Goal: Task Accomplishment & Management: Manage account settings

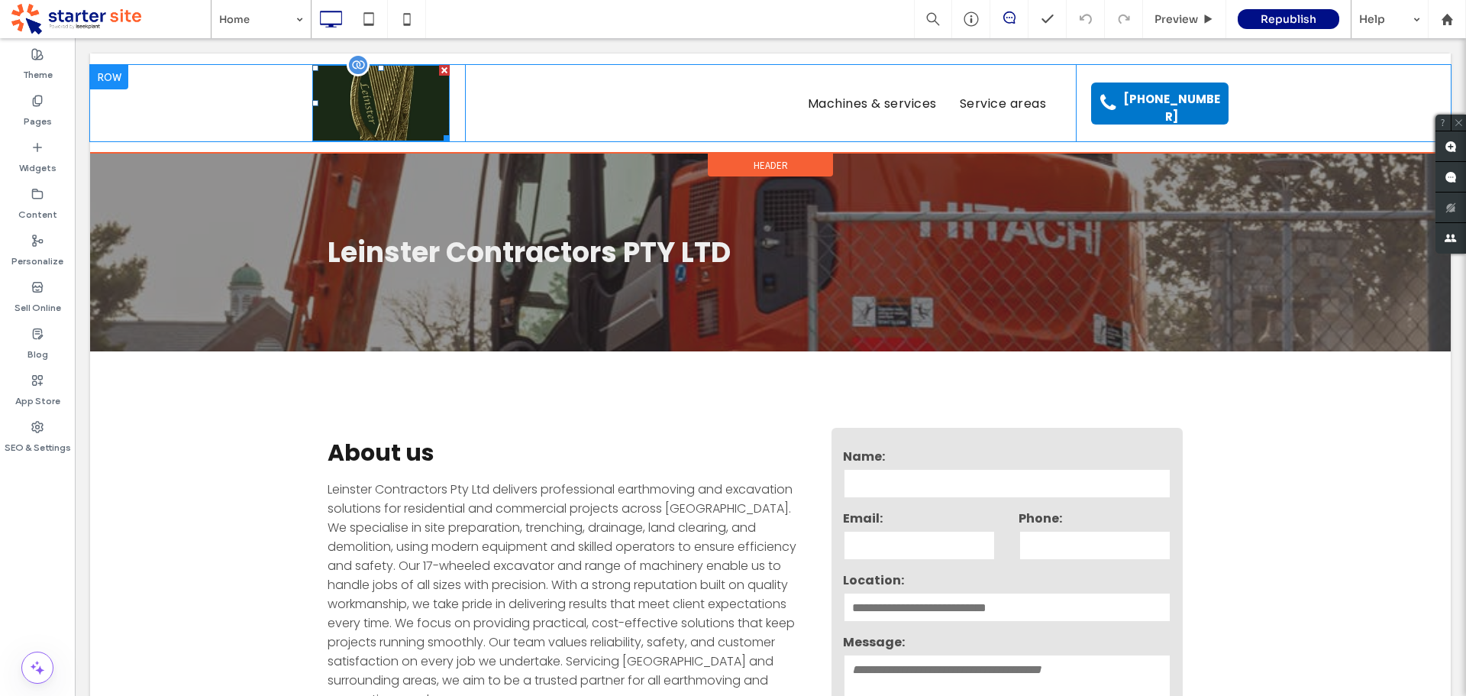
click at [402, 105] on img at bounding box center [380, 103] width 137 height 76
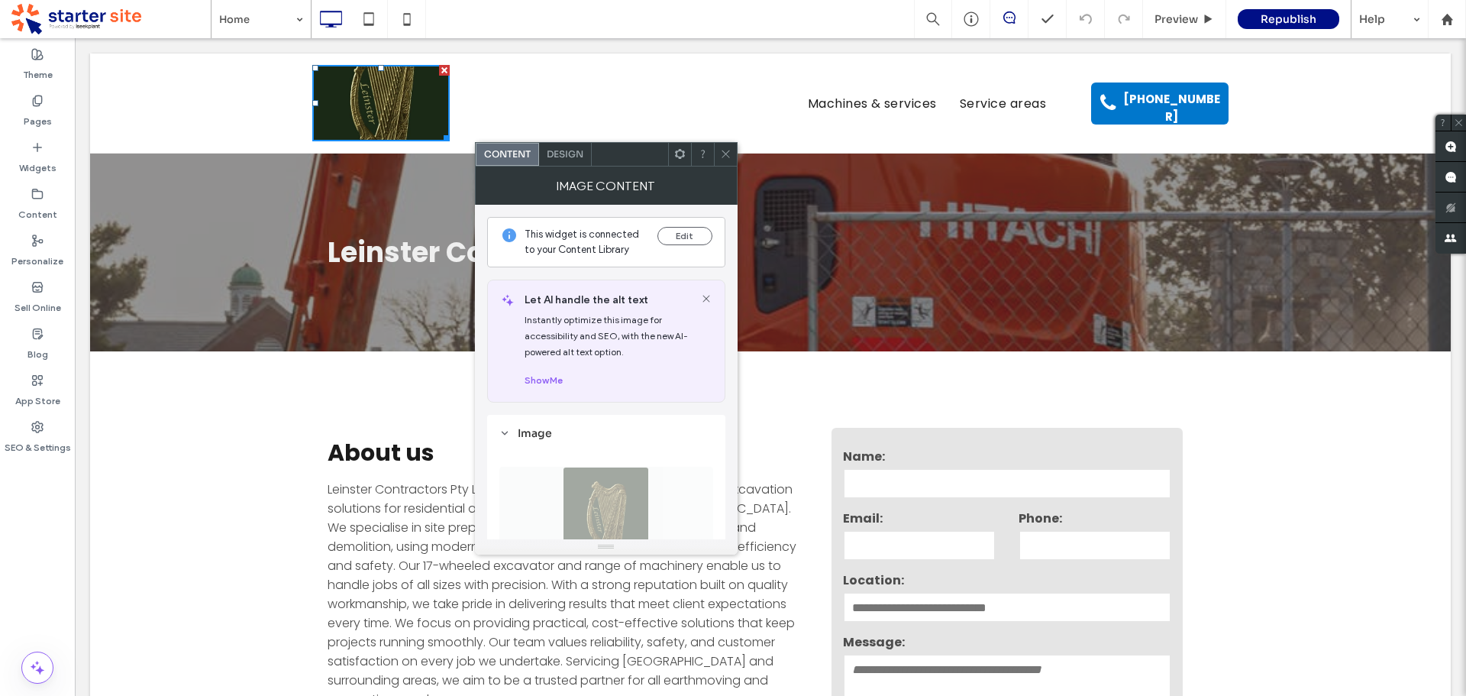
click at [582, 160] on div "Design" at bounding box center [565, 154] width 53 height 23
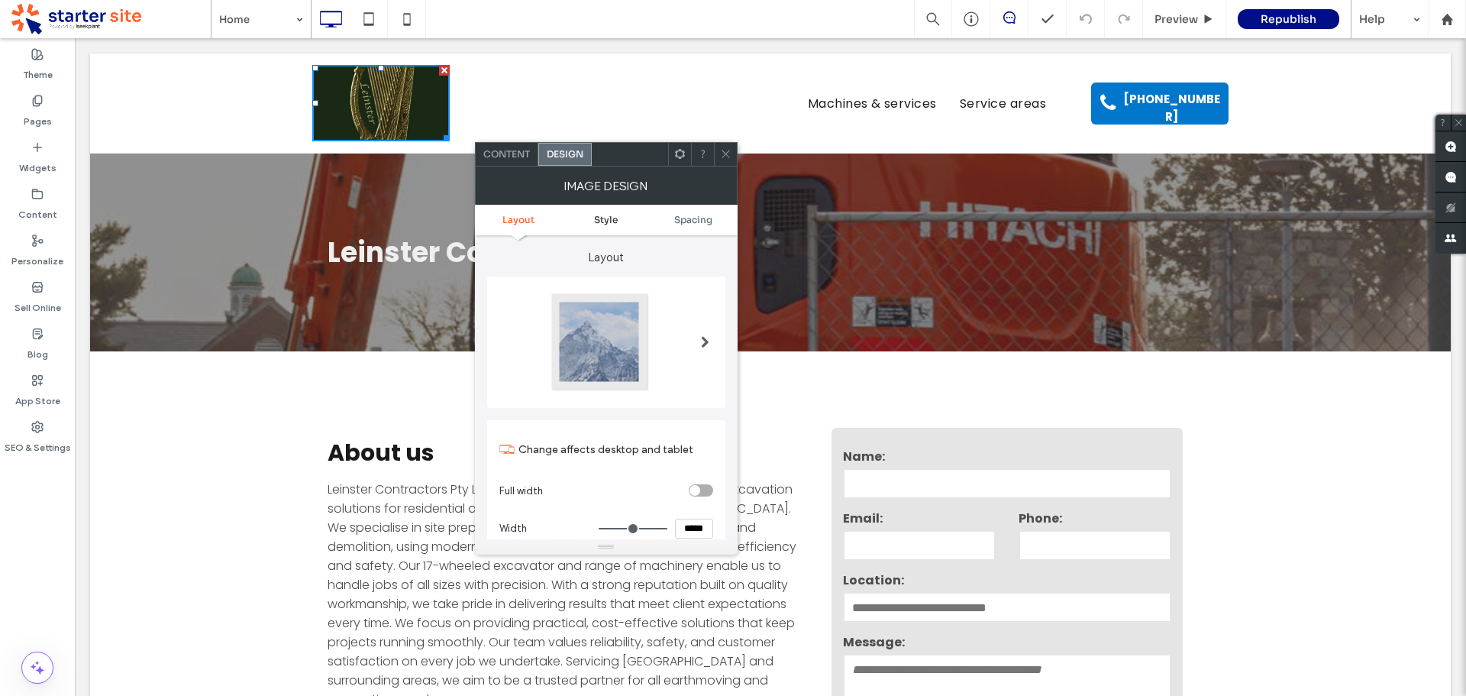
click at [600, 216] on span "Style" at bounding box center [606, 219] width 24 height 11
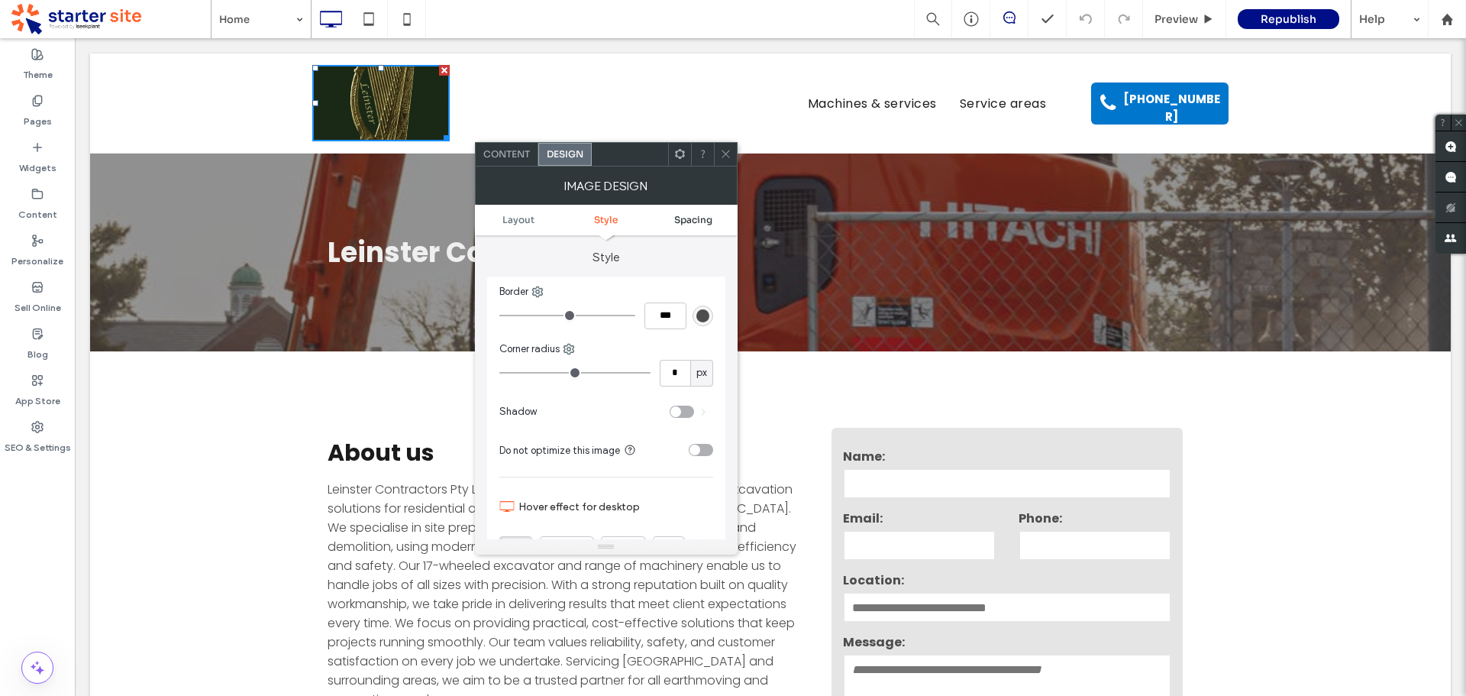
click at [694, 219] on span "Spacing" at bounding box center [693, 219] width 38 height 11
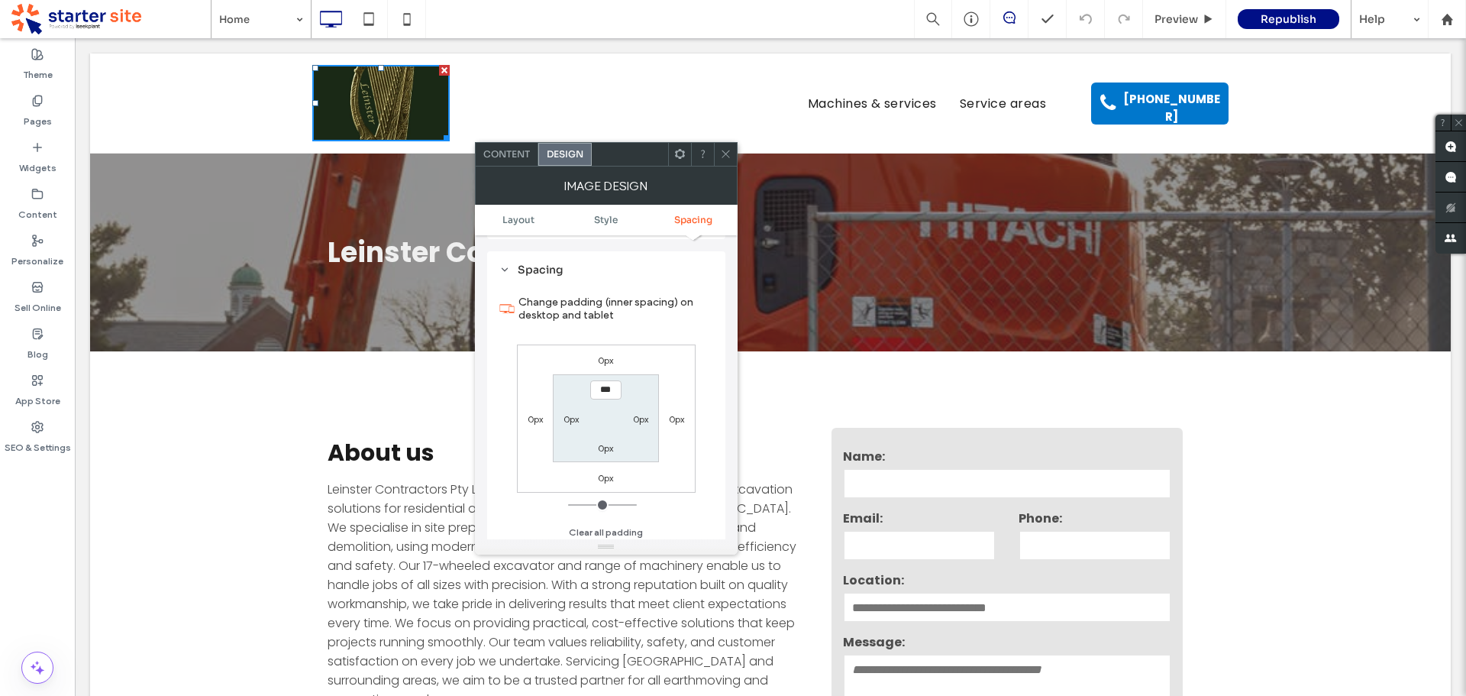
scroll to position [751, 0]
click at [517, 221] on span "Layout" at bounding box center [518, 219] width 32 height 11
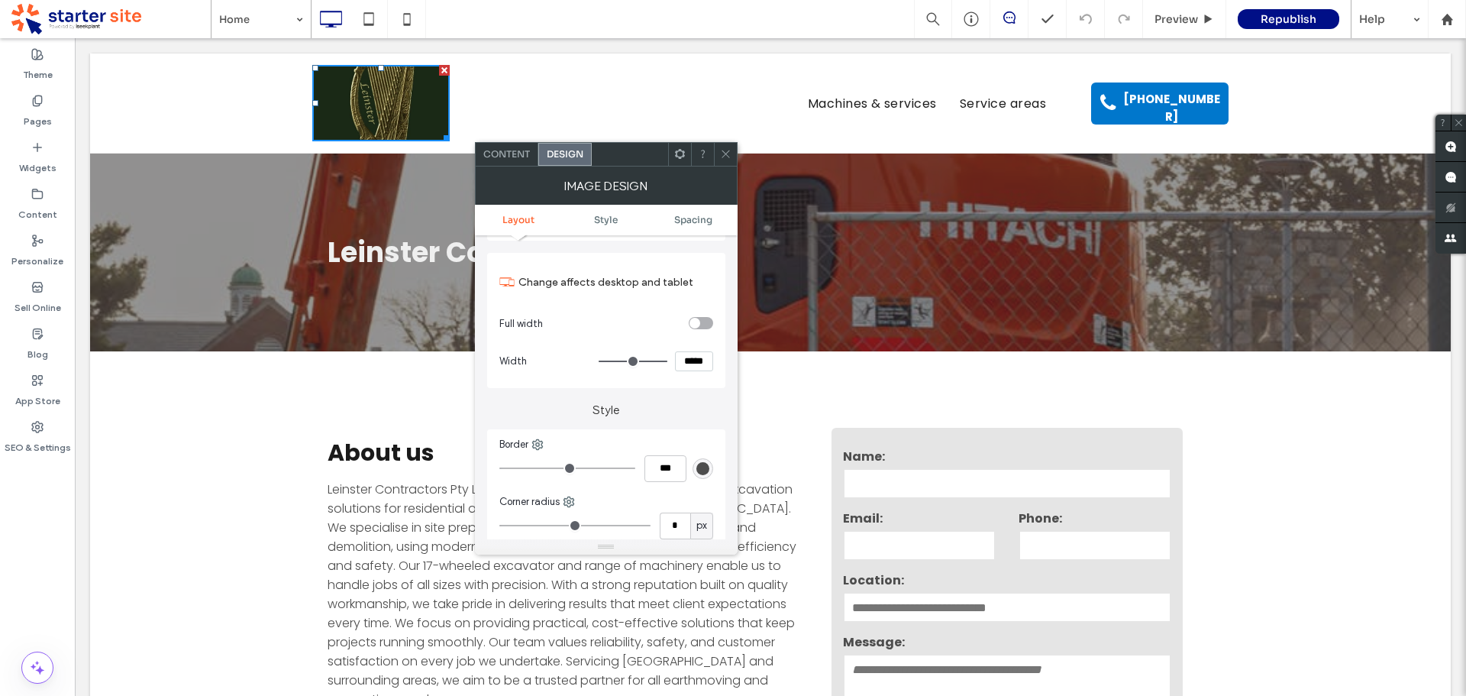
scroll to position [0, 0]
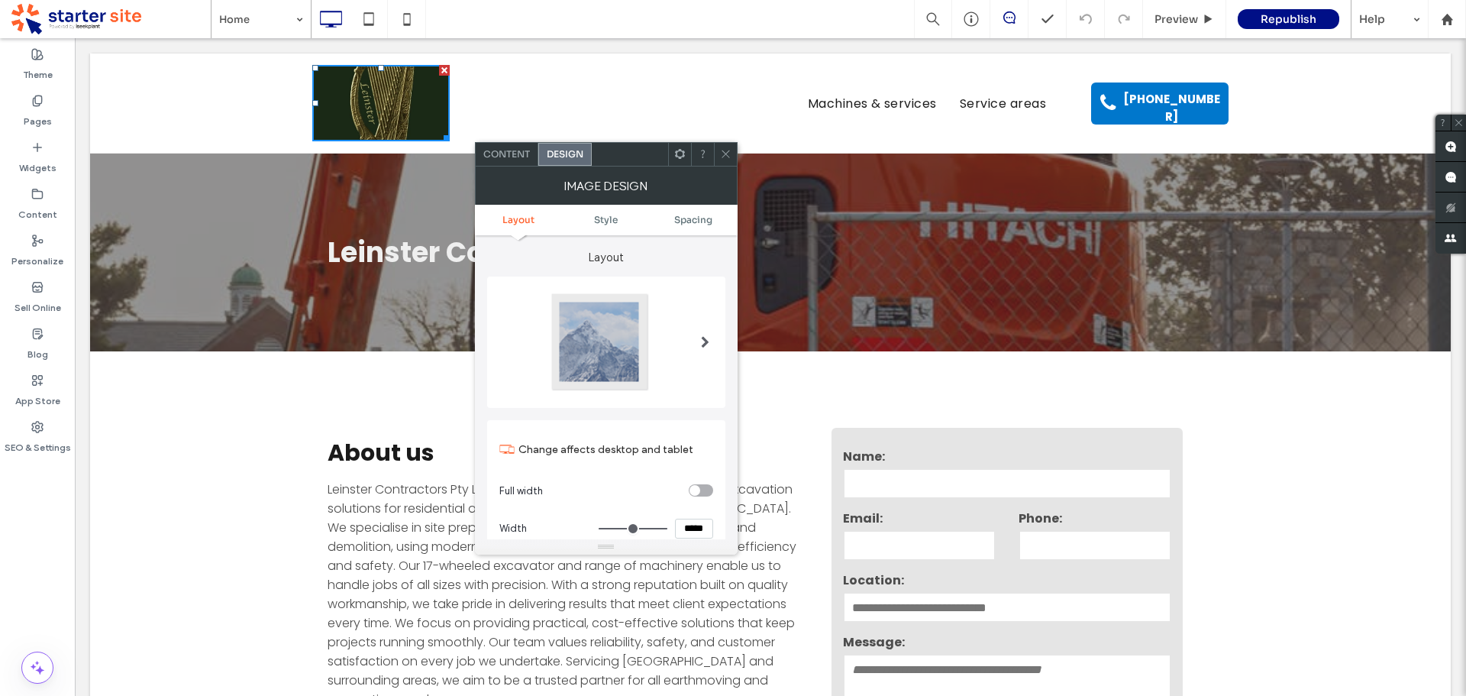
click at [523, 153] on span "Content" at bounding box center [506, 153] width 47 height 11
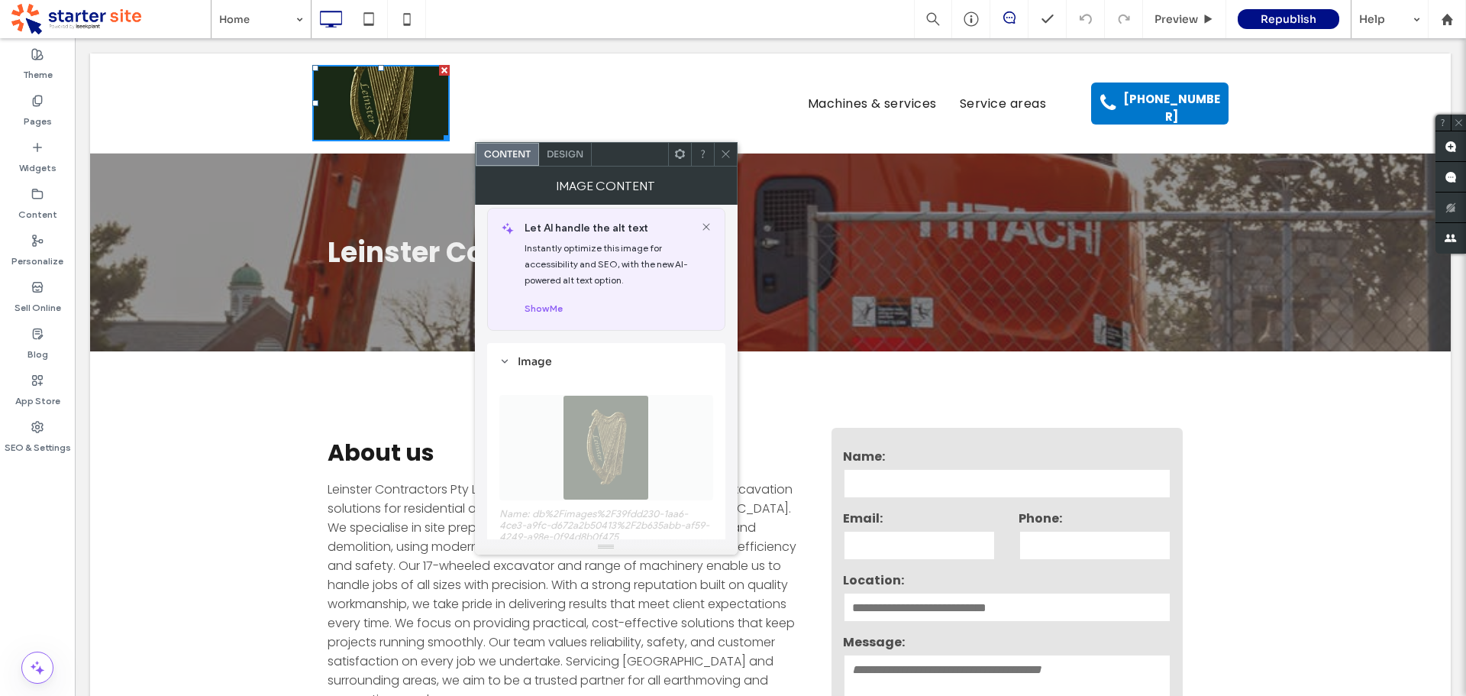
scroll to position [153, 0]
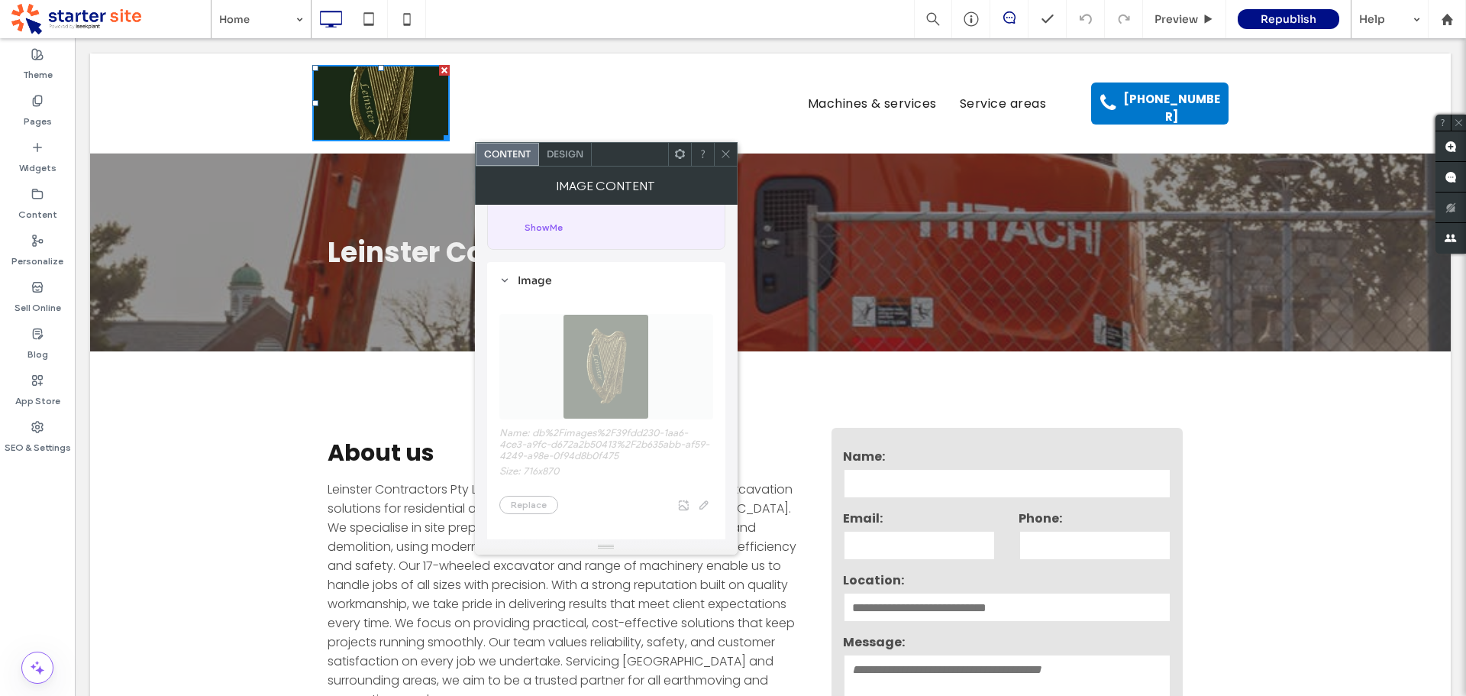
click at [609, 357] on span "Name: db%2Fimages%2F39fdd230-1aa6-4ce3-a9fc-d672a2b50413%2F2b635abb-af59-4249-a…" at bounding box center [606, 406] width 214 height 231
click at [512, 286] on div "Image" at bounding box center [606, 280] width 214 height 14
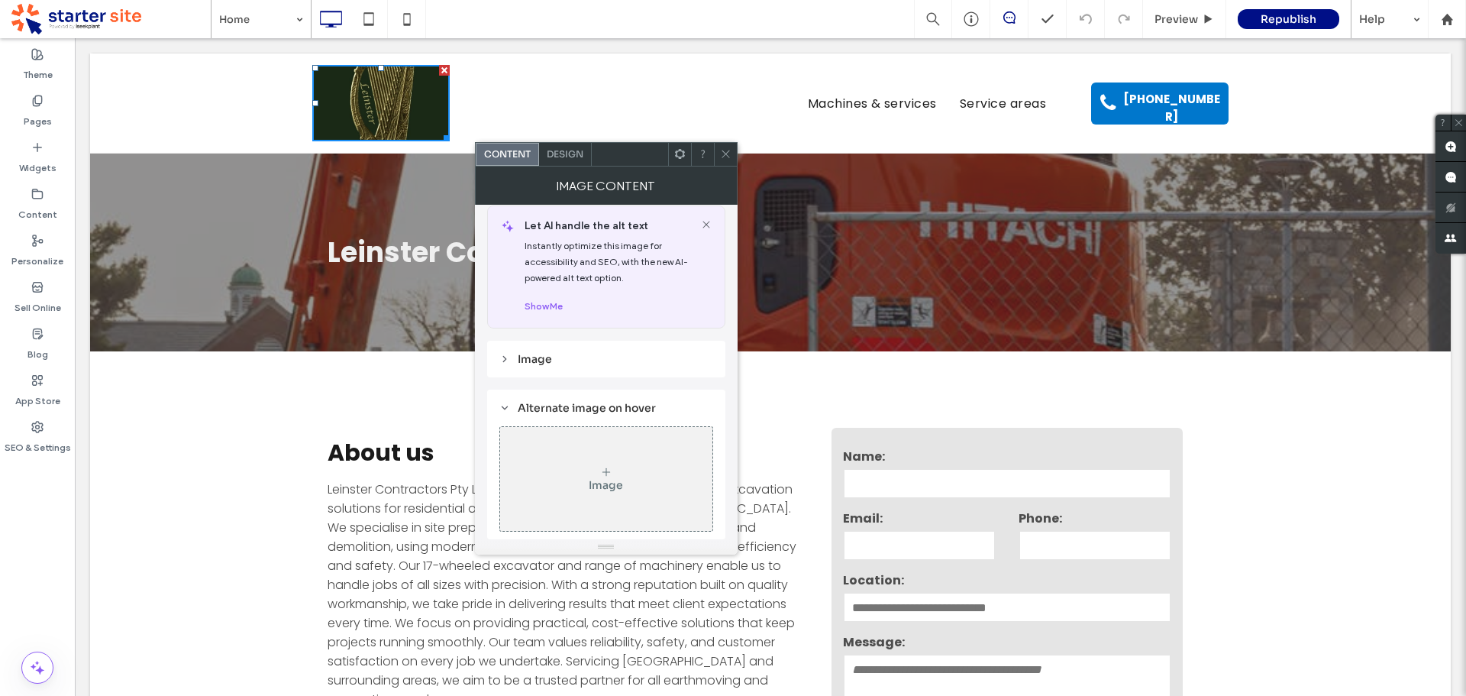
click at [508, 360] on icon at bounding box center [504, 359] width 11 height 11
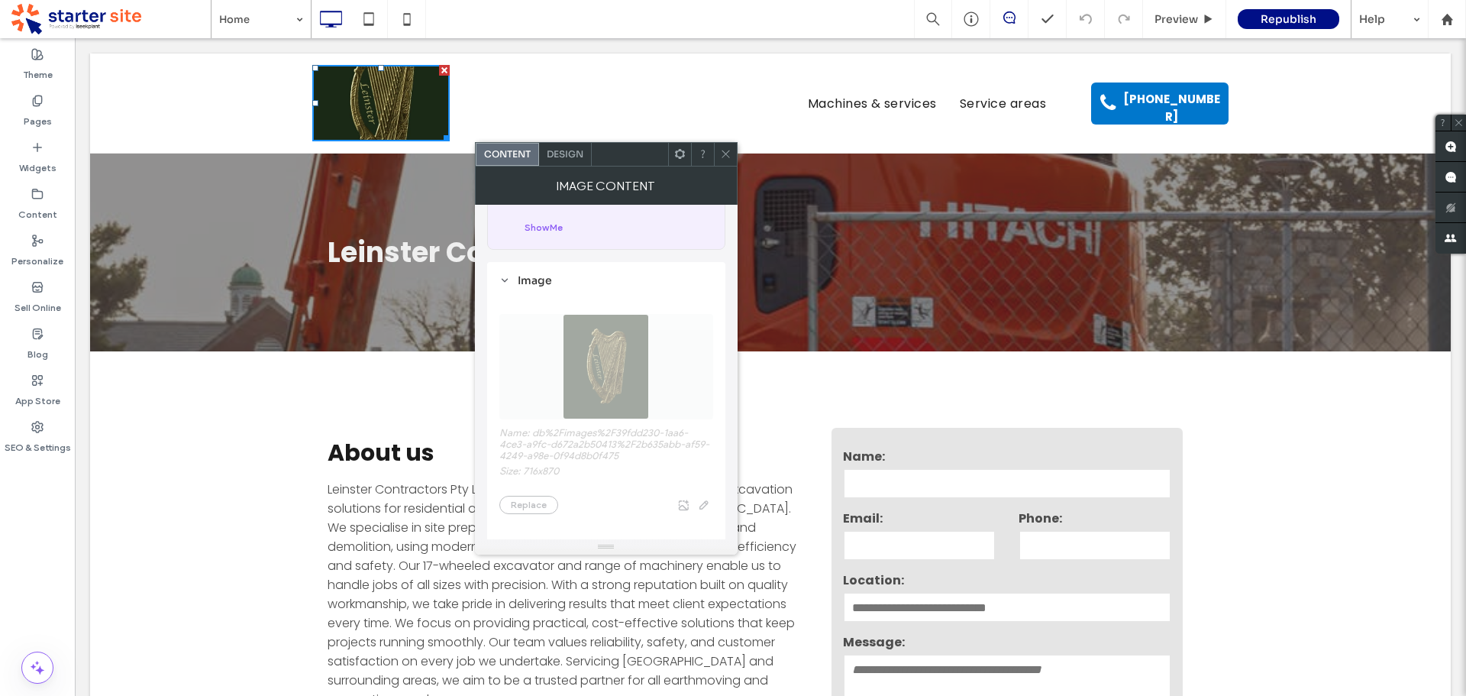
click at [615, 408] on span "Name: db%2Fimages%2F39fdd230-1aa6-4ce3-a9fc-d672a2b50413%2F2b635abb-af59-4249-a…" at bounding box center [606, 406] width 214 height 231
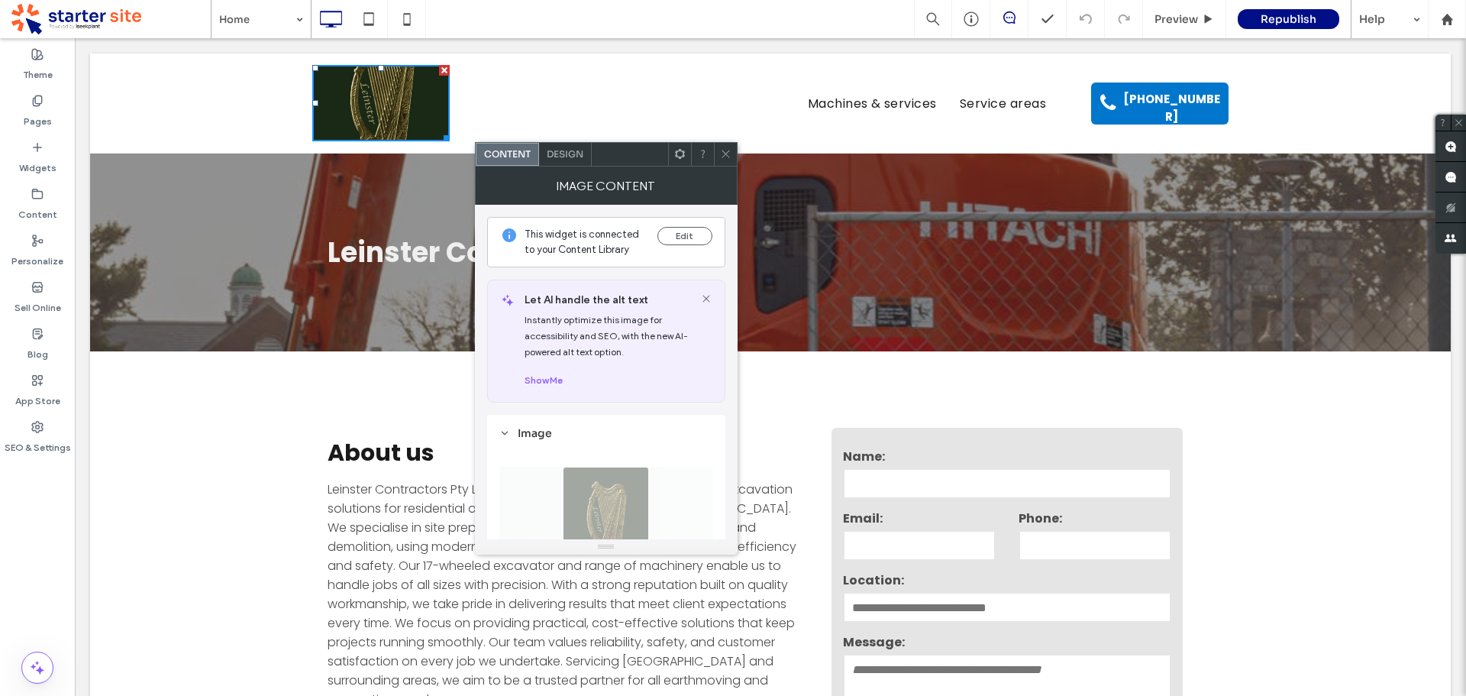
click at [677, 153] on use at bounding box center [679, 154] width 10 height 10
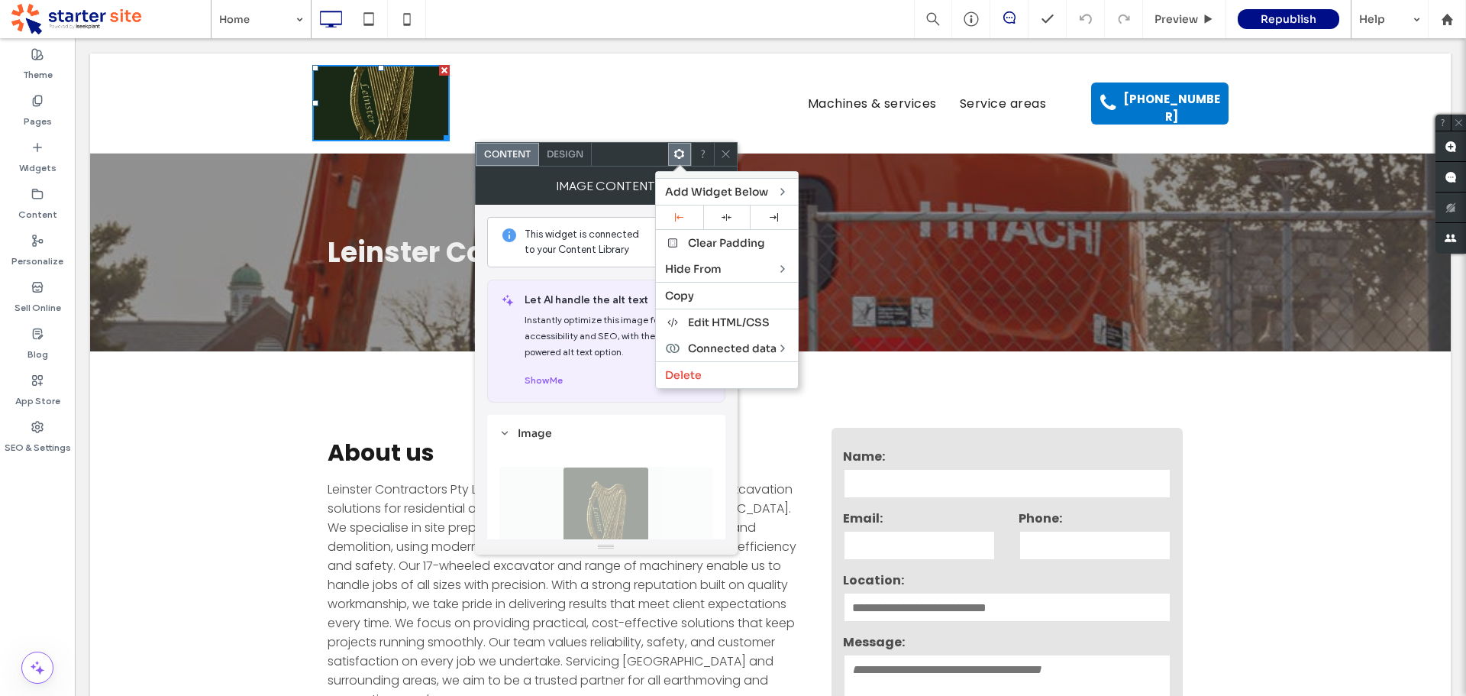
click at [677, 153] on icon at bounding box center [678, 153] width 11 height 11
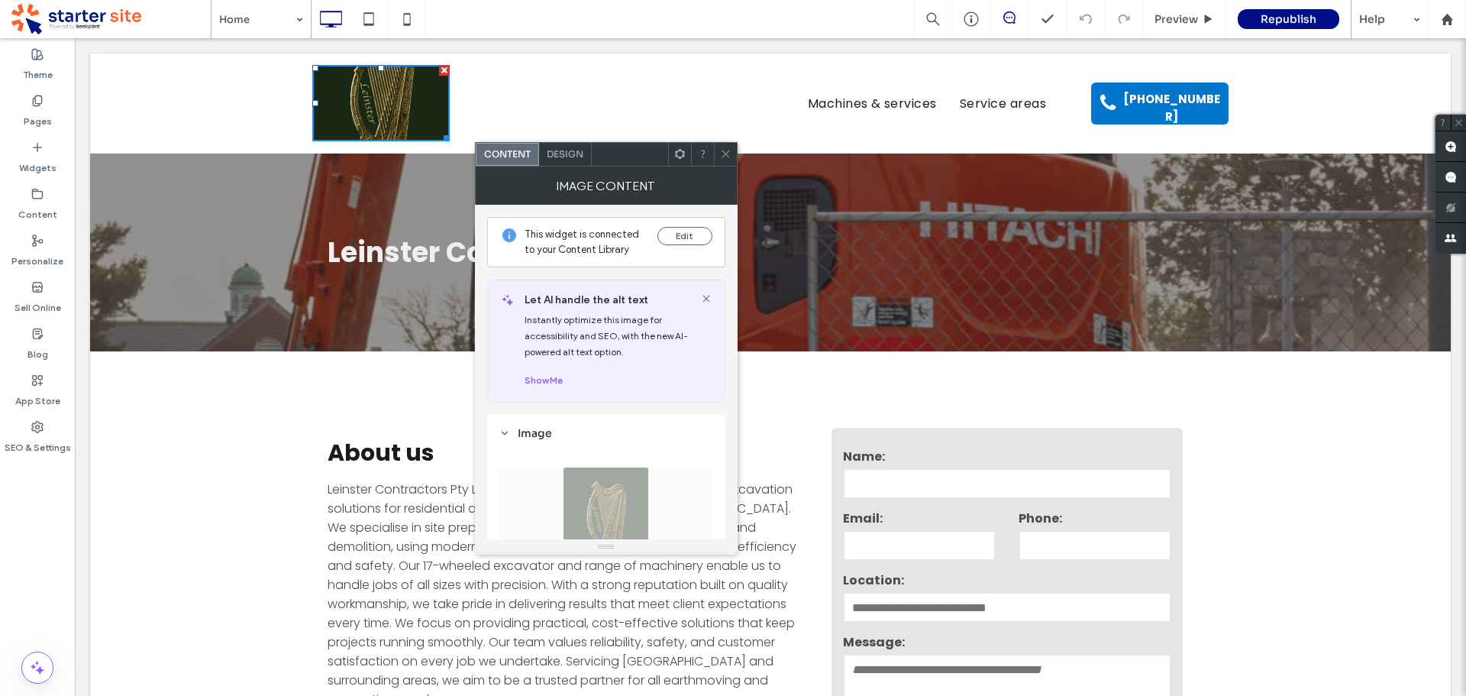
drag, startPoint x: 725, startPoint y: 149, endPoint x: 734, endPoint y: 152, distance: 9.7
click at [725, 150] on icon at bounding box center [725, 153] width 11 height 11
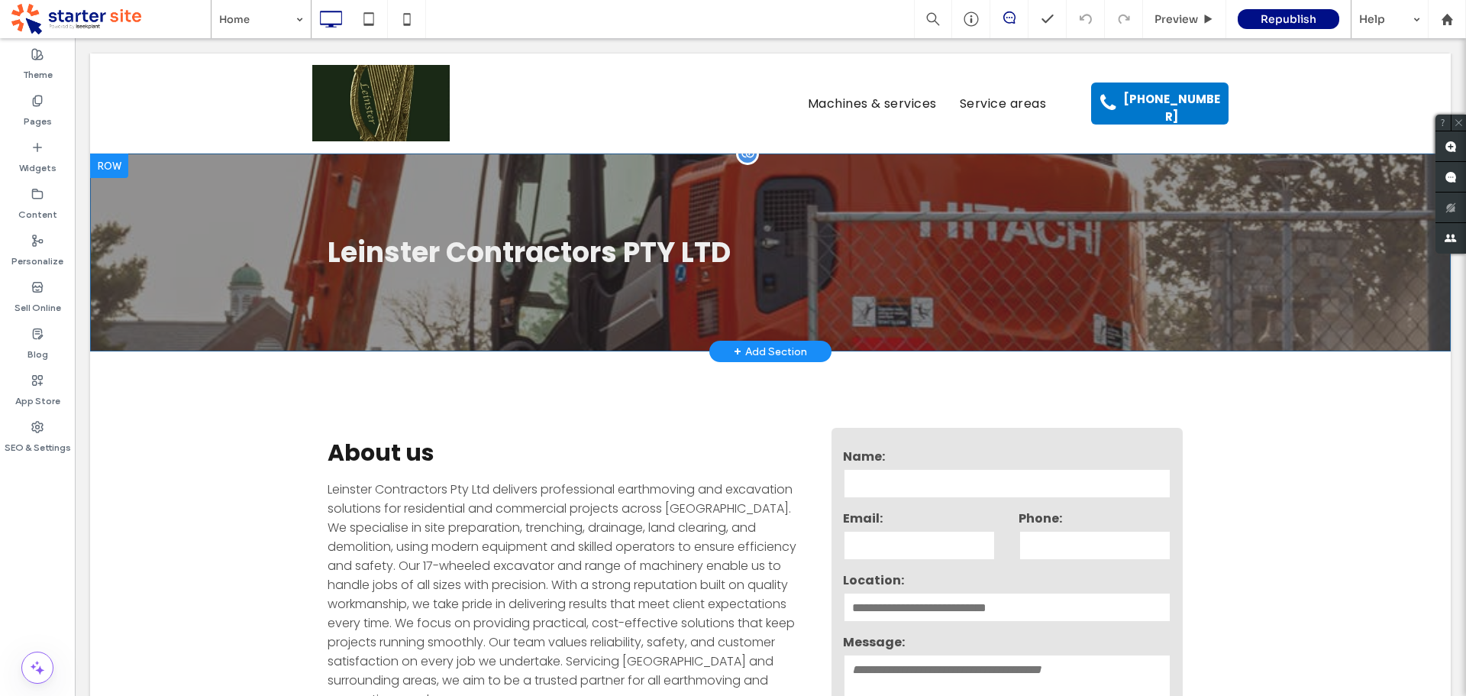
click at [1261, 211] on div "Leinster Contractors PTY LTD Click To Paste Row + Add Section" at bounding box center [770, 252] width 1361 height 198
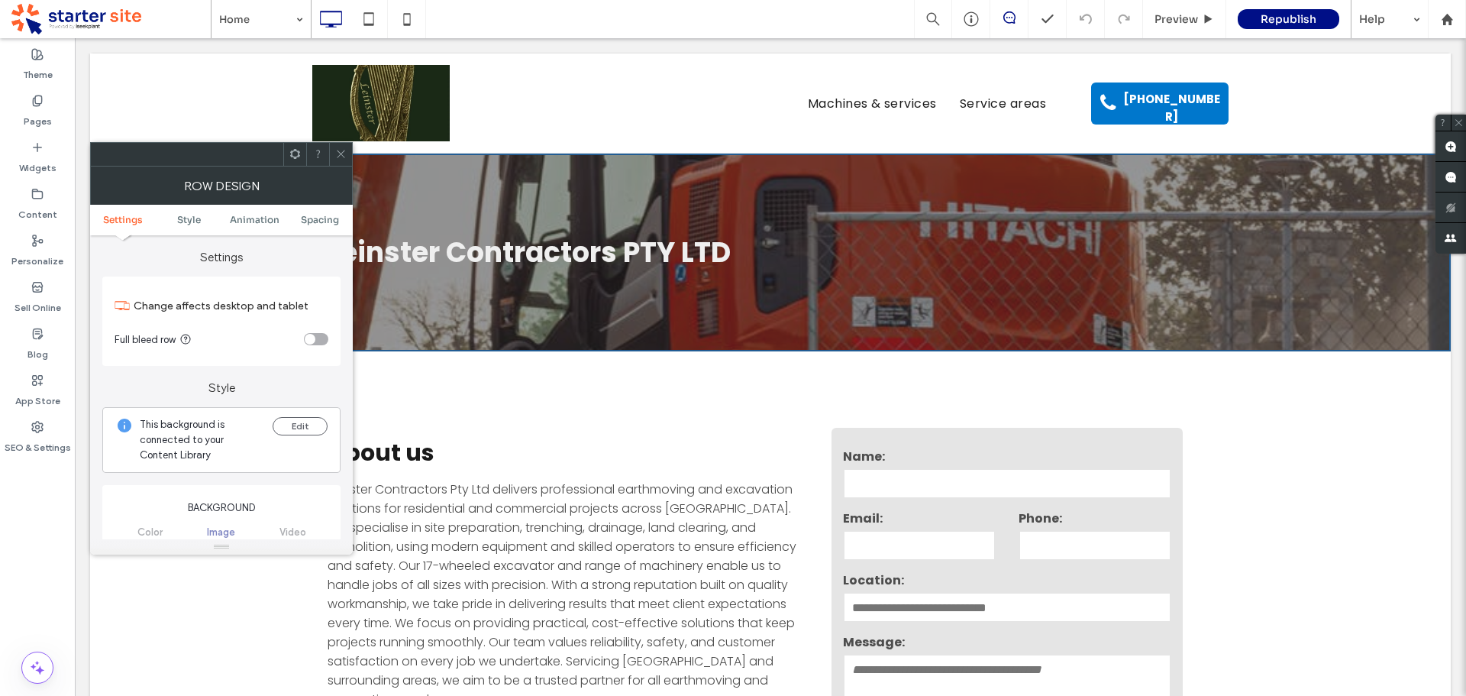
click at [343, 154] on icon at bounding box center [340, 153] width 11 height 11
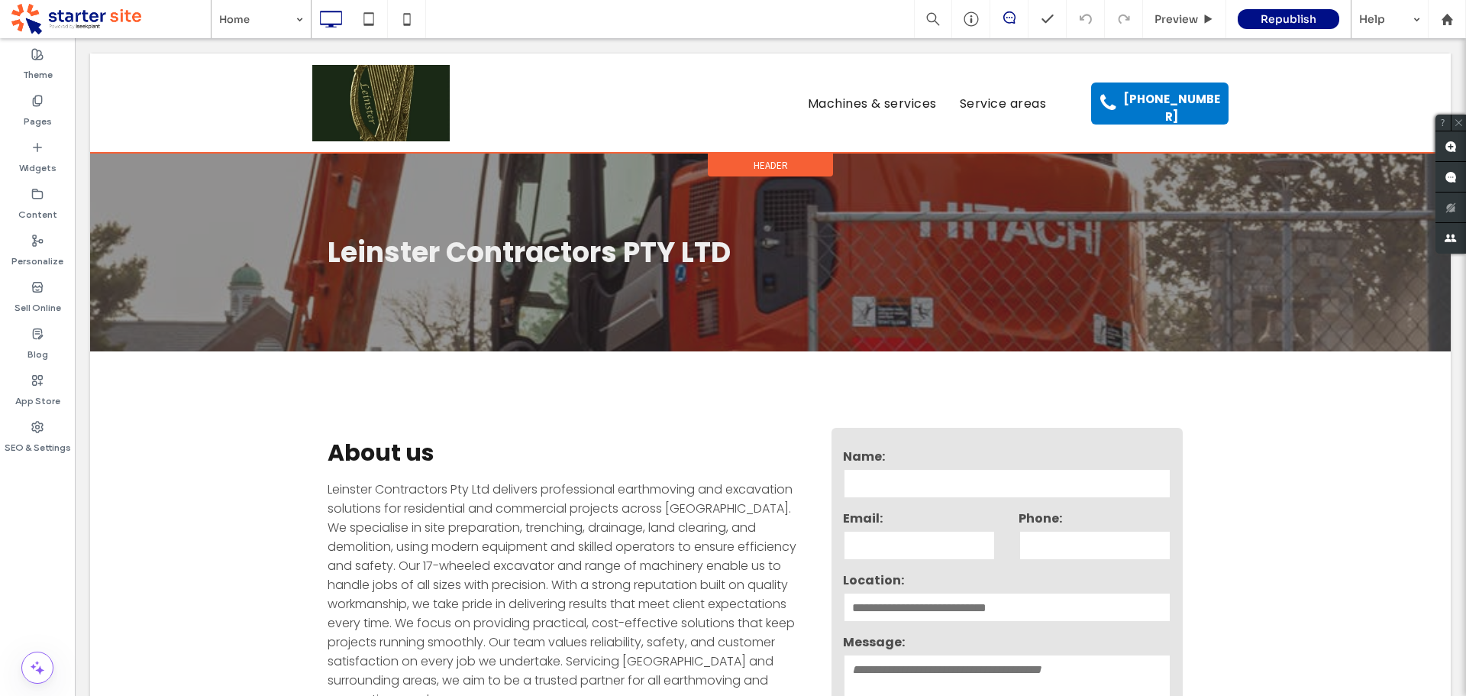
click at [552, 61] on div "Click To Paste Machines & services Service areas Click To Paste (08) 9930 4067 …" at bounding box center [770, 103] width 1361 height 100
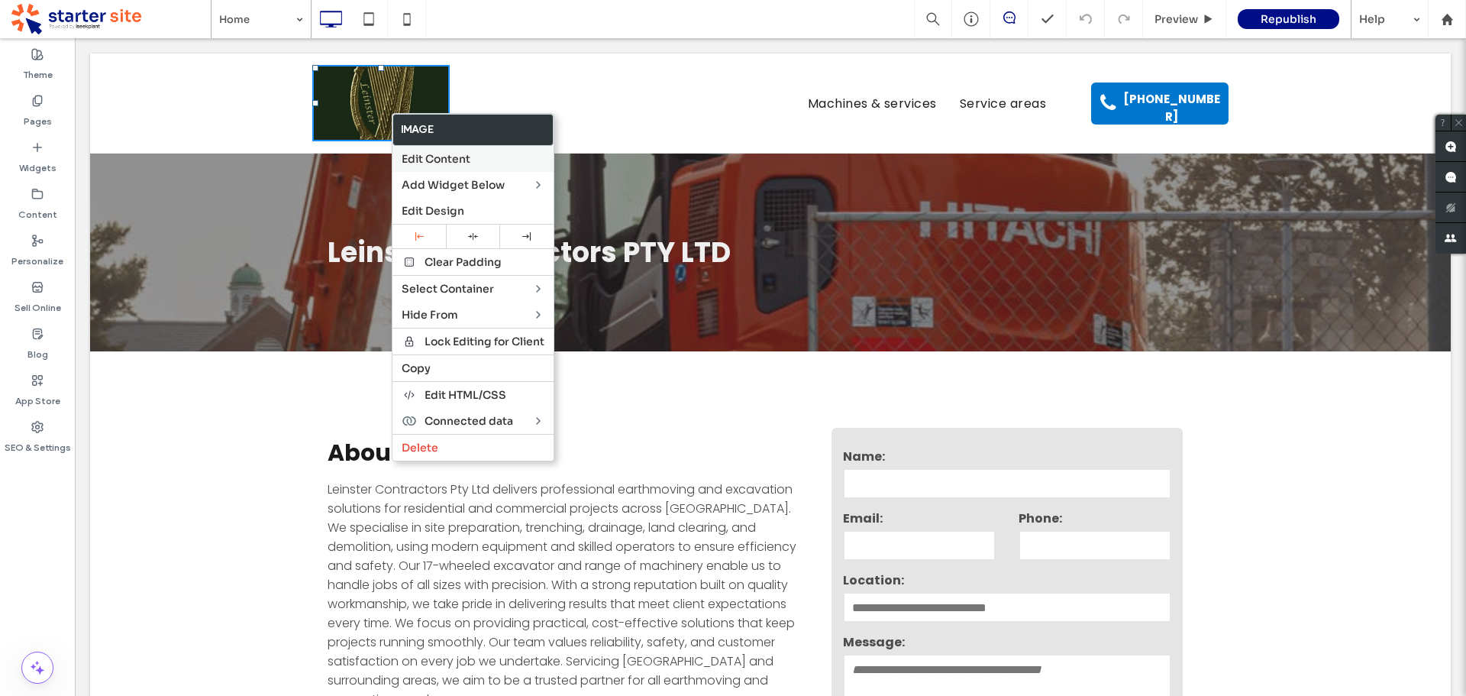
click at [446, 153] on span "Edit Content" at bounding box center [436, 159] width 69 height 14
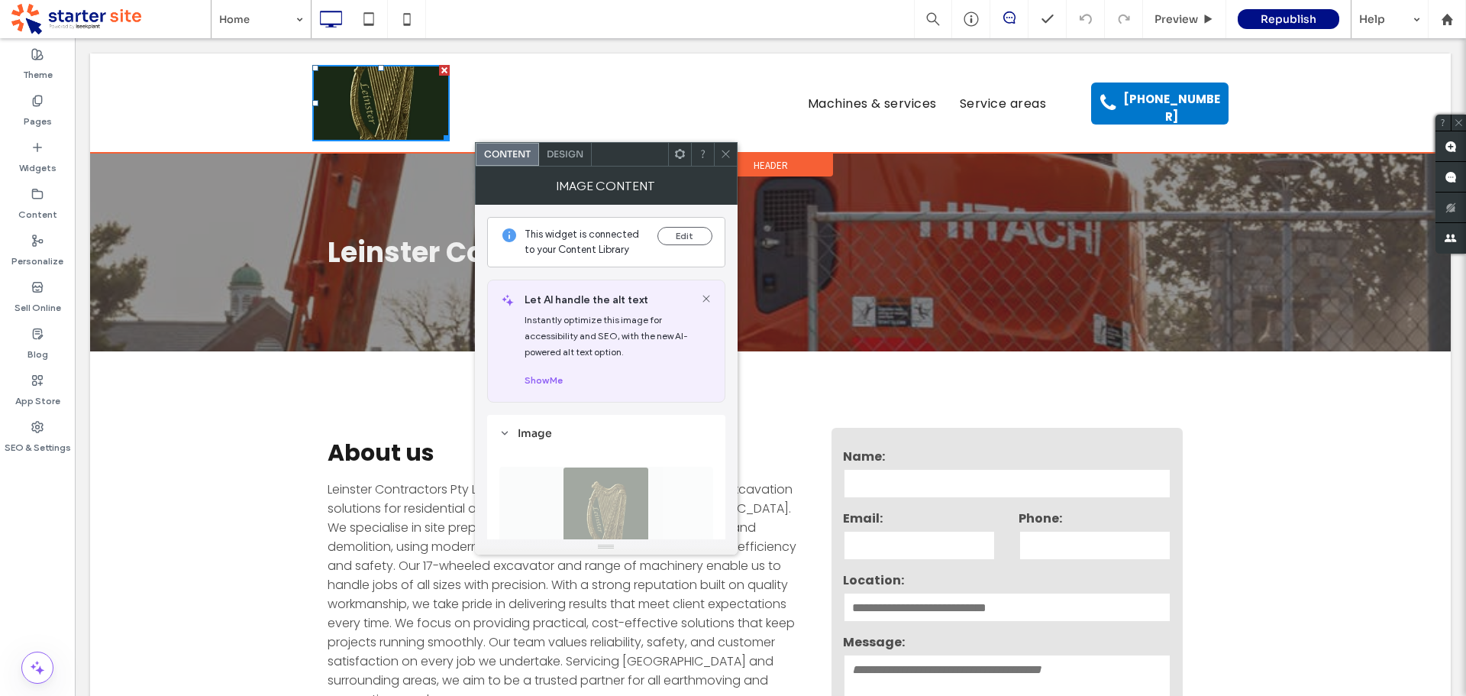
click at [718, 61] on div "Click To Paste Machines & services Service areas Click To Paste (08) 9930 4067 …" at bounding box center [770, 103] width 1361 height 100
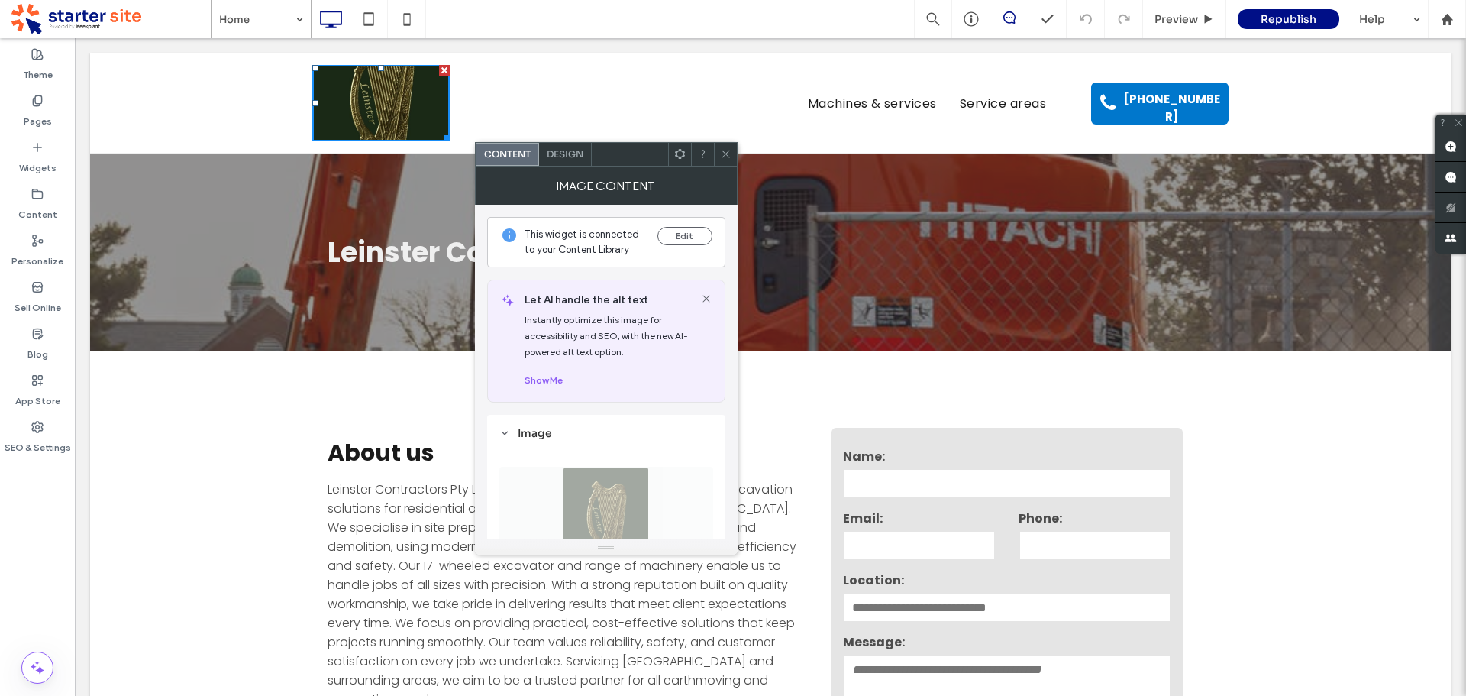
click at [730, 161] on span at bounding box center [725, 154] width 11 height 23
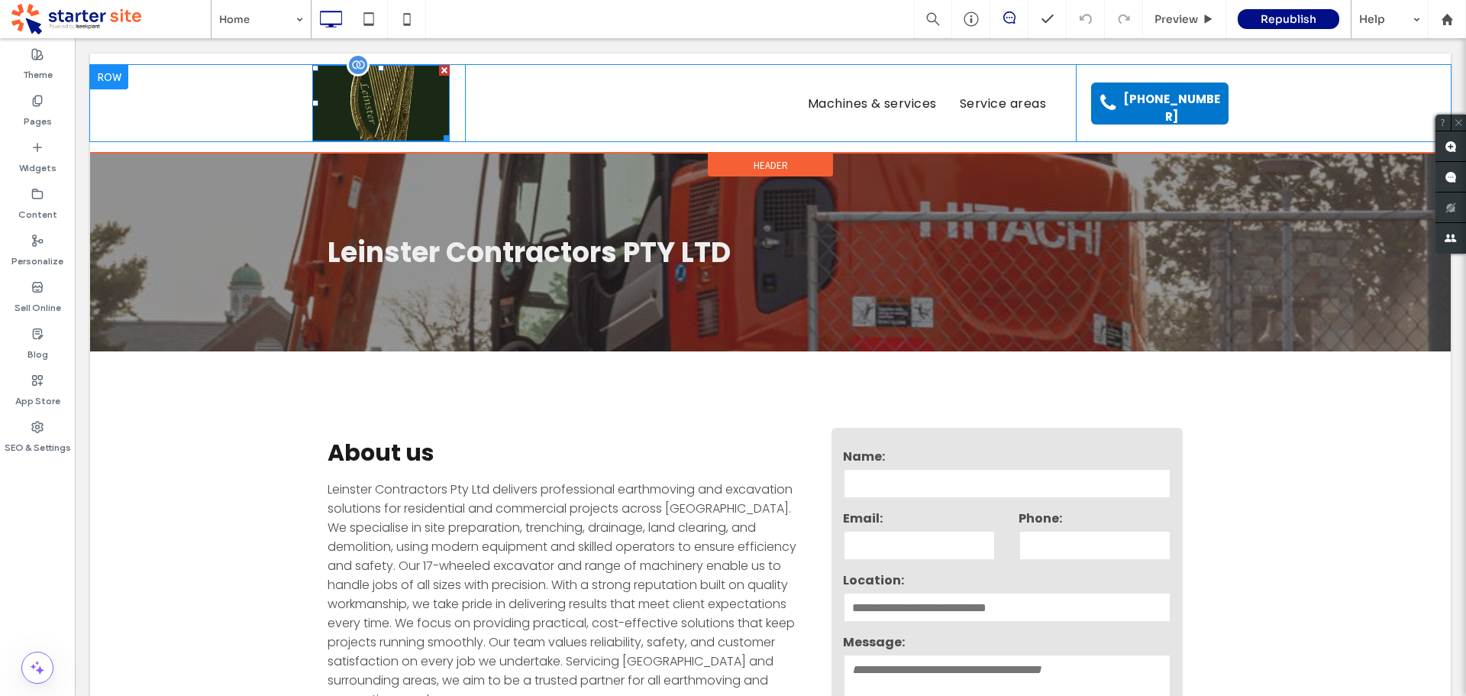
click at [389, 120] on img at bounding box center [380, 103] width 137 height 76
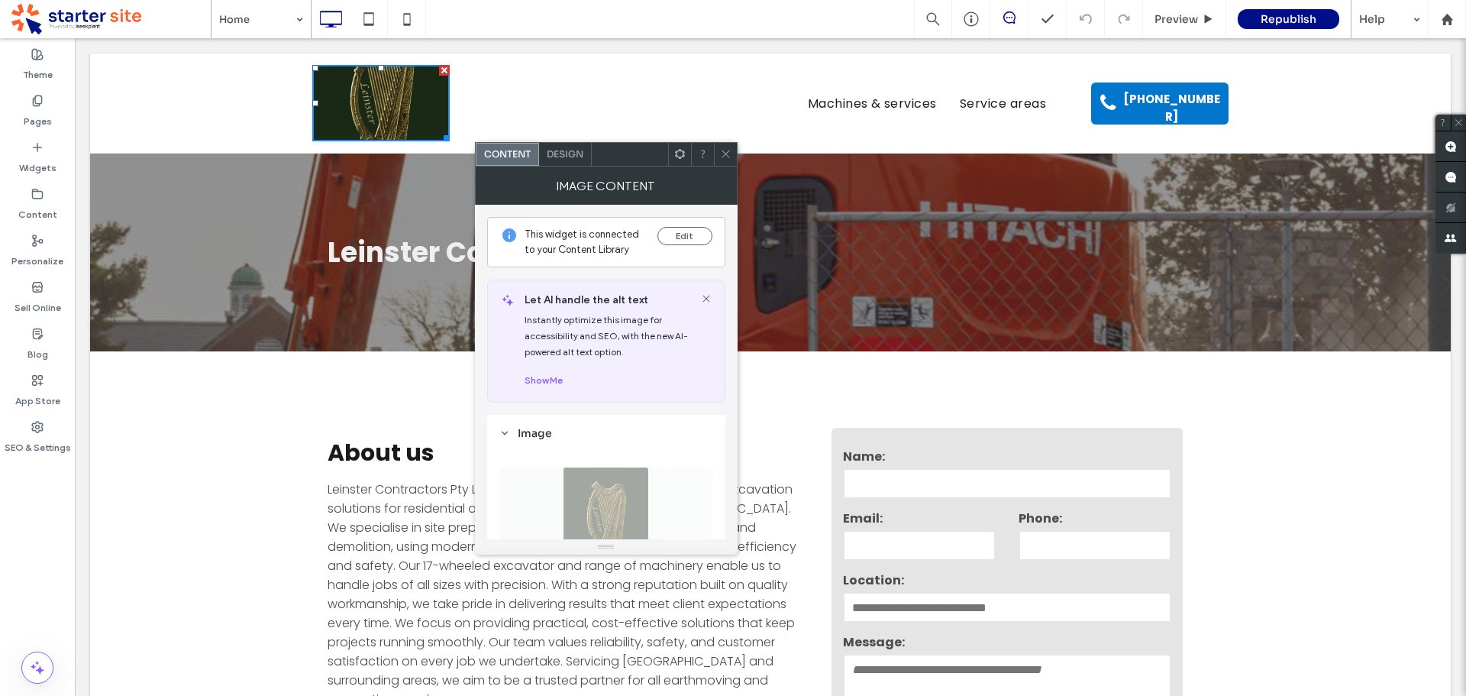
click at [727, 153] on icon at bounding box center [725, 153] width 11 height 11
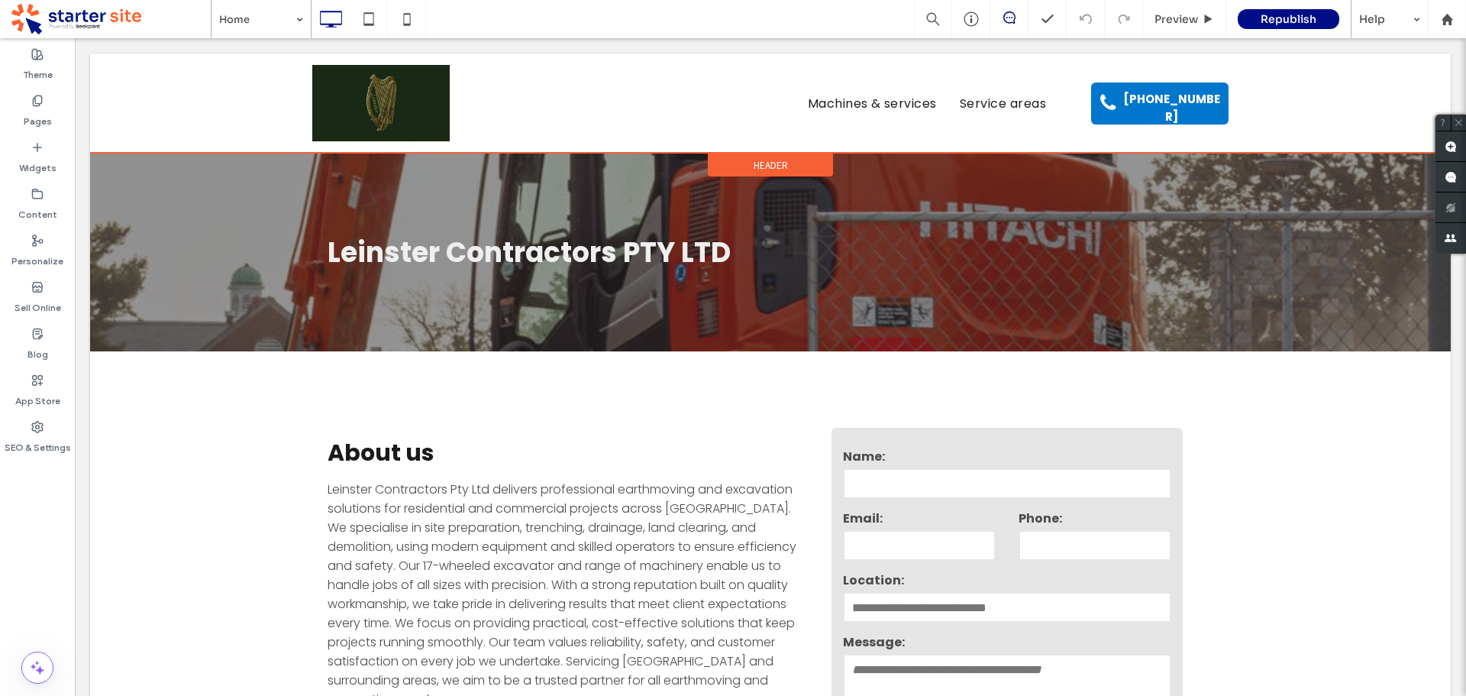
click at [818, 59] on div "Click To Paste Machines & services Service areas Click To Paste (08) 9930 4067 …" at bounding box center [770, 103] width 1361 height 100
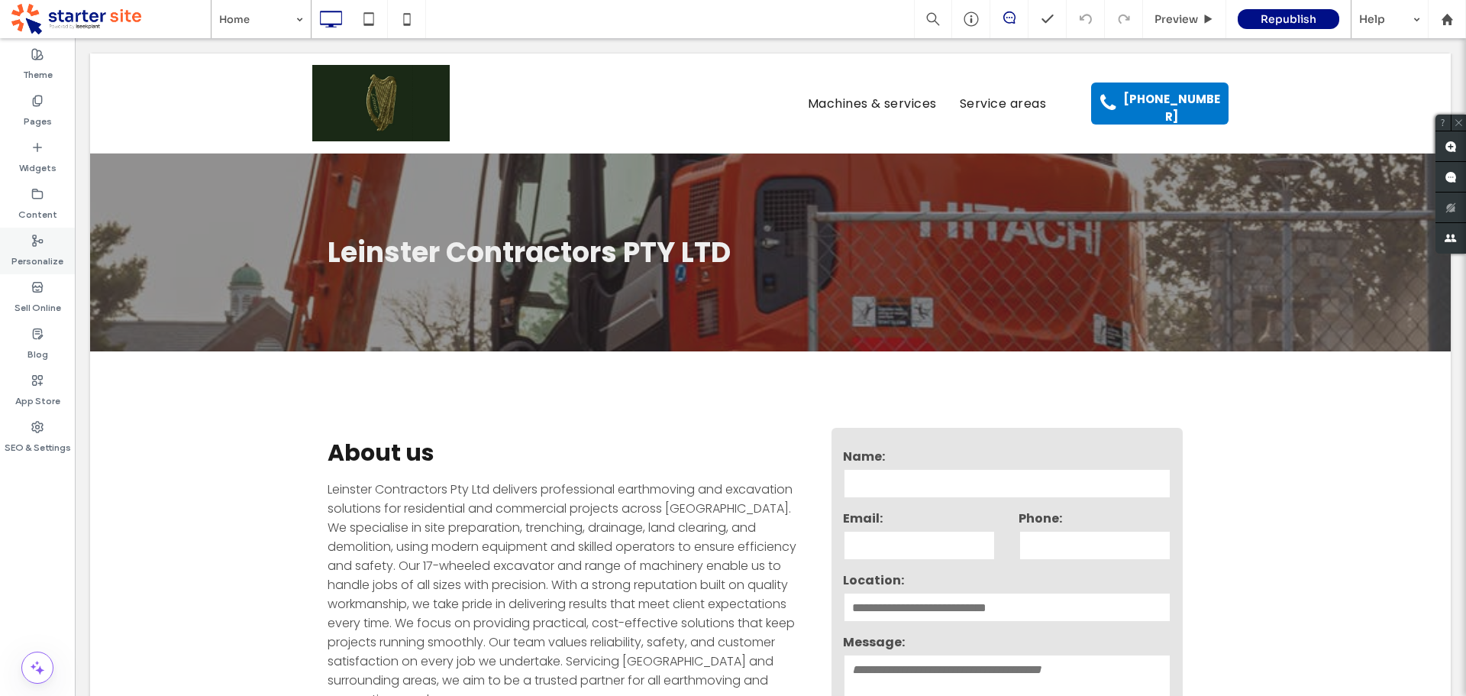
click at [29, 247] on label "Personalize" at bounding box center [37, 257] width 52 height 21
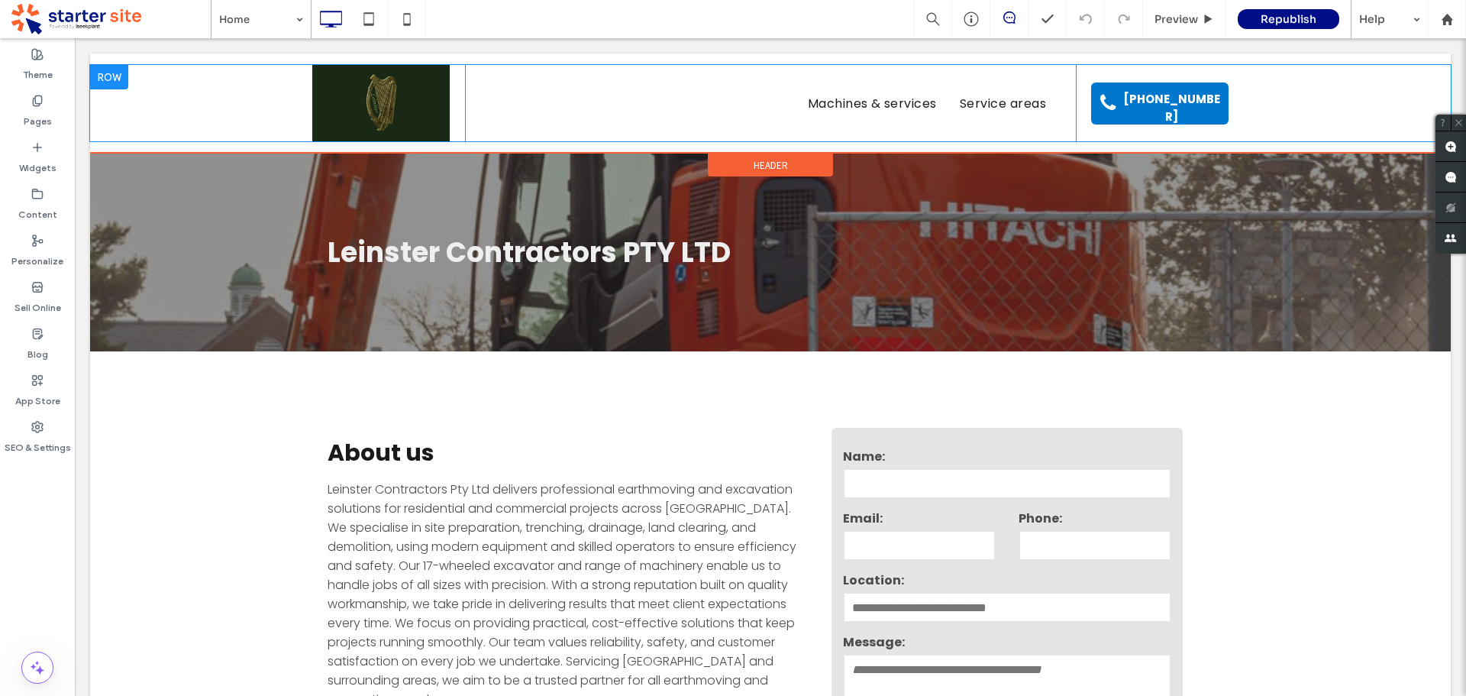
click at [573, 69] on div "Machines & services Service areas Click To Paste" at bounding box center [770, 103] width 611 height 76
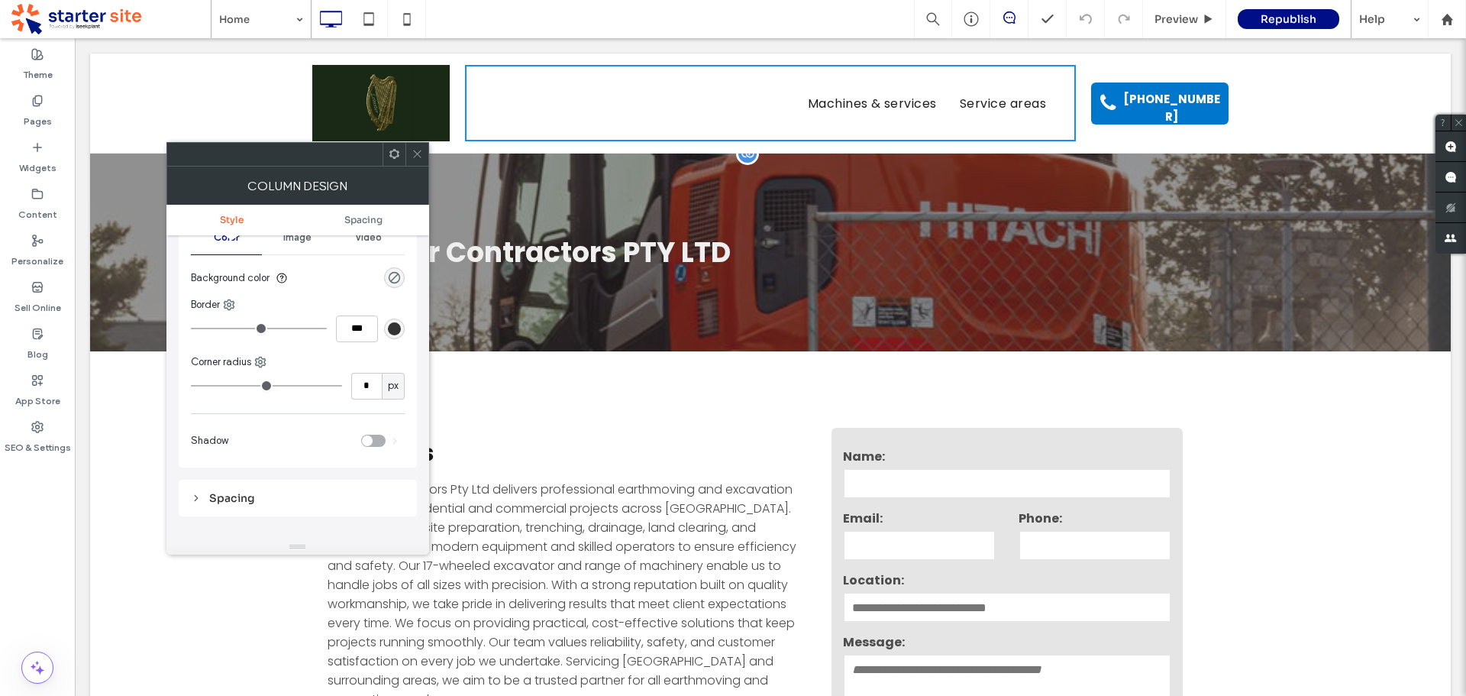
scroll to position [76, 0]
click at [393, 276] on div "rgba(0, 0, 0, 0)" at bounding box center [394, 279] width 13 height 13
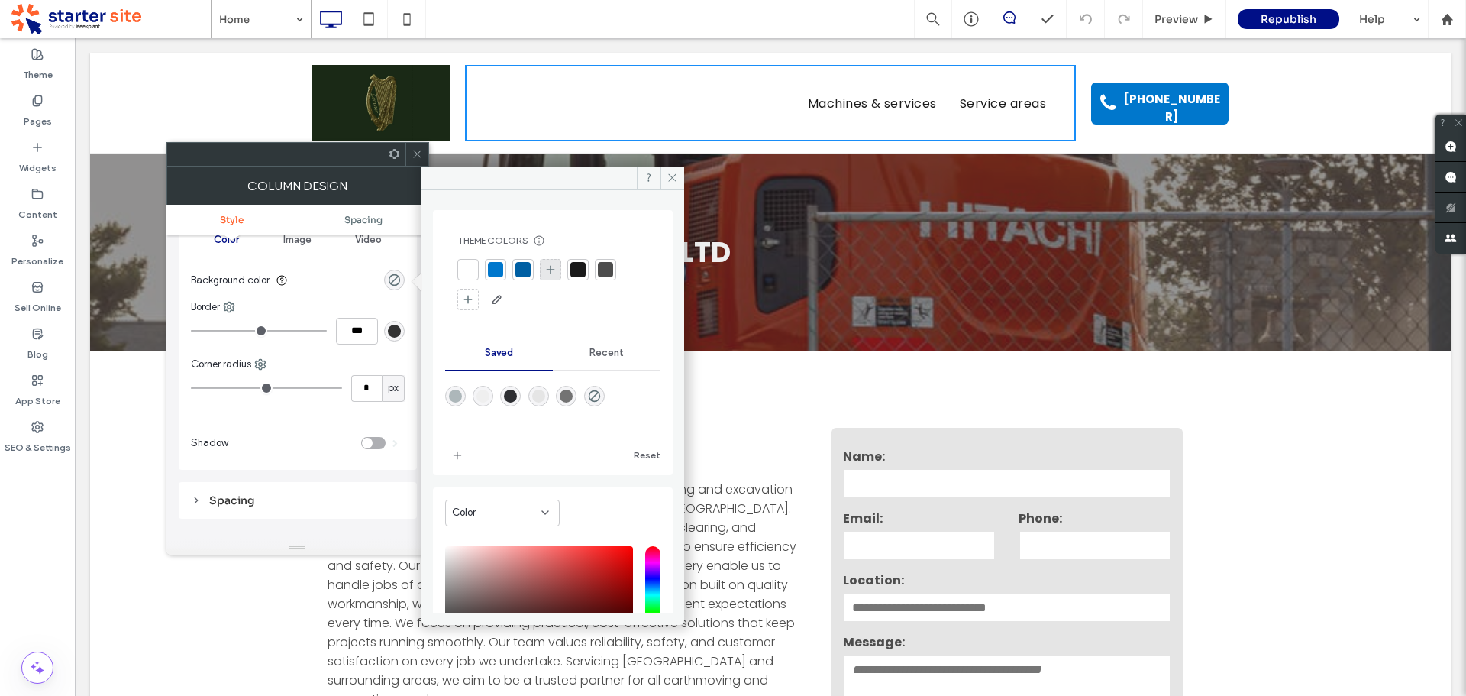
click at [551, 276] on span at bounding box center [550, 269] width 12 height 15
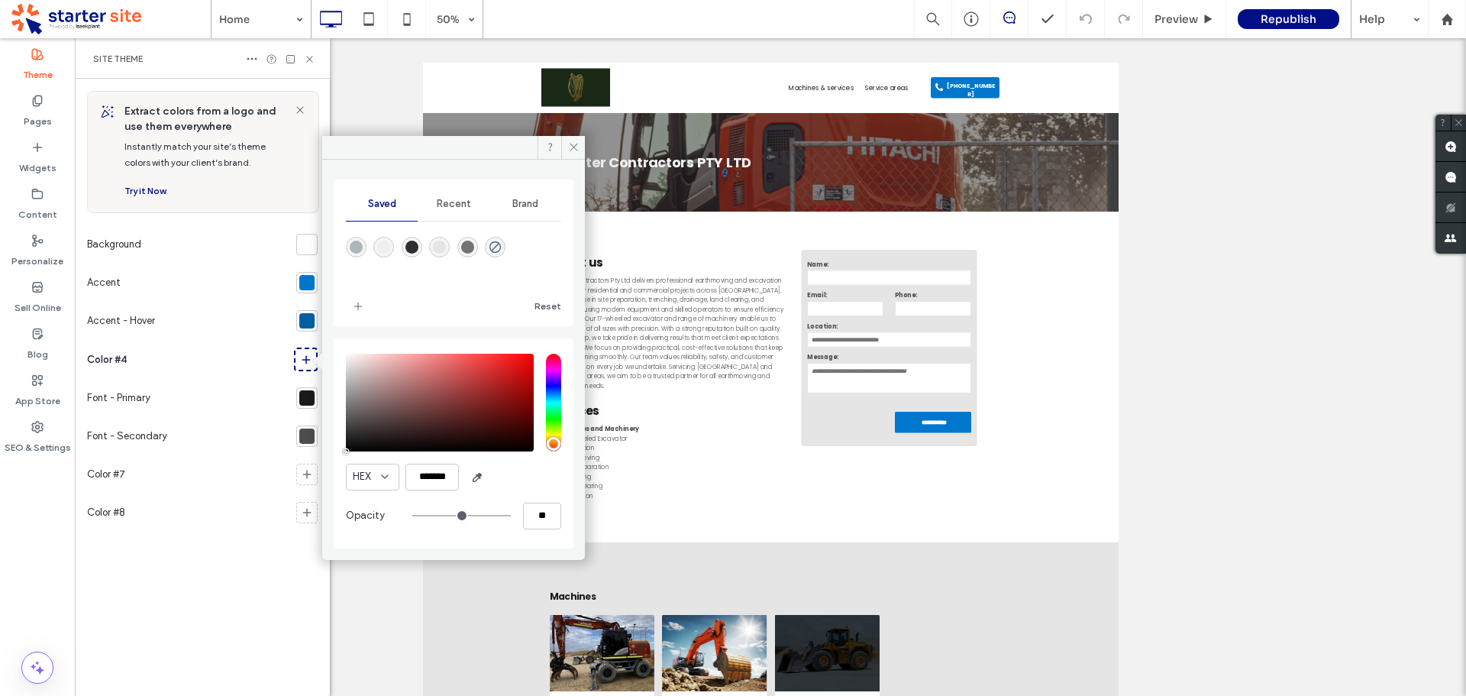
click at [463, 208] on span "Recent" at bounding box center [454, 204] width 34 height 12
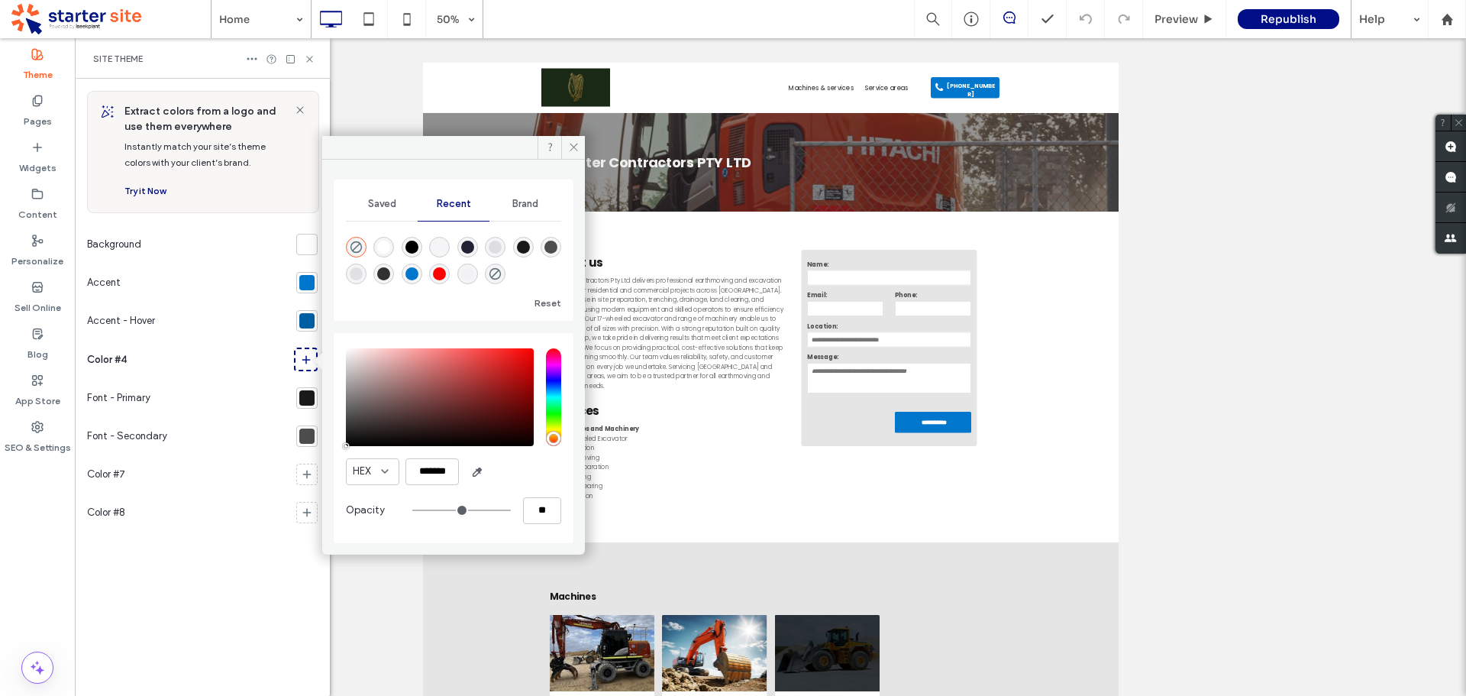
click at [528, 205] on span "Brand" at bounding box center [525, 204] width 26 height 12
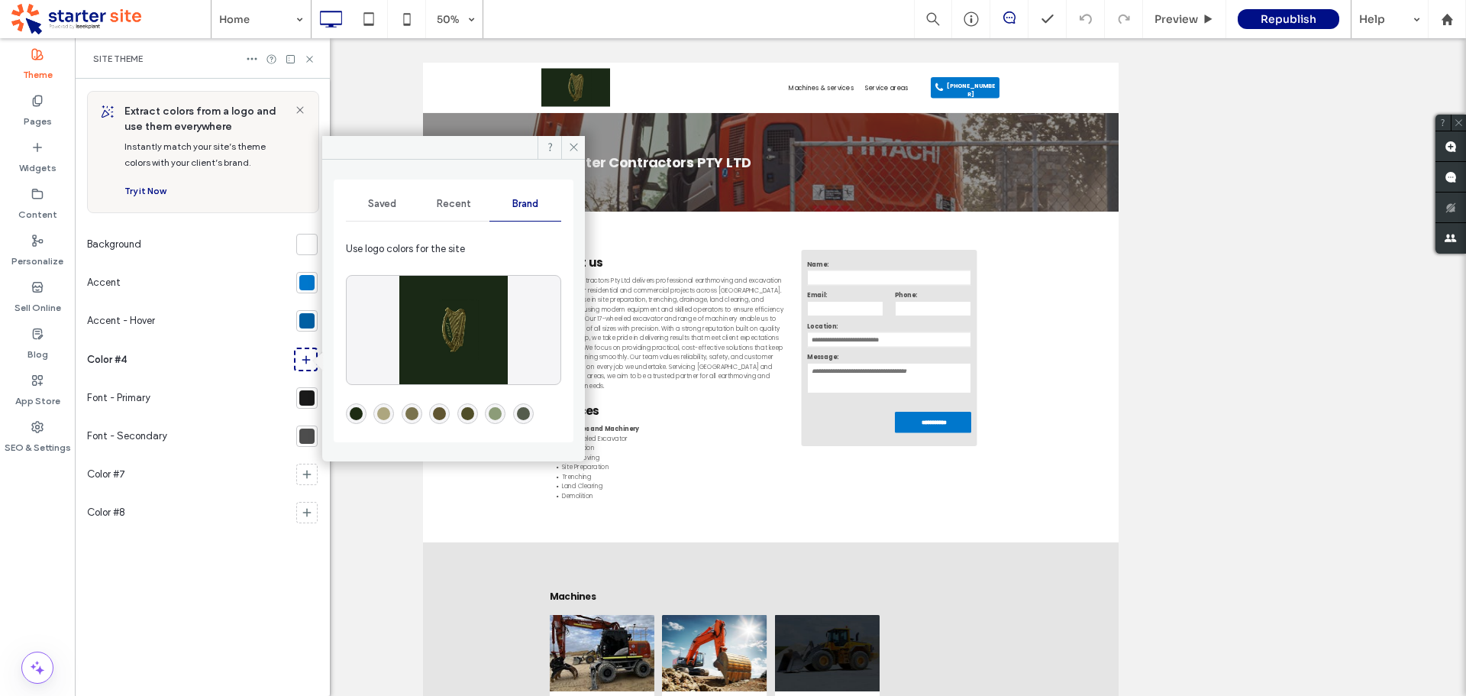
click at [356, 415] on div "rgba(29,44,19,1)" at bounding box center [356, 413] width 13 height 13
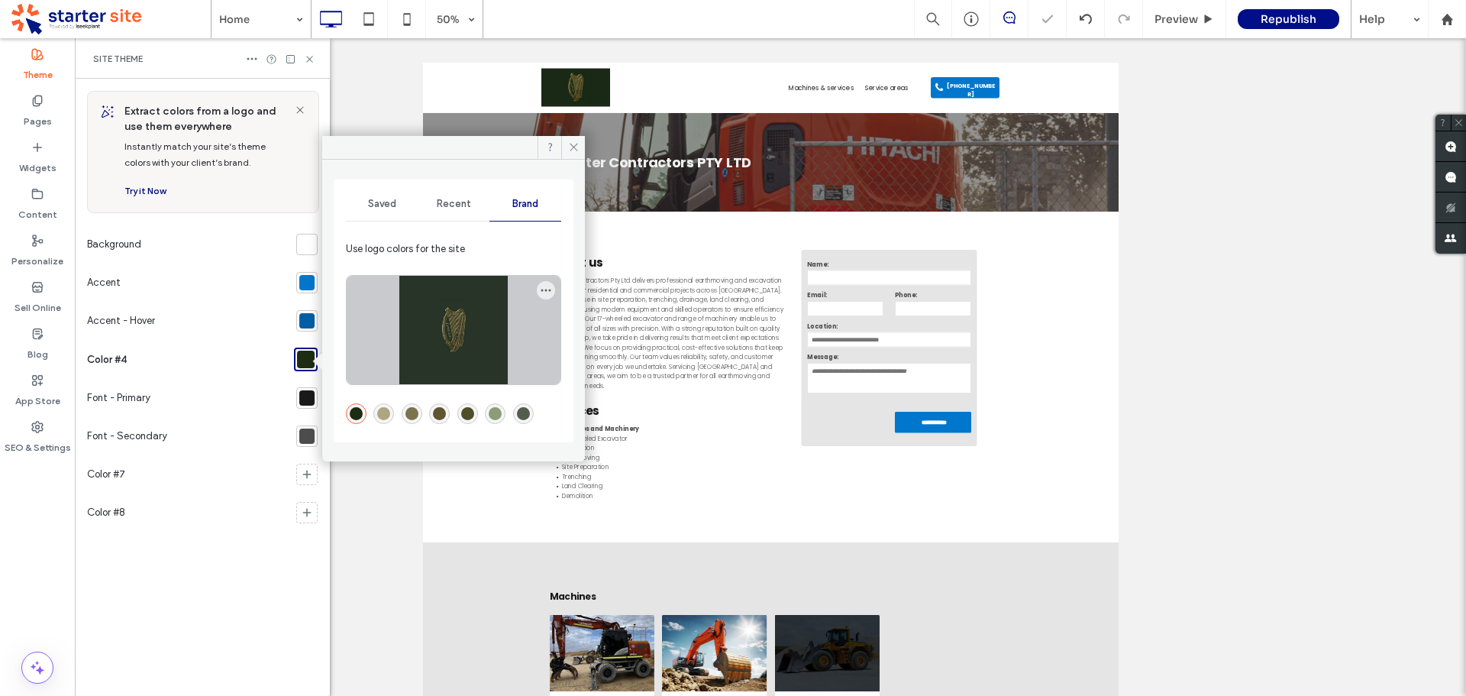
click at [492, 294] on div at bounding box center [454, 330] width 214 height 108
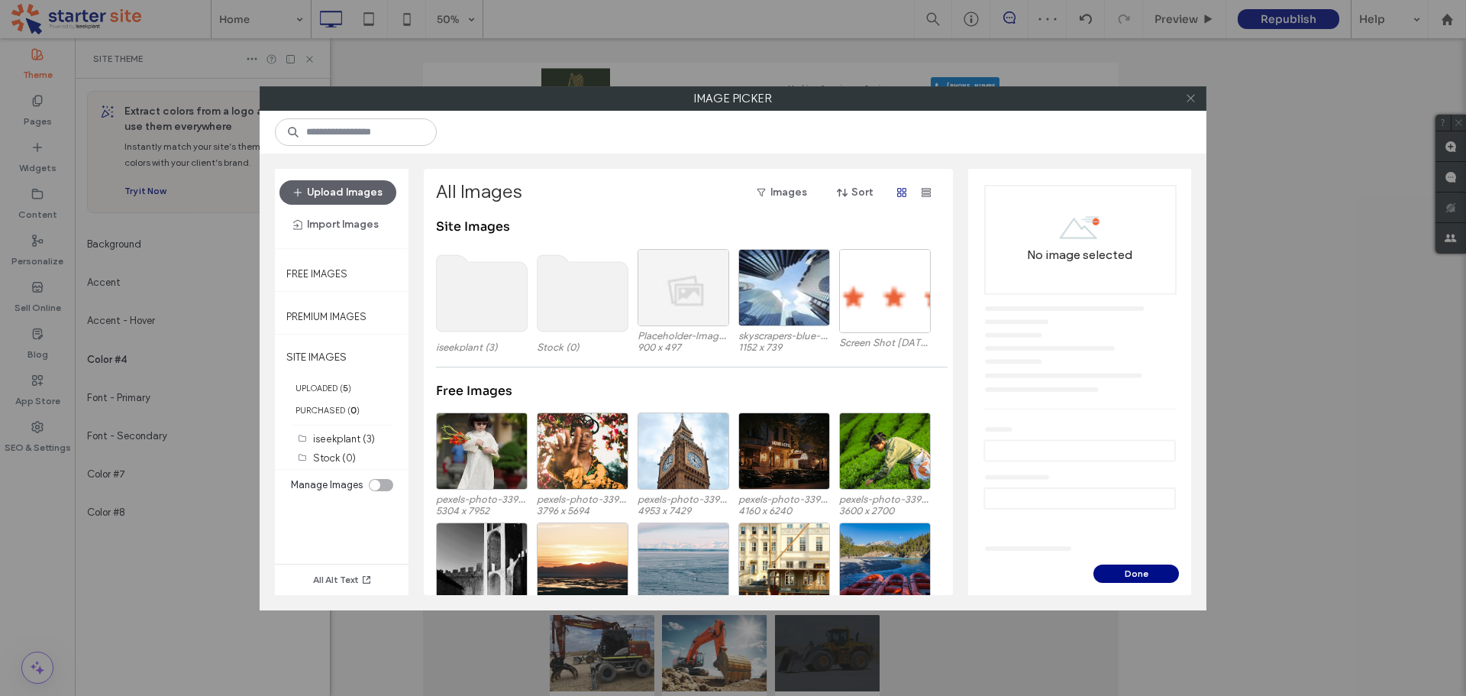
click at [1191, 100] on icon at bounding box center [1190, 97] width 11 height 11
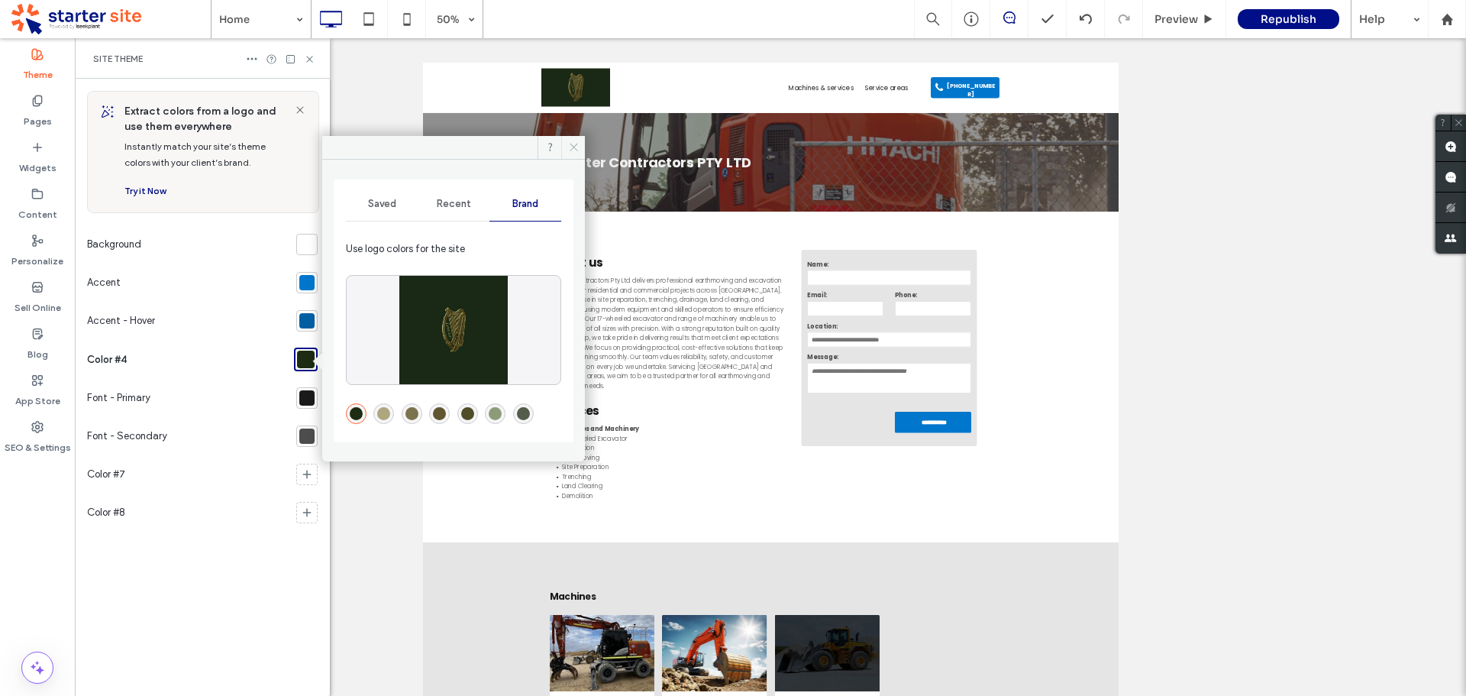
click at [573, 150] on icon at bounding box center [573, 146] width 11 height 11
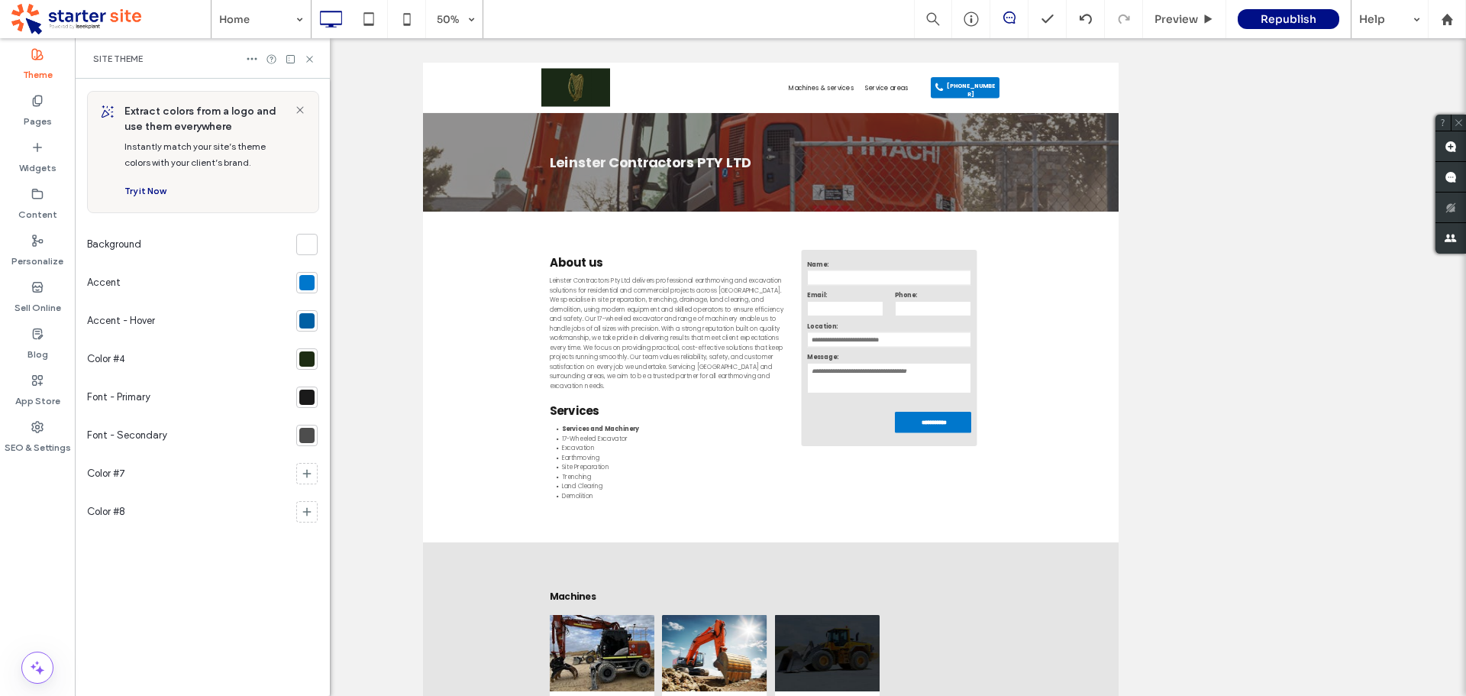
click at [312, 245] on div at bounding box center [306, 244] width 15 height 15
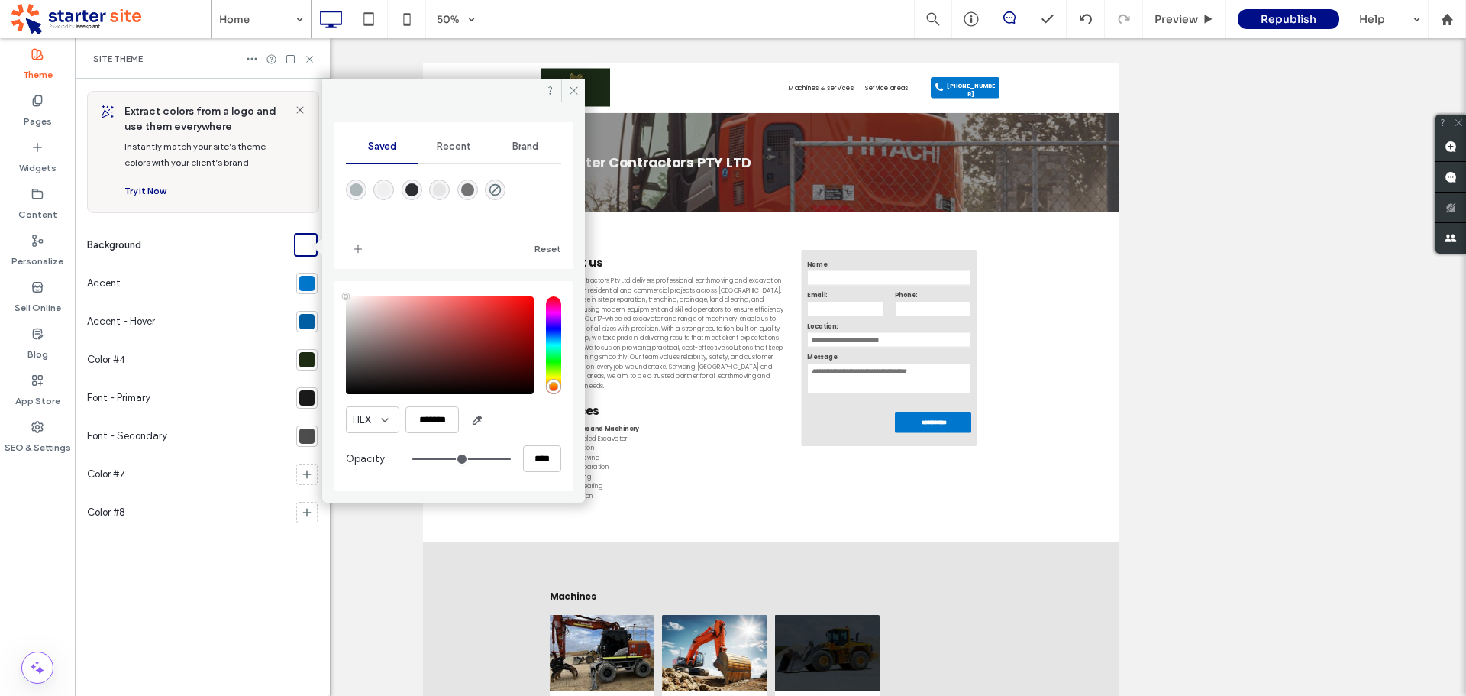
click at [526, 149] on span "Brand" at bounding box center [525, 146] width 26 height 12
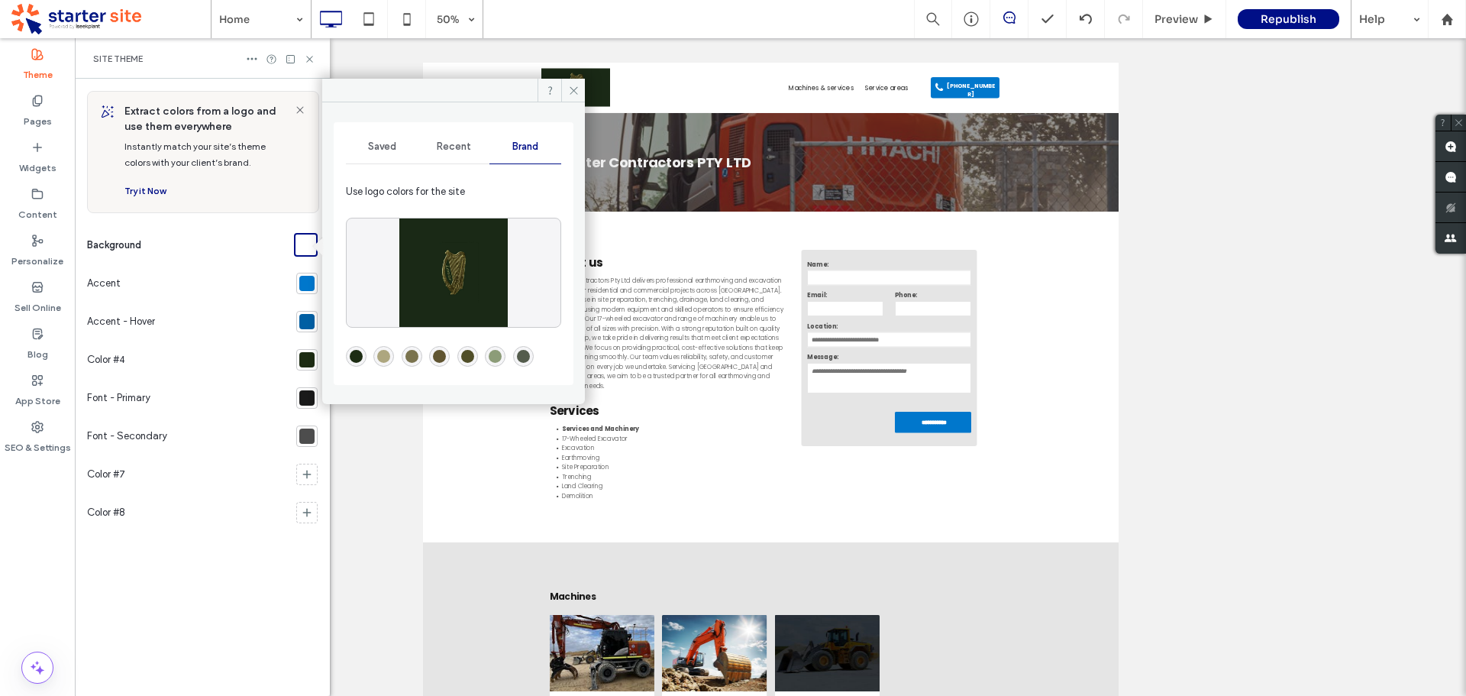
click at [355, 360] on div "rgba(29,44,19,1)" at bounding box center [356, 356] width 13 height 13
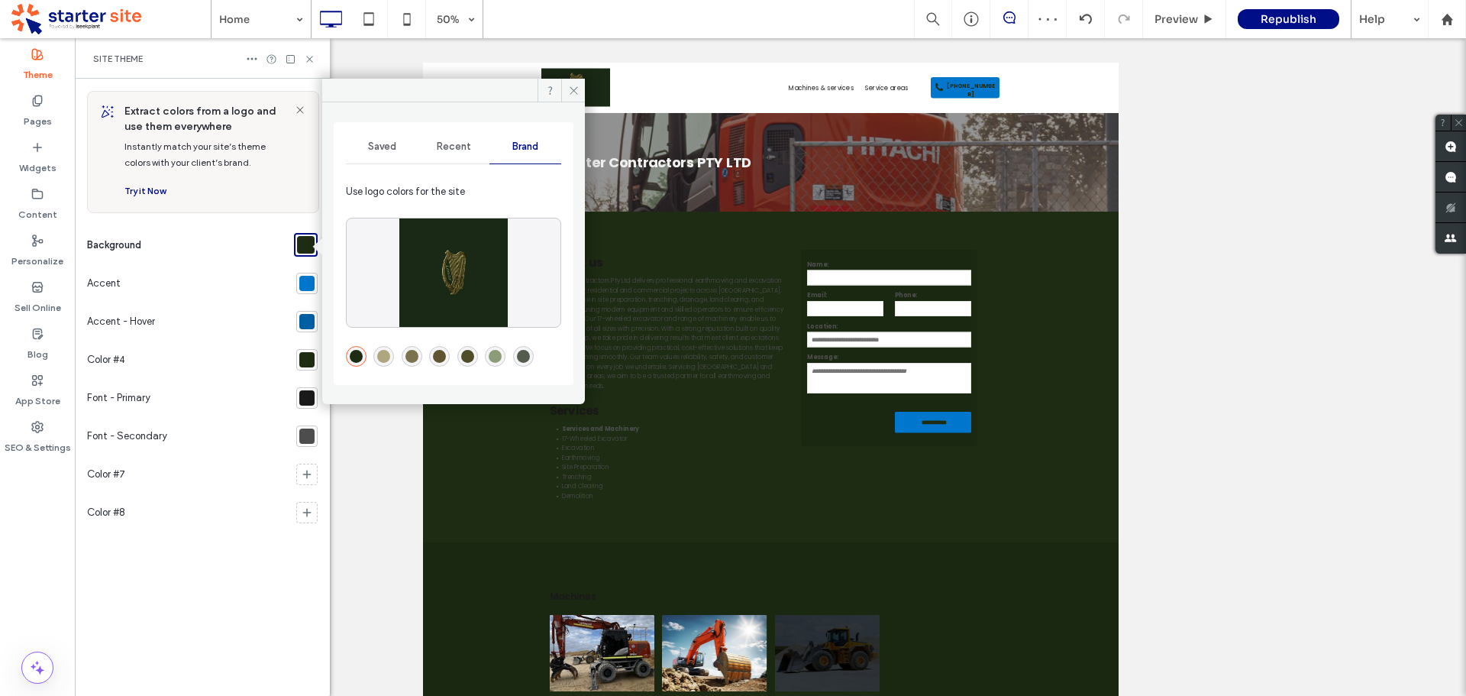
click at [383, 150] on span "Saved" at bounding box center [382, 146] width 28 height 12
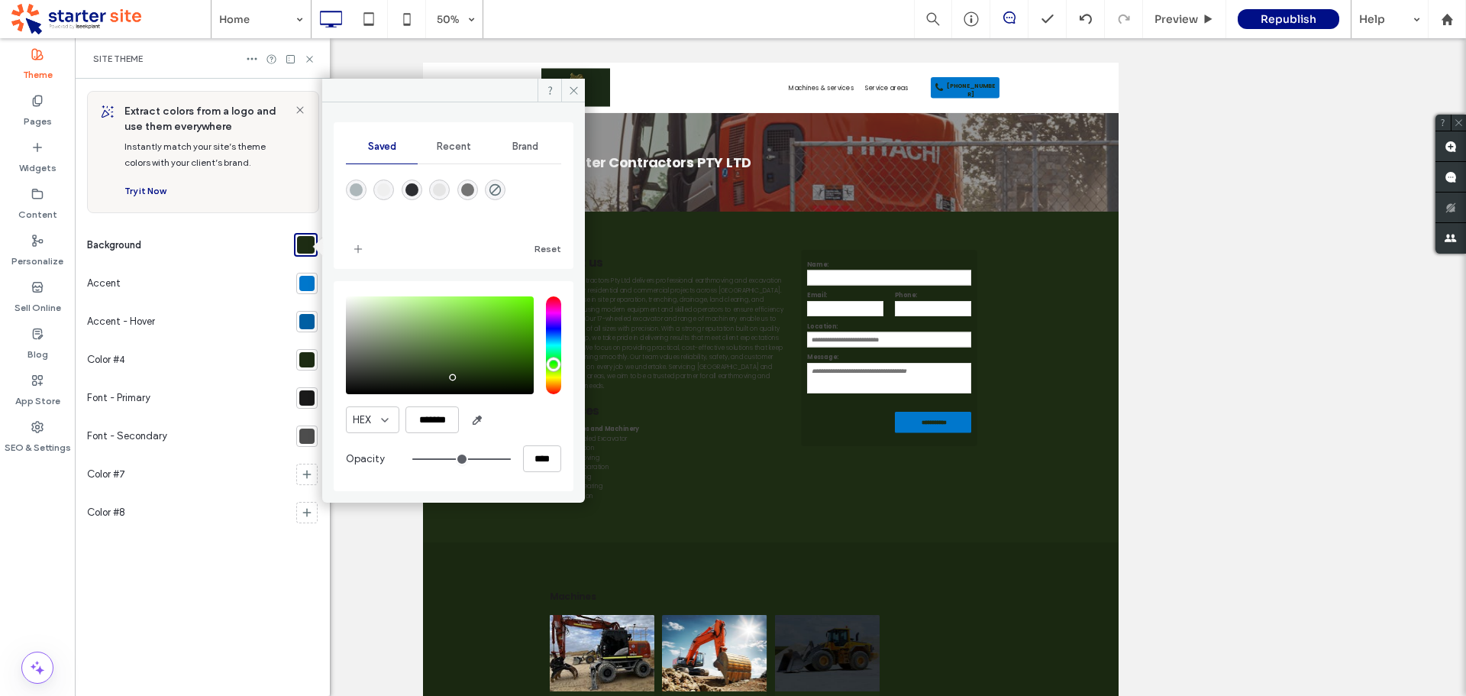
type input "*******"
drag, startPoint x: 361, startPoint y: 302, endPoint x: 337, endPoint y: 293, distance: 26.1
click at [337, 293] on div "HEX ******* Opacity ****" at bounding box center [454, 386] width 240 height 210
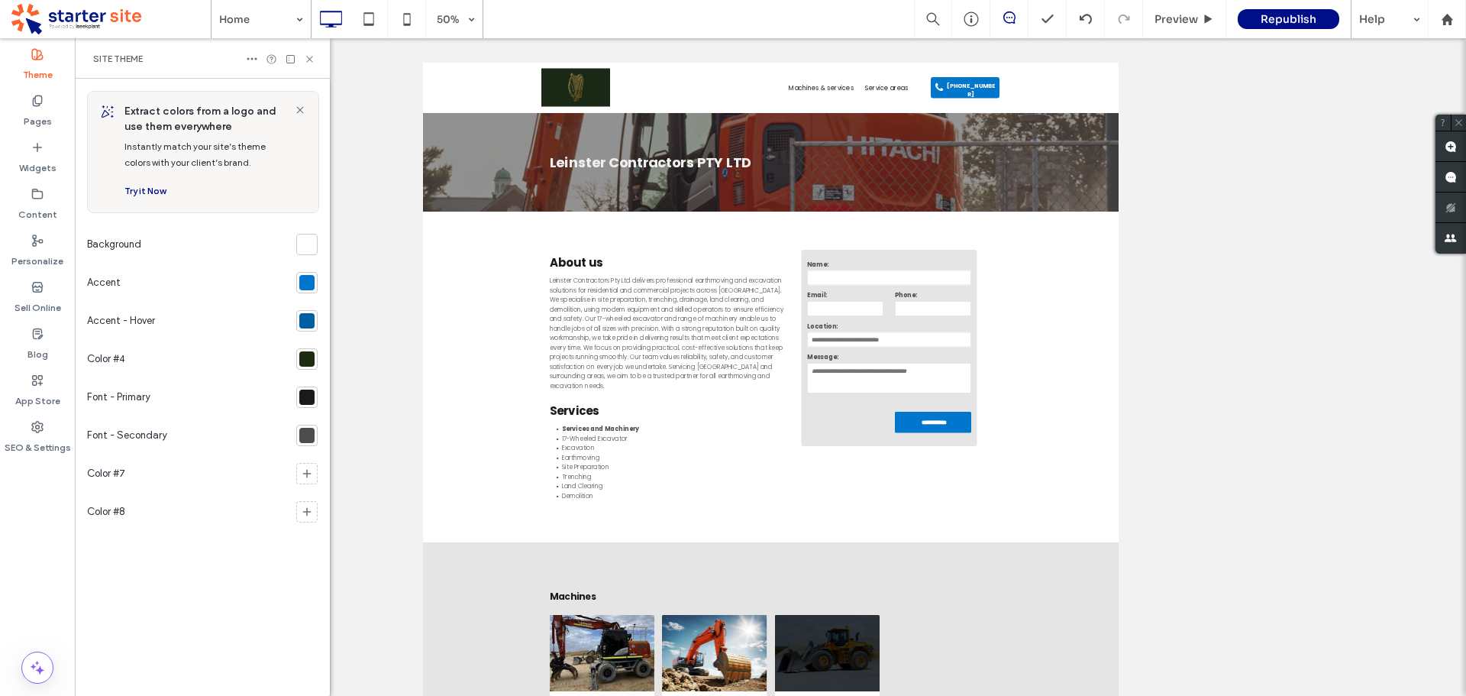
click at [315, 245] on div at bounding box center [306, 244] width 21 height 21
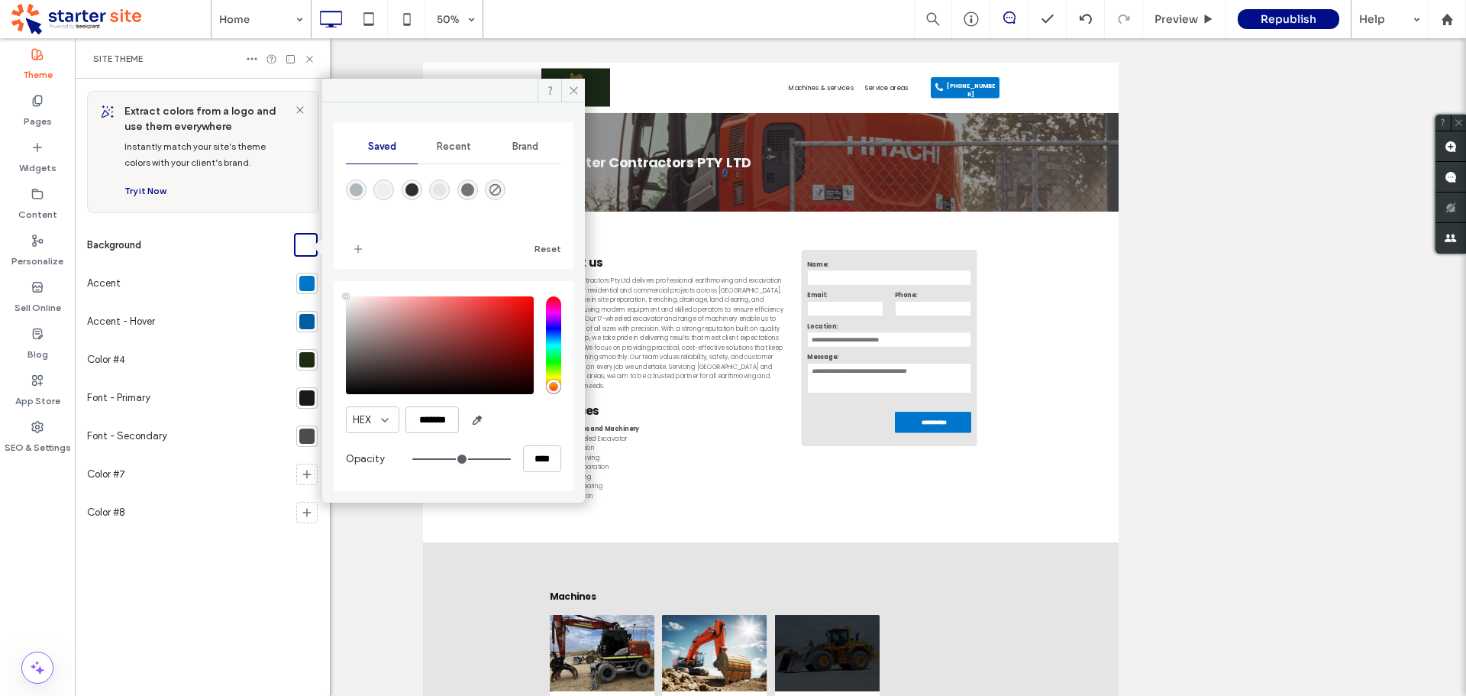
click at [534, 151] on span "Brand" at bounding box center [525, 146] width 26 height 12
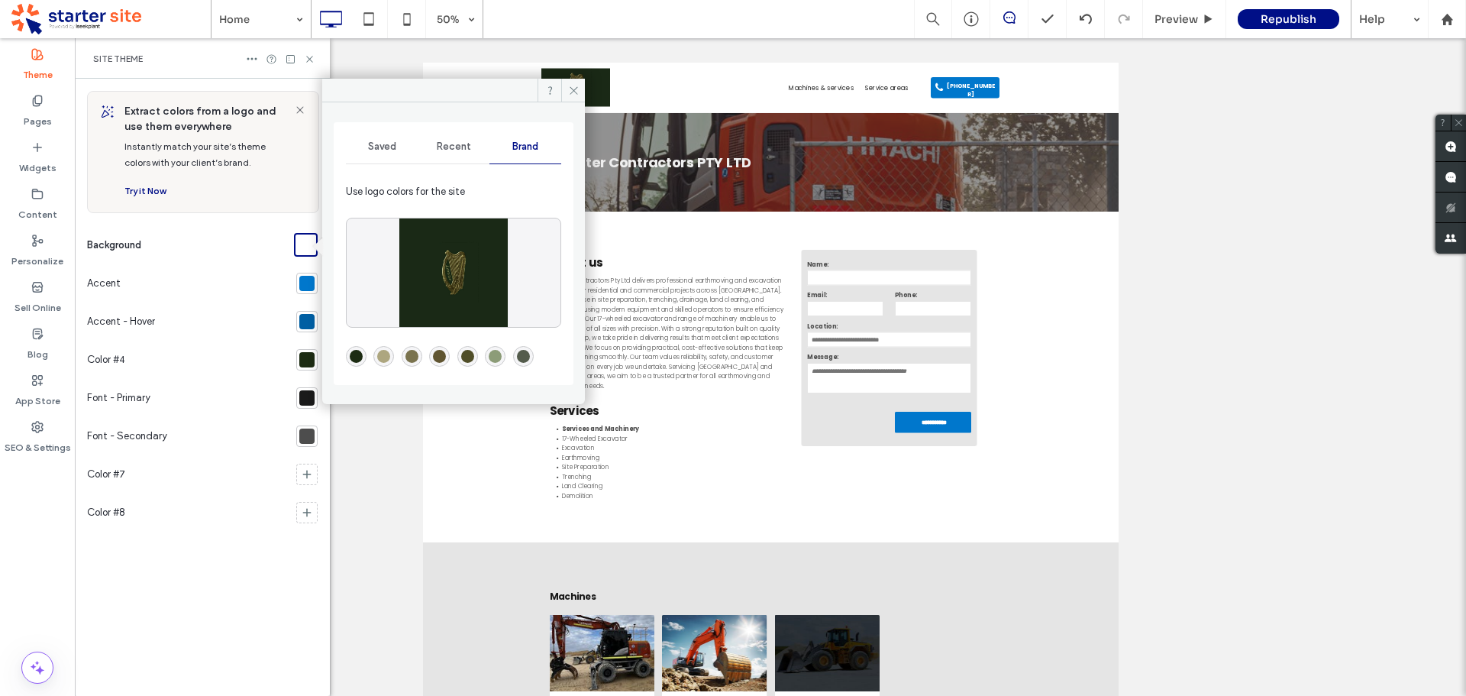
click at [353, 359] on div "rgba(29,44,19,1)" at bounding box center [356, 356] width 13 height 13
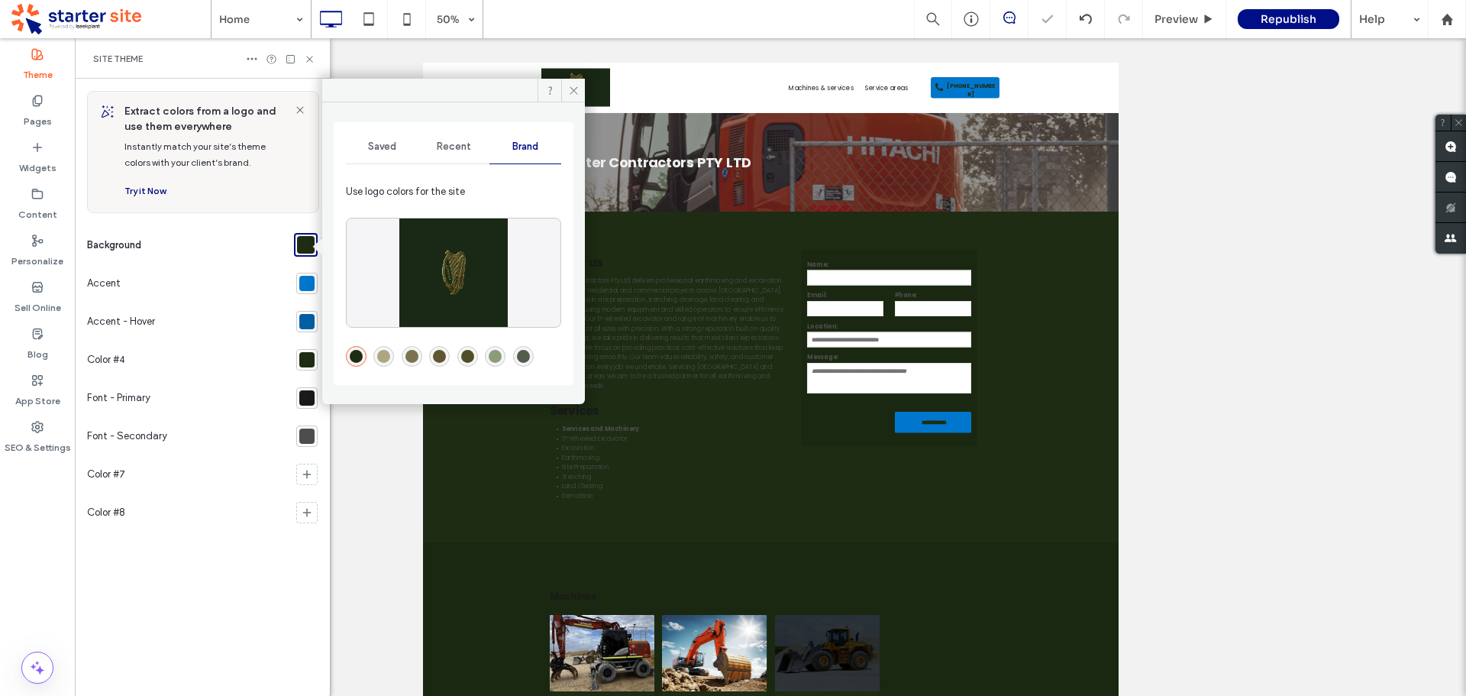
click at [385, 141] on span "Saved" at bounding box center [382, 146] width 28 height 12
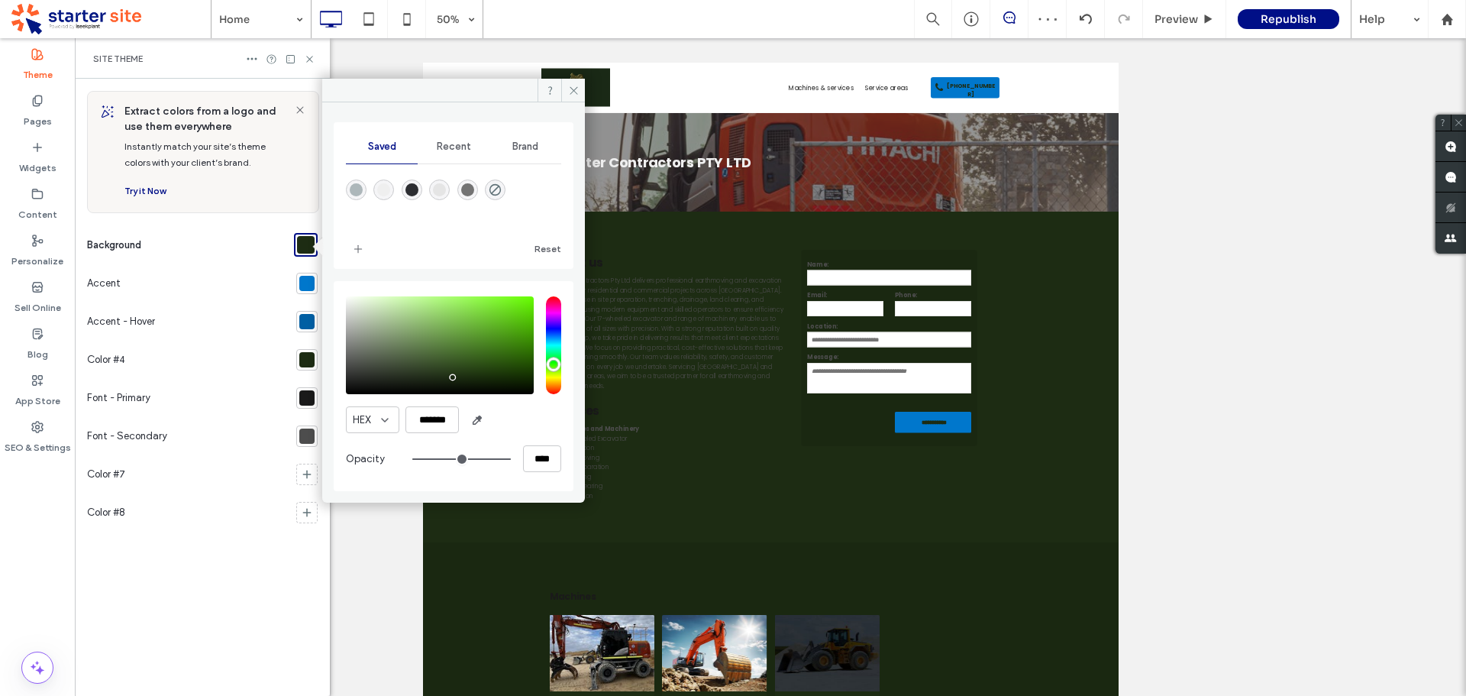
click at [389, 194] on div "rgba(239,239,239,1)" at bounding box center [383, 189] width 13 height 13
type input "*******"
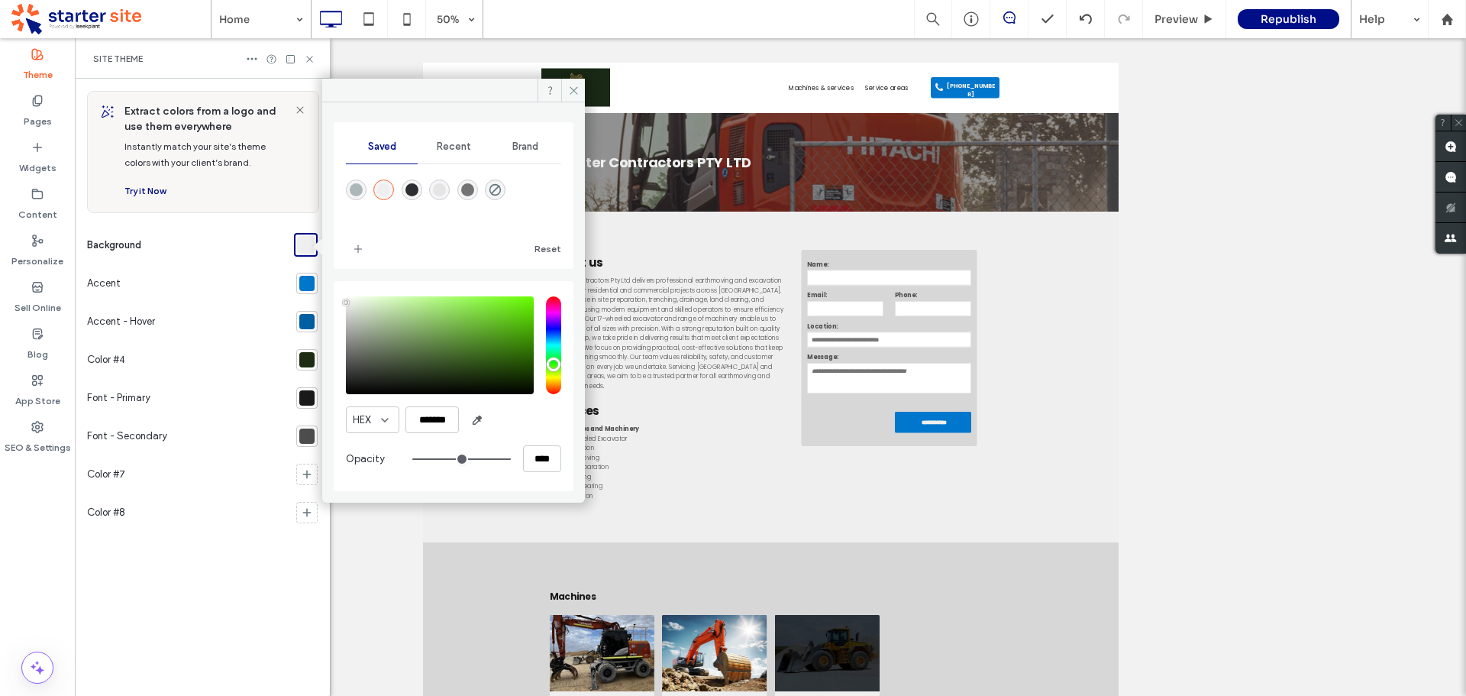
click at [256, 576] on div "Extract colors from a logo and use them everywhere Instantly match your site’s …" at bounding box center [202, 387] width 231 height 593
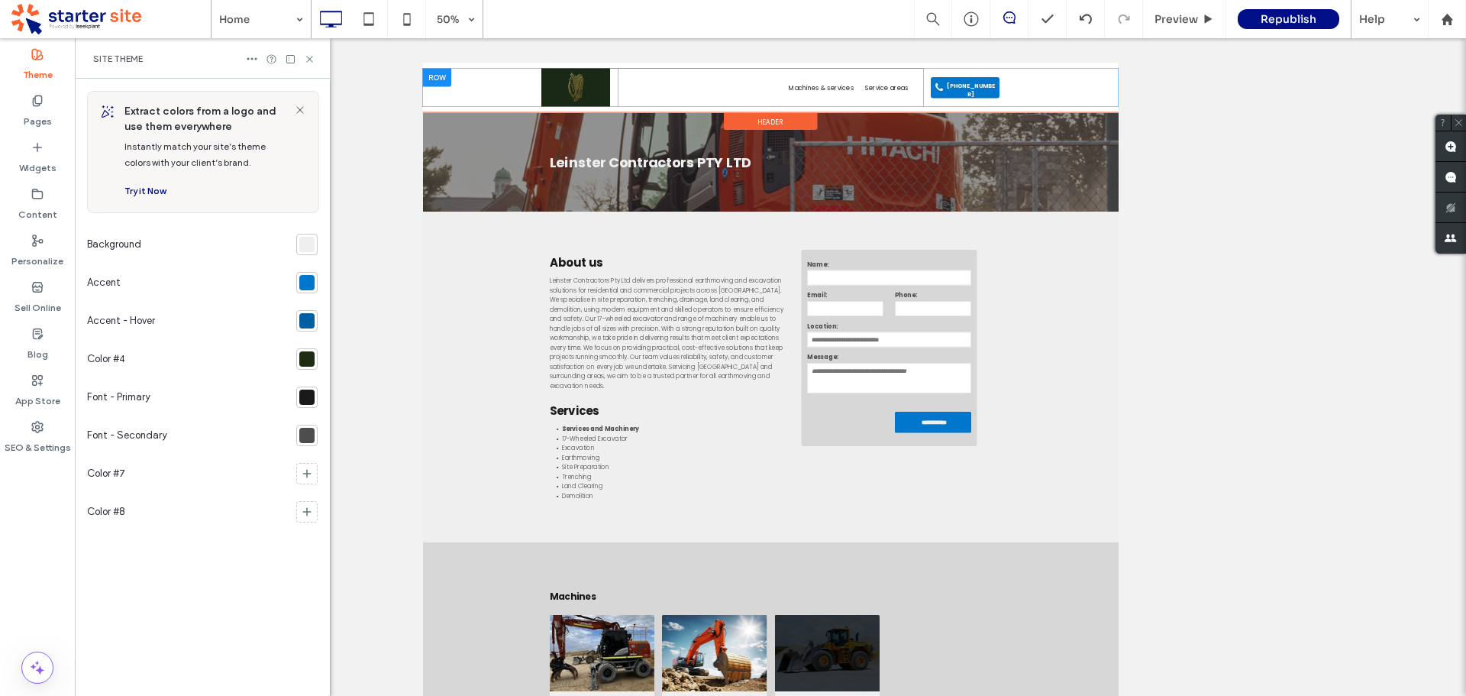
click at [952, 76] on div "Machines & services Service areas Click To Paste" at bounding box center [1117, 112] width 611 height 76
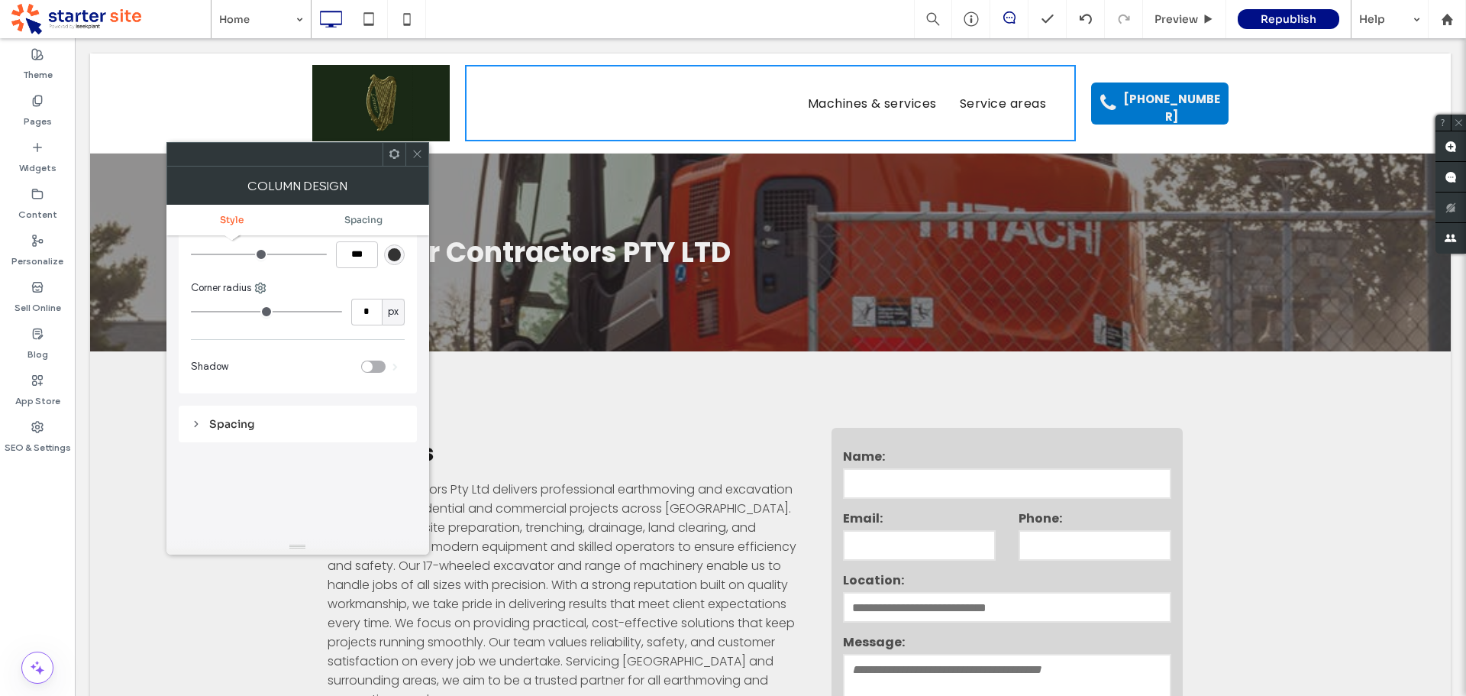
scroll to position [0, 0]
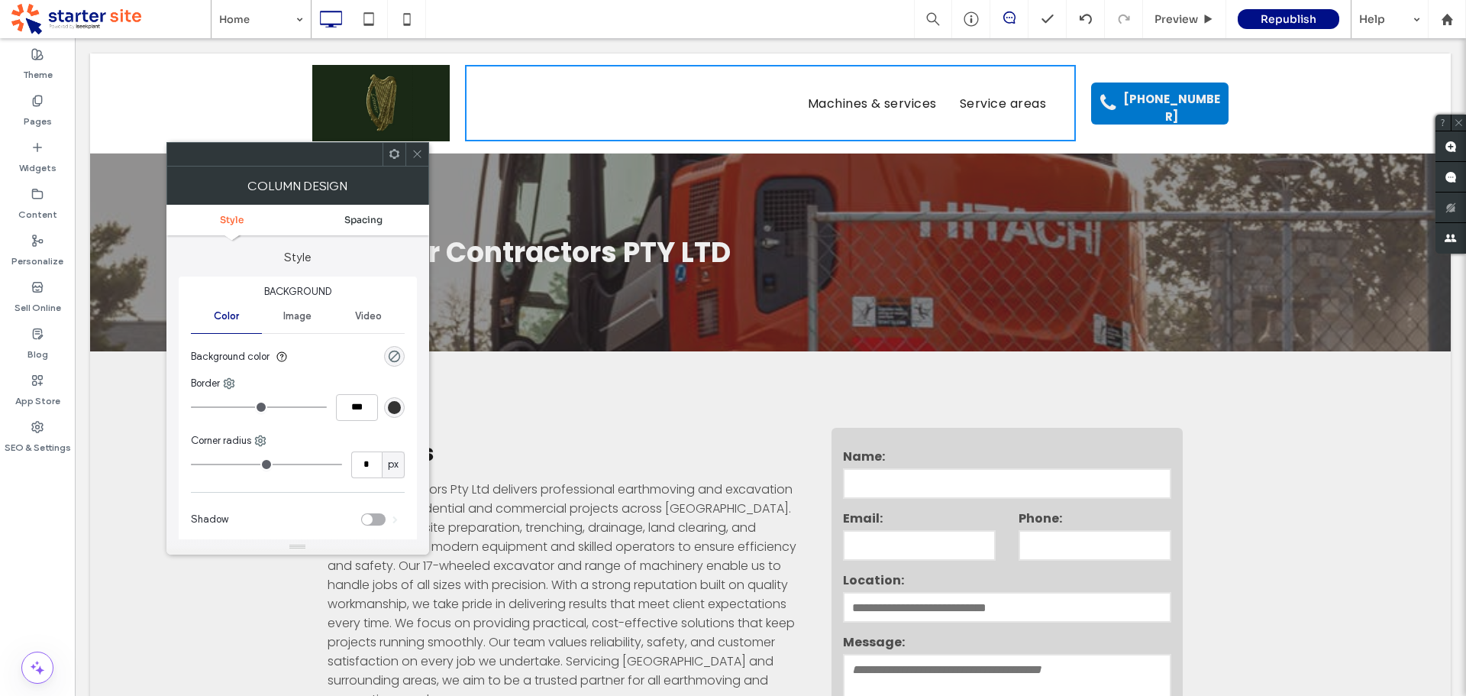
click at [369, 221] on span "Spacing" at bounding box center [363, 219] width 38 height 11
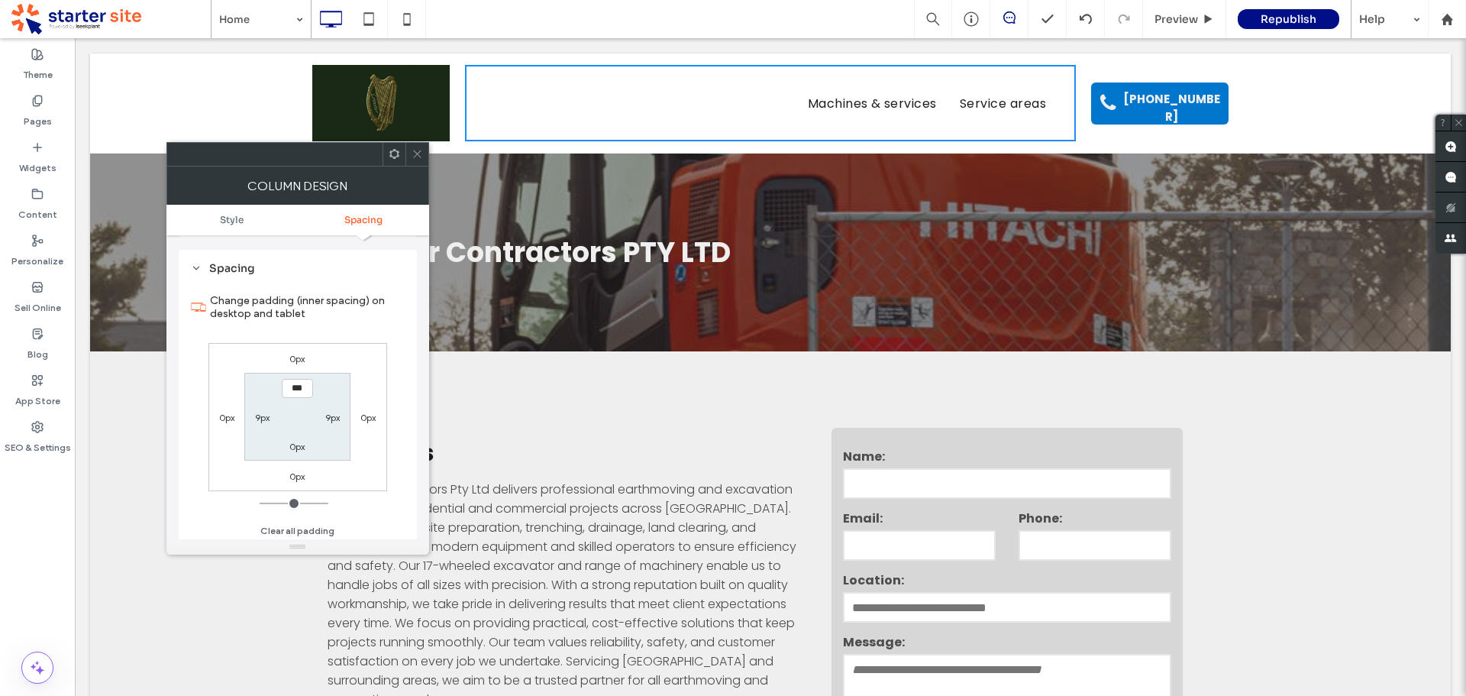
scroll to position [311, 0]
click at [234, 225] on ul "Style Spacing" at bounding box center [297, 220] width 263 height 31
click at [232, 210] on ul "Style Spacing" at bounding box center [297, 220] width 263 height 31
click at [231, 212] on ul "Style Spacing" at bounding box center [297, 220] width 263 height 31
click at [231, 216] on span "Style" at bounding box center [232, 219] width 24 height 11
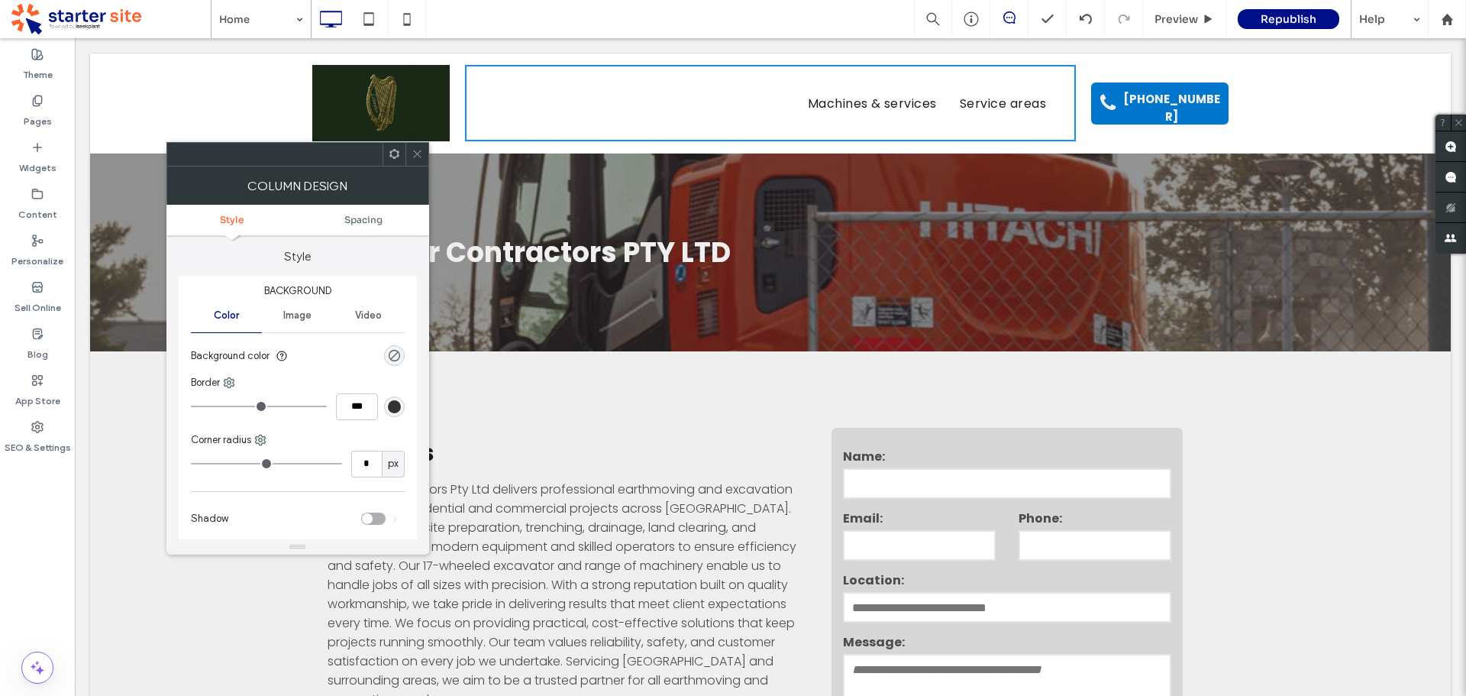
scroll to position [0, 0]
click at [390, 358] on div "rgba(0, 0, 0, 0)" at bounding box center [394, 356] width 13 height 13
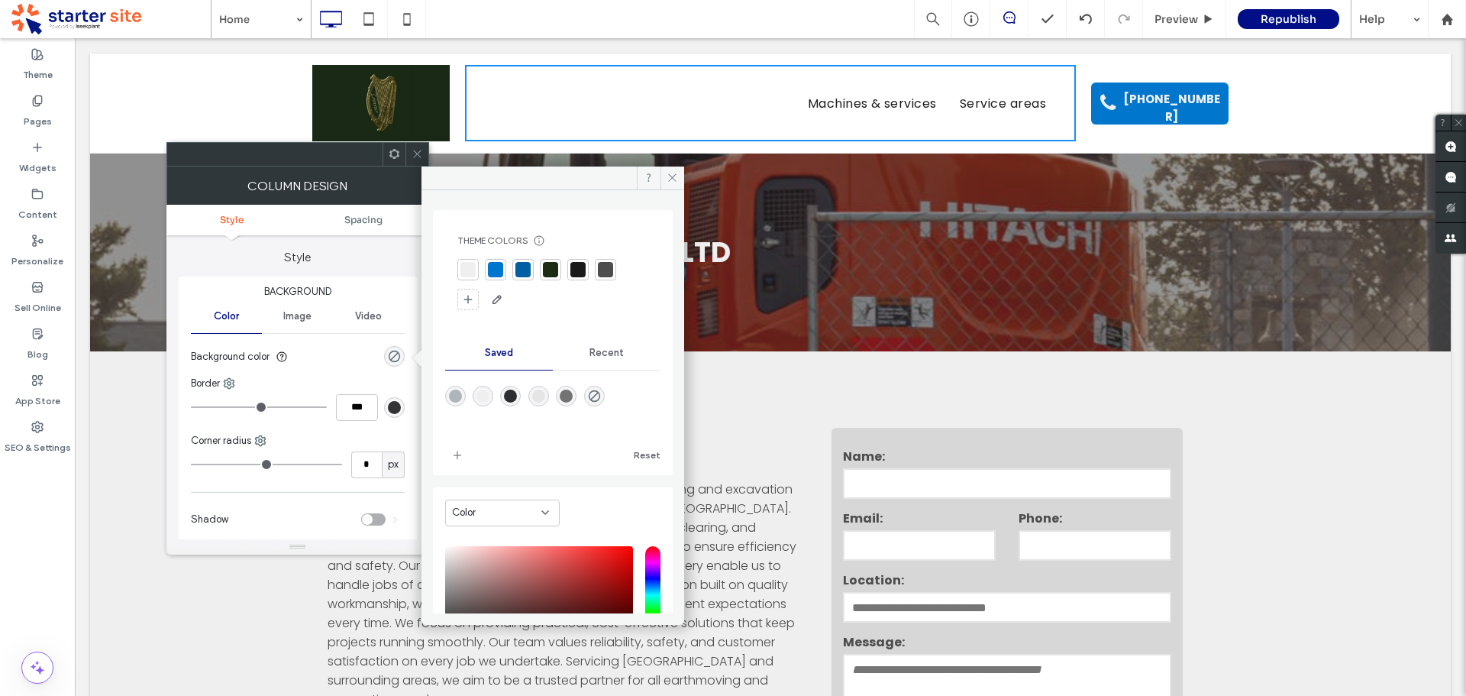
click at [520, 273] on div at bounding box center [522, 269] width 15 height 15
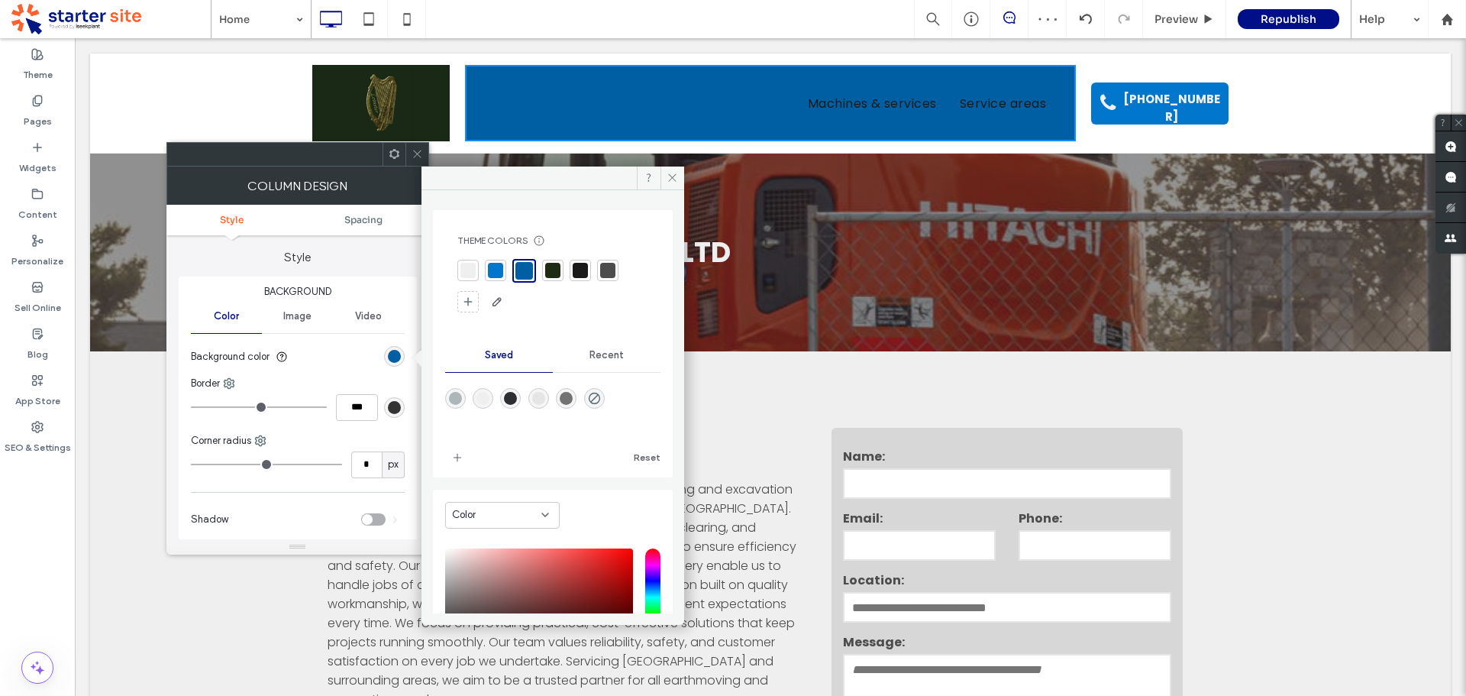
click at [605, 399] on div "rgba(255,255,255,0)" at bounding box center [594, 398] width 21 height 21
type input "*******"
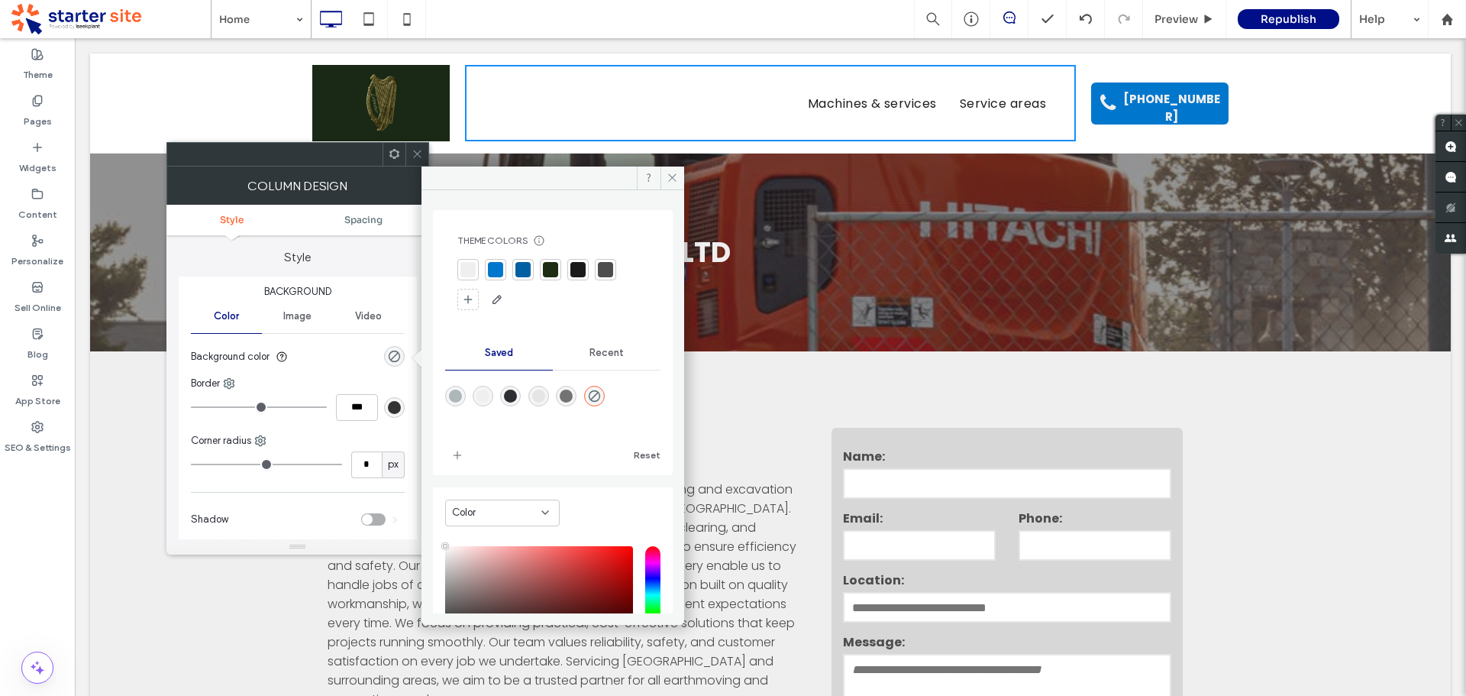
click at [622, 55] on div "Click To Paste Machines & services Service areas Click To Paste (08) 9930 4067 …" at bounding box center [770, 103] width 1361 height 100
click at [419, 155] on icon at bounding box center [417, 153] width 11 height 11
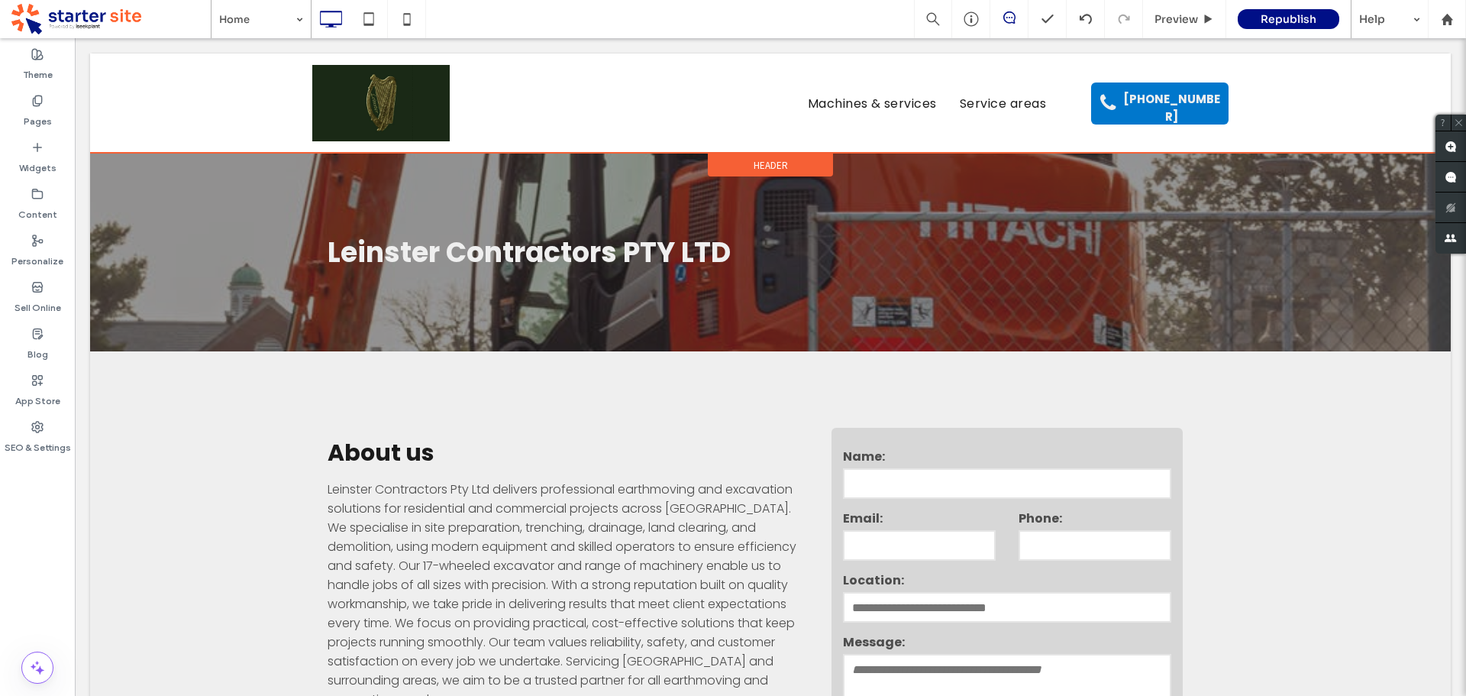
click at [1332, 60] on div "Click To Paste Machines & services Service areas Click To Paste (08) 9930 4067 …" at bounding box center [770, 103] width 1361 height 100
click at [1329, 60] on div "Click To Paste Machines & services Service areas Click To Paste (08) 9930 4067 …" at bounding box center [770, 103] width 1361 height 100
click at [480, 146] on div "Click To Paste Machines & services Service areas Click To Paste (08) 9930 4067 …" at bounding box center [770, 103] width 1361 height 100
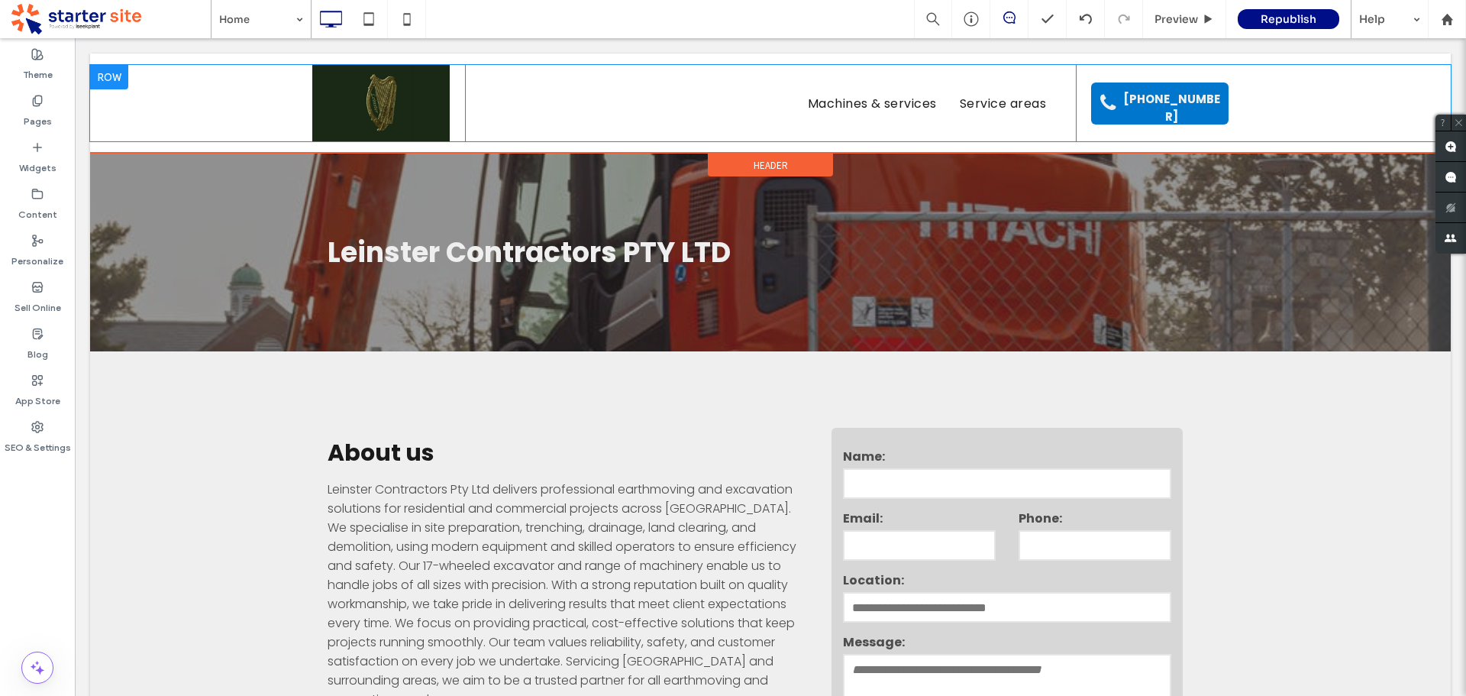
click at [480, 136] on div "Machines & services Service areas Click To Paste" at bounding box center [770, 103] width 611 height 76
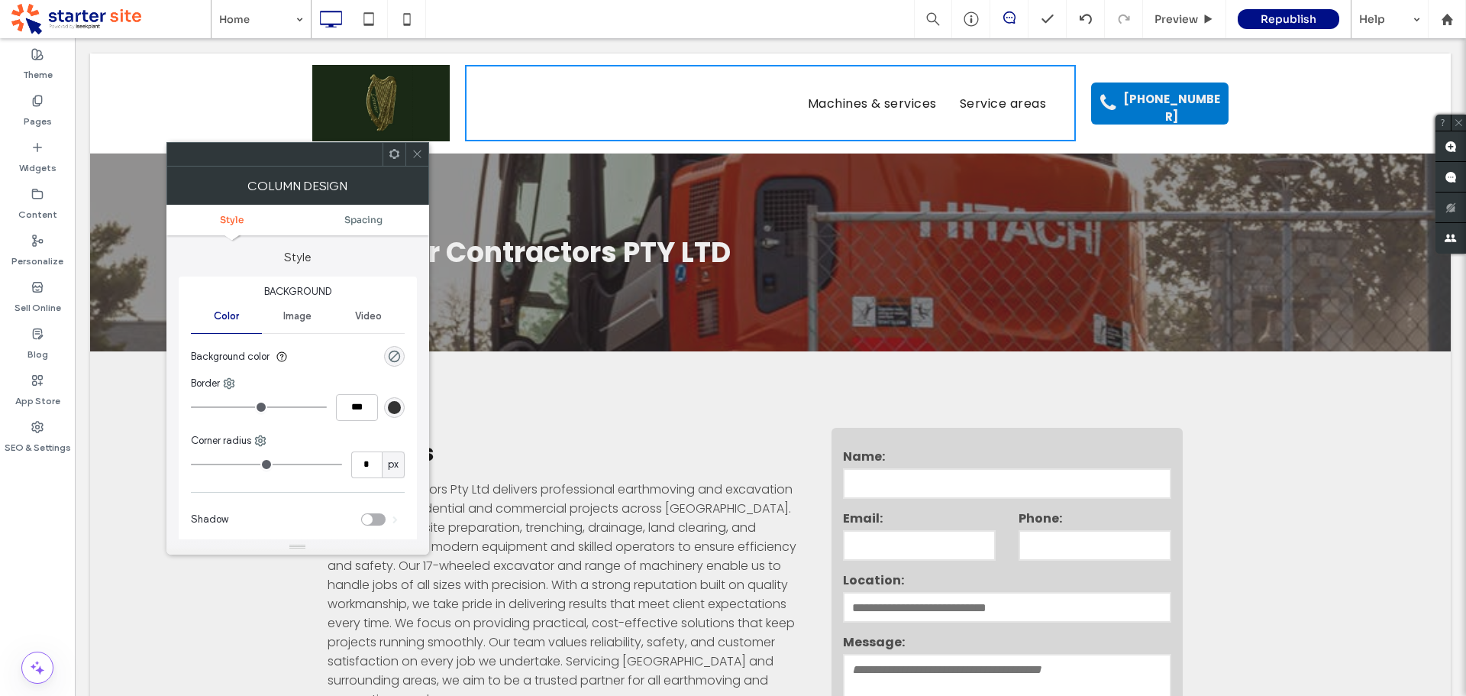
click at [414, 149] on icon at bounding box center [417, 153] width 11 height 11
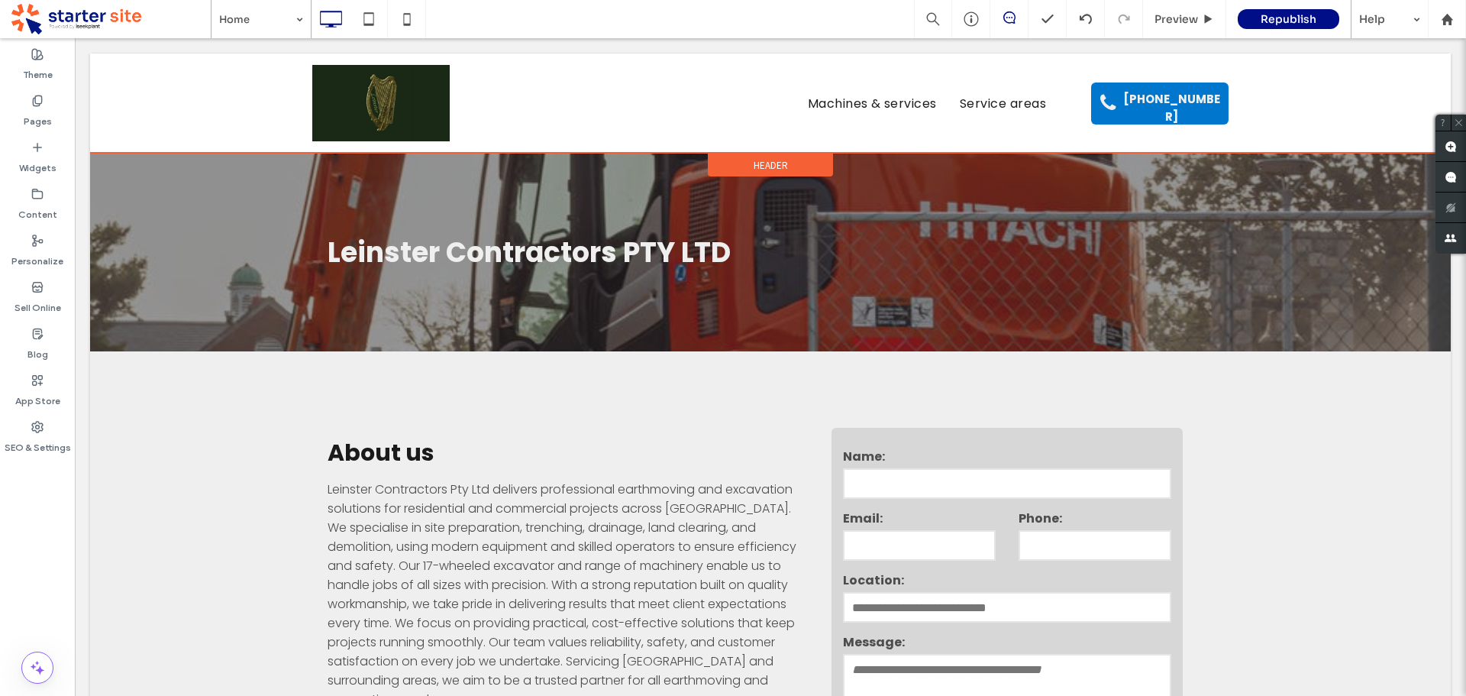
click at [447, 57] on div "Click To Paste Machines & services Service areas Click To Paste (08) 9930 4067 …" at bounding box center [770, 103] width 1361 height 100
click at [179, 60] on div "Click To Paste Machines & services Service areas Click To Paste (08) 9930 4067 …" at bounding box center [770, 103] width 1361 height 100
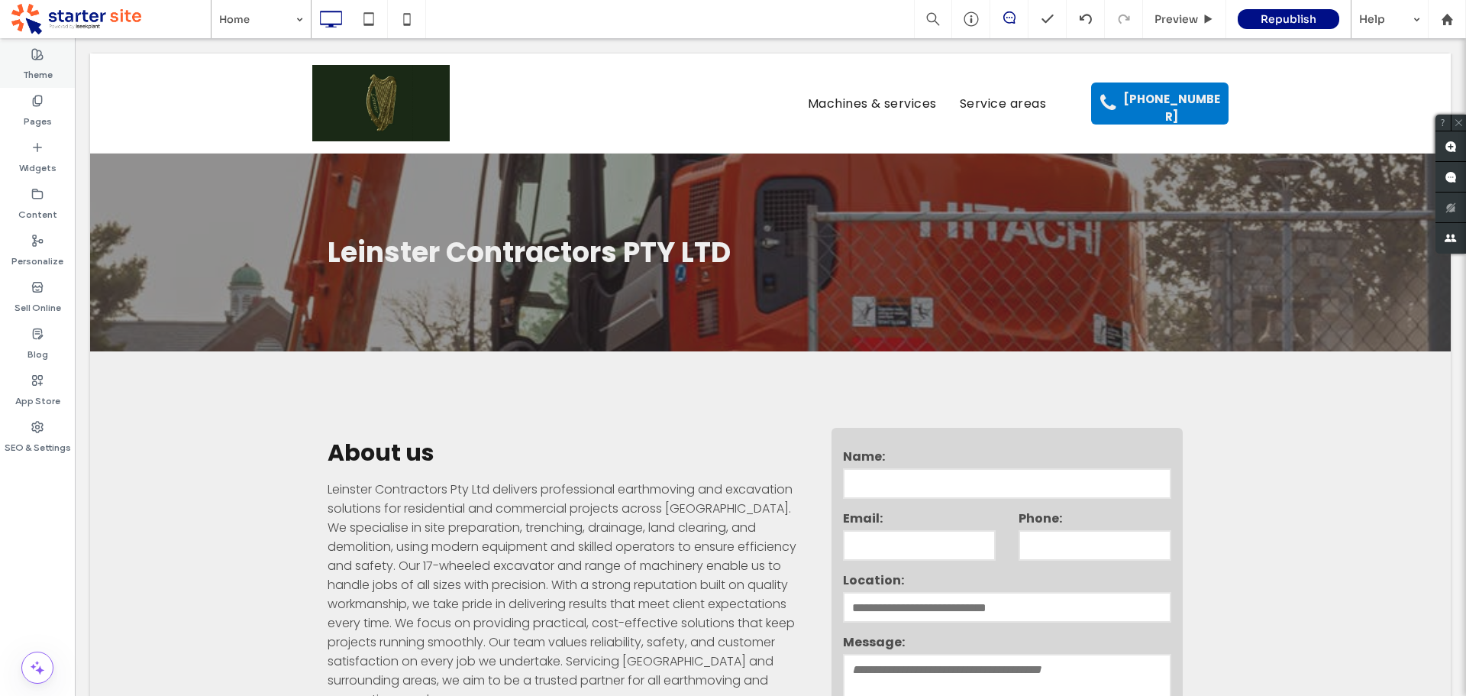
click at [27, 63] on label "Theme" at bounding box center [38, 70] width 30 height 21
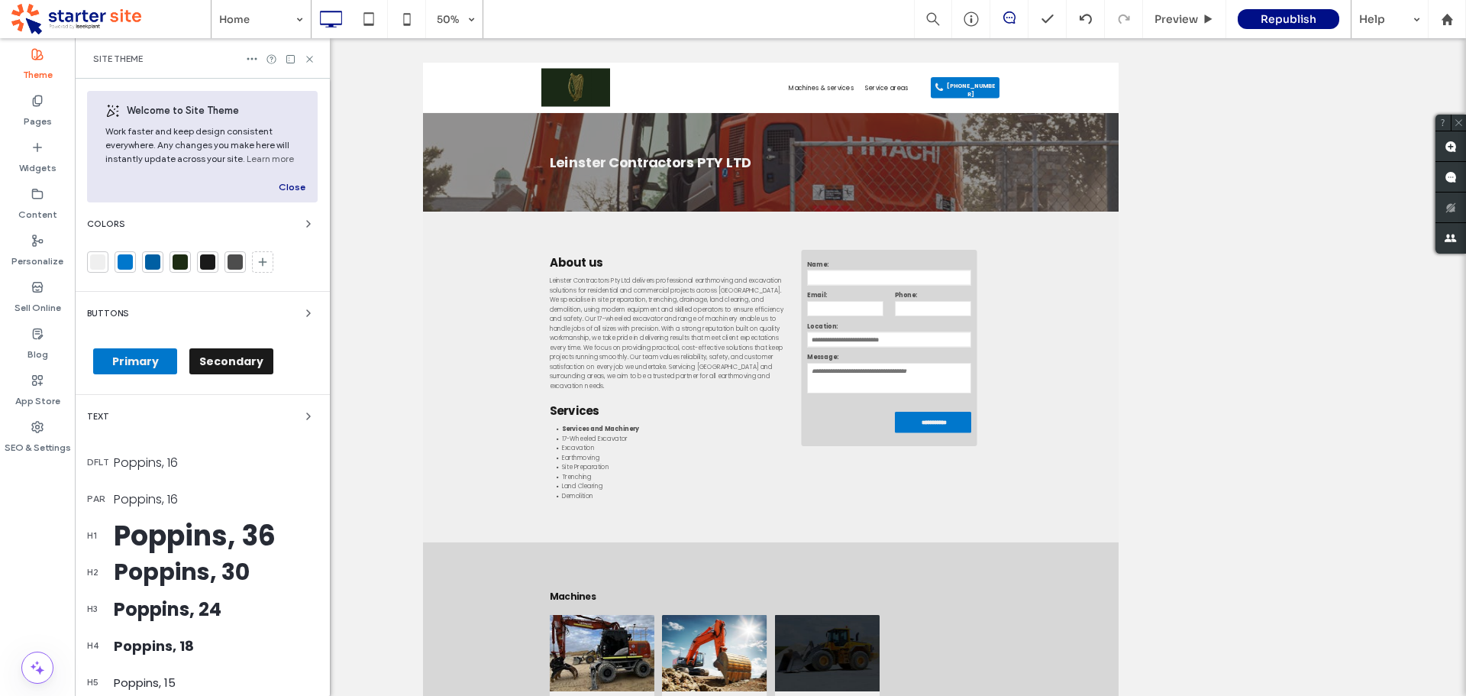
click at [100, 262] on div at bounding box center [97, 261] width 15 height 15
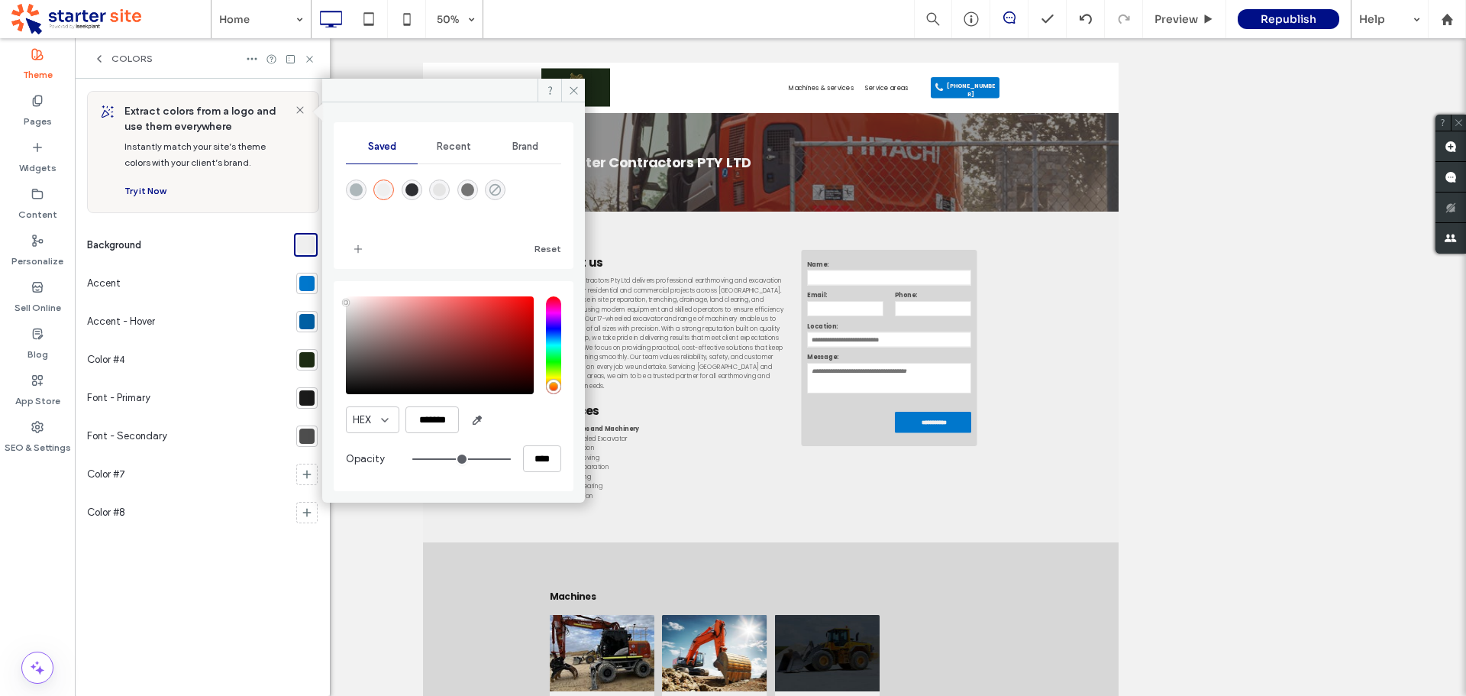
click at [499, 192] on icon "rgba(255,255,255,0)" at bounding box center [495, 189] width 13 height 13
type input "*******"
type input "*"
type input "**"
click at [380, 194] on div "rgba(239,239,239,1)" at bounding box center [383, 189] width 13 height 13
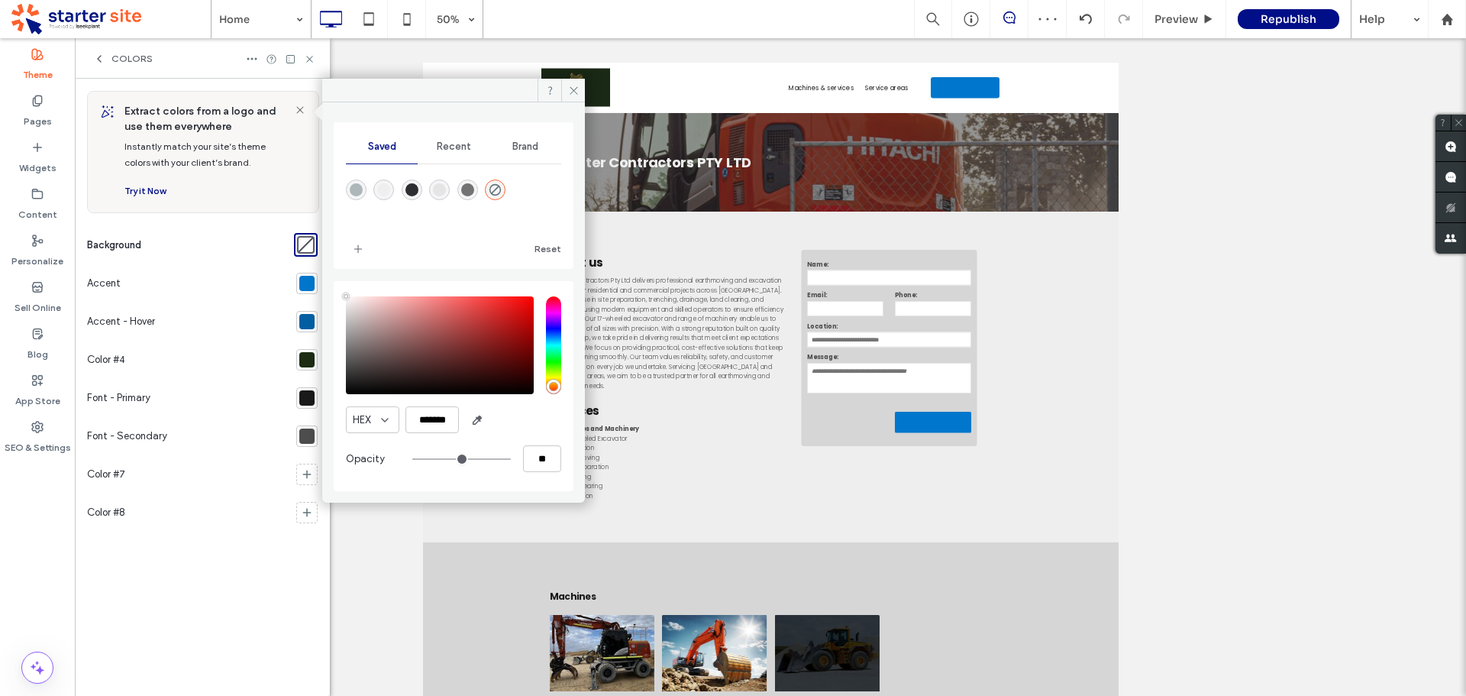
type input "*******"
type input "***"
type input "****"
type input "*******"
drag, startPoint x: 353, startPoint y: 304, endPoint x: 340, endPoint y: 279, distance: 27.7
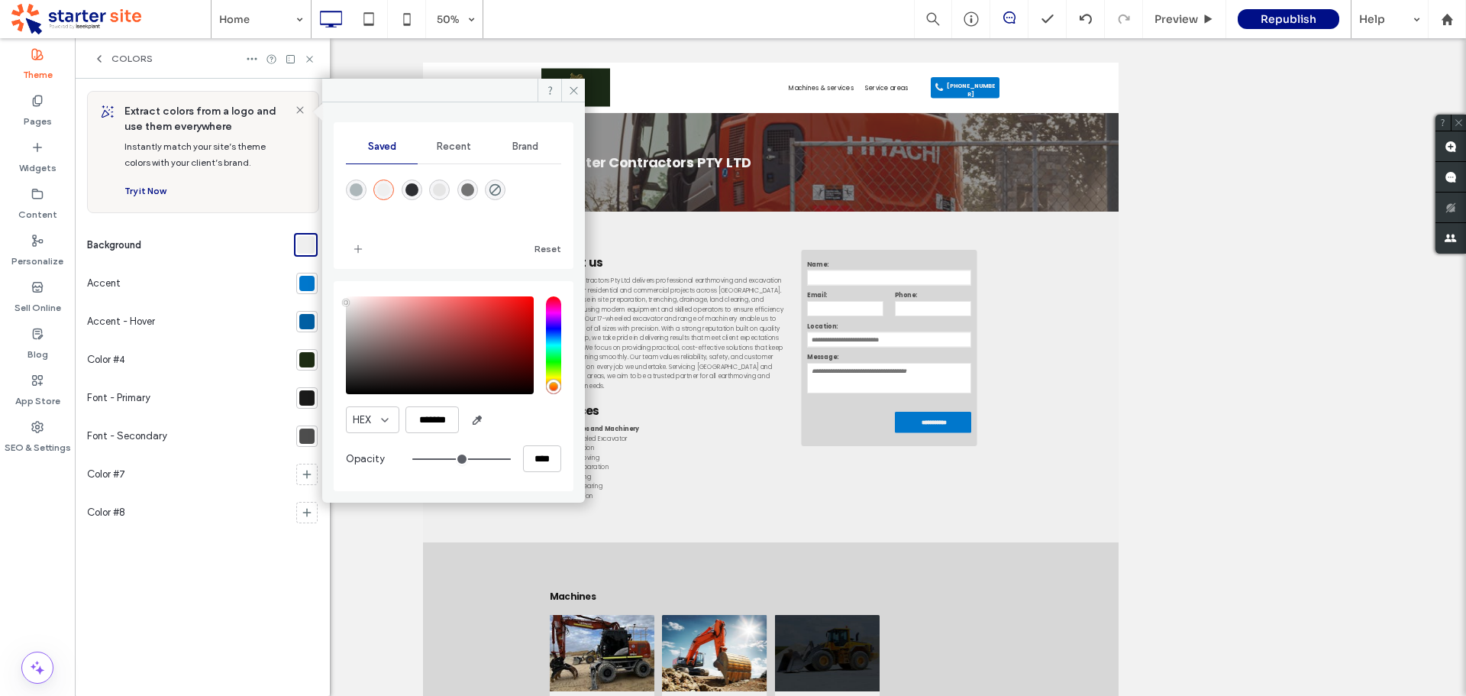
click at [340, 280] on div "Saved Recent Brand Reset HEX ******* Opacity ****" at bounding box center [454, 306] width 240 height 369
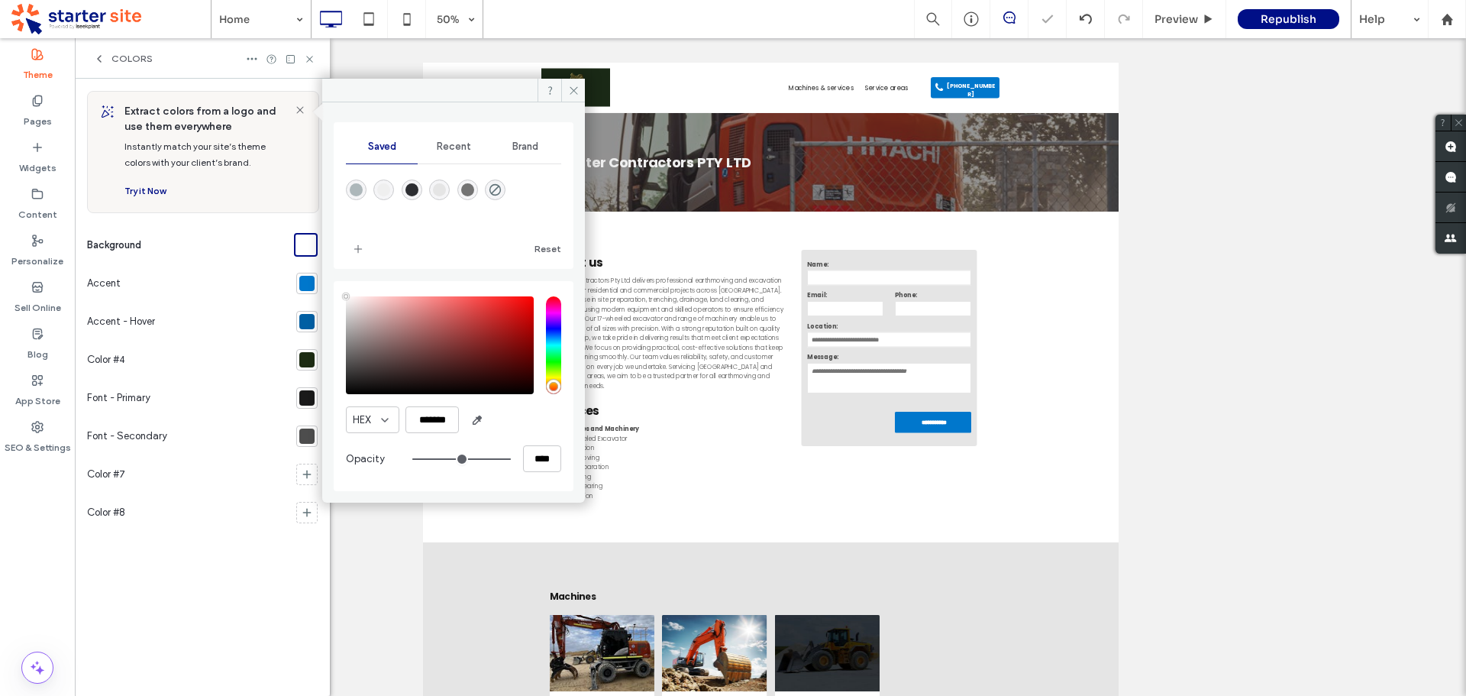
drag, startPoint x: 346, startPoint y: 299, endPoint x: 350, endPoint y: 291, distance: 8.5
click at [347, 293] on div "HEX ******* Opacity ****" at bounding box center [454, 386] width 240 height 210
click at [308, 287] on div at bounding box center [306, 283] width 15 height 15
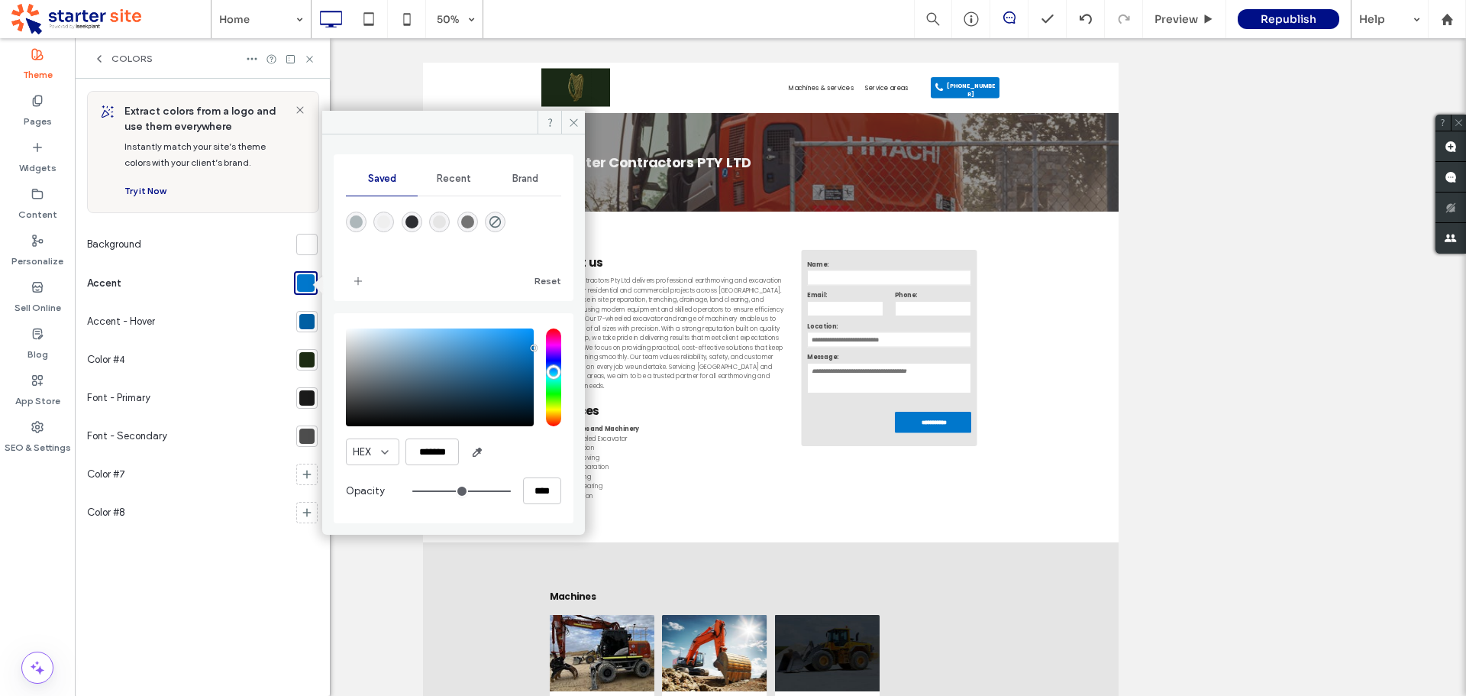
click at [522, 184] on span "Brand" at bounding box center [525, 179] width 26 height 12
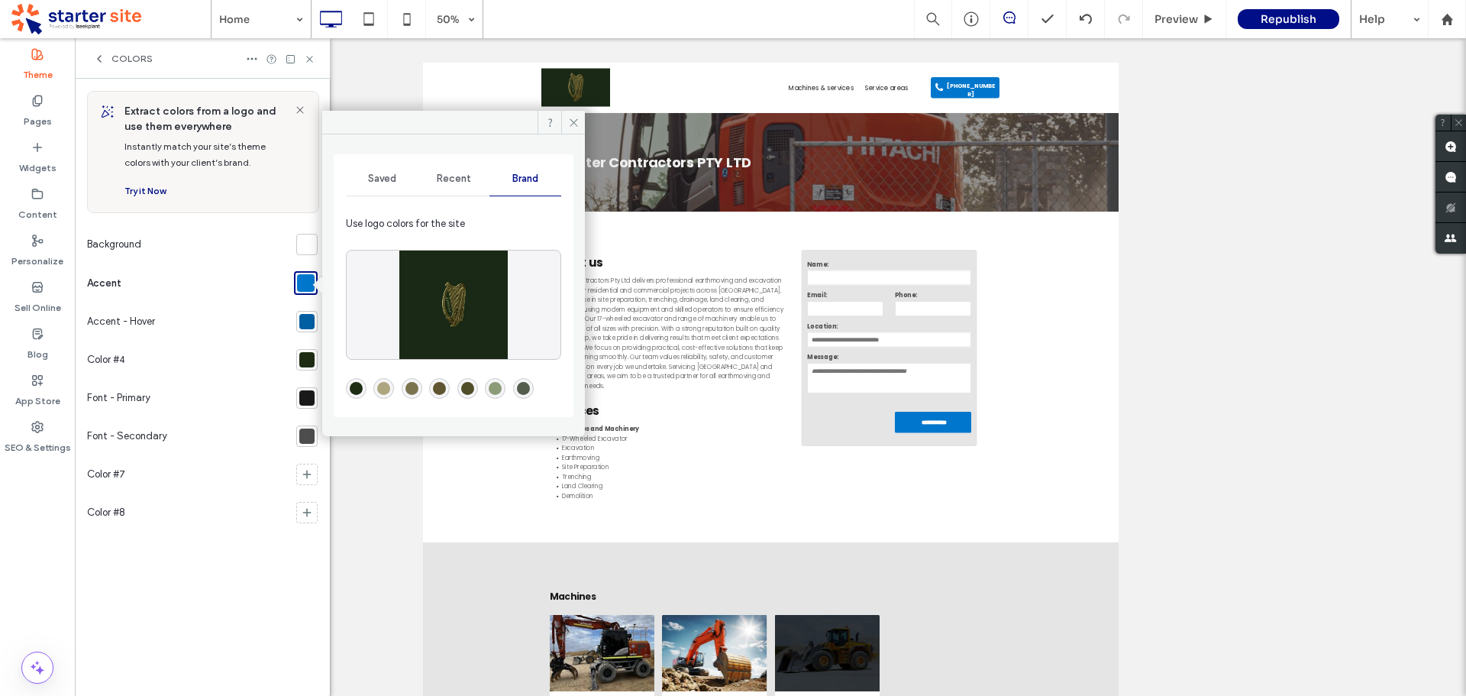
click at [525, 389] on div "rgba(84,92,76,1)" at bounding box center [523, 388] width 13 height 13
click at [307, 322] on div at bounding box center [306, 321] width 15 height 15
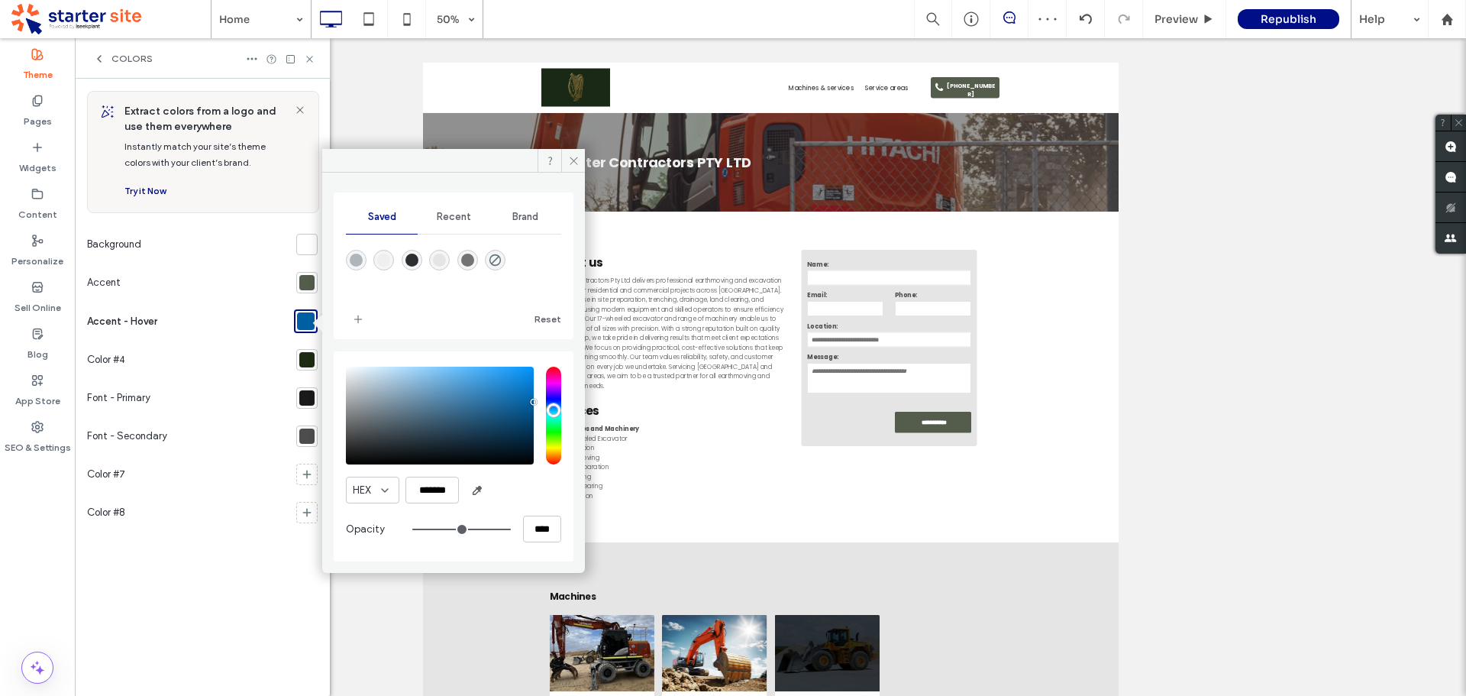
click at [310, 286] on div at bounding box center [306, 282] width 15 height 15
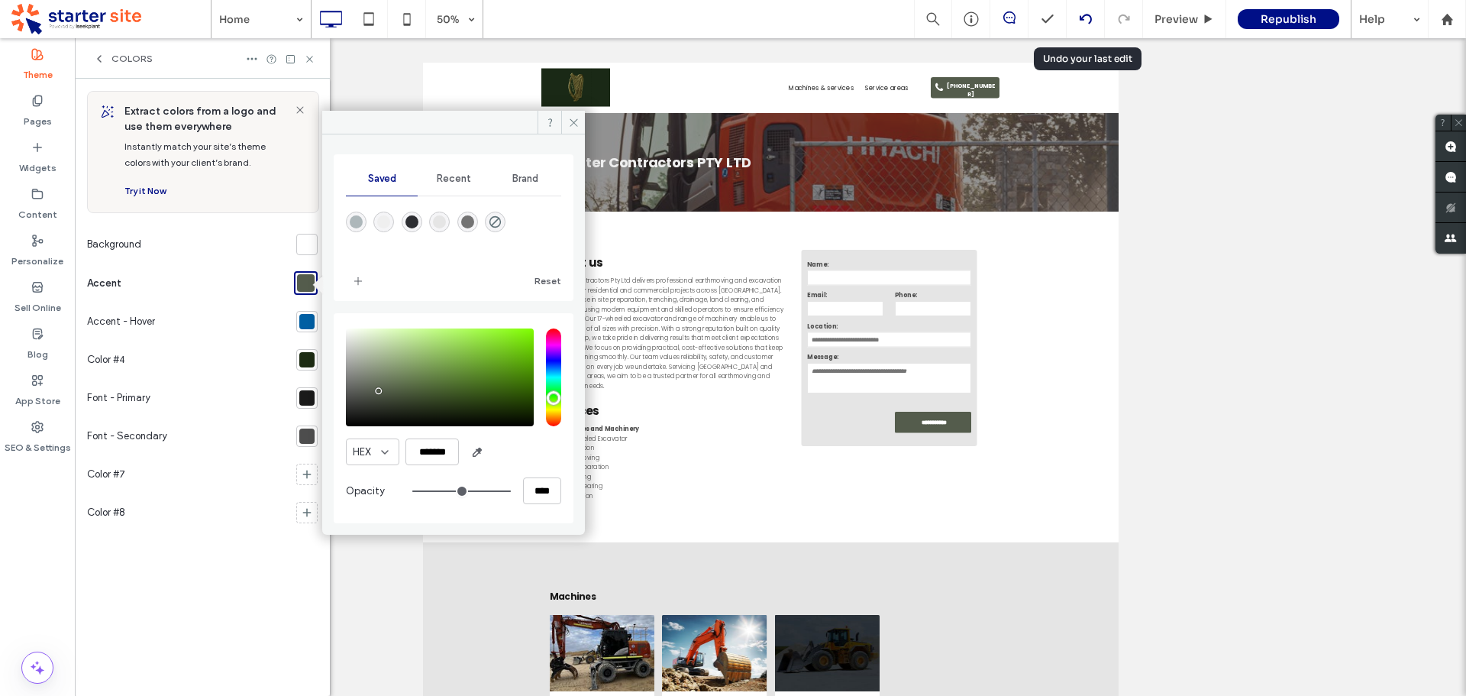
click at [1090, 11] on div at bounding box center [1086, 19] width 38 height 38
click at [1085, 18] on icon at bounding box center [1086, 19] width 12 height 12
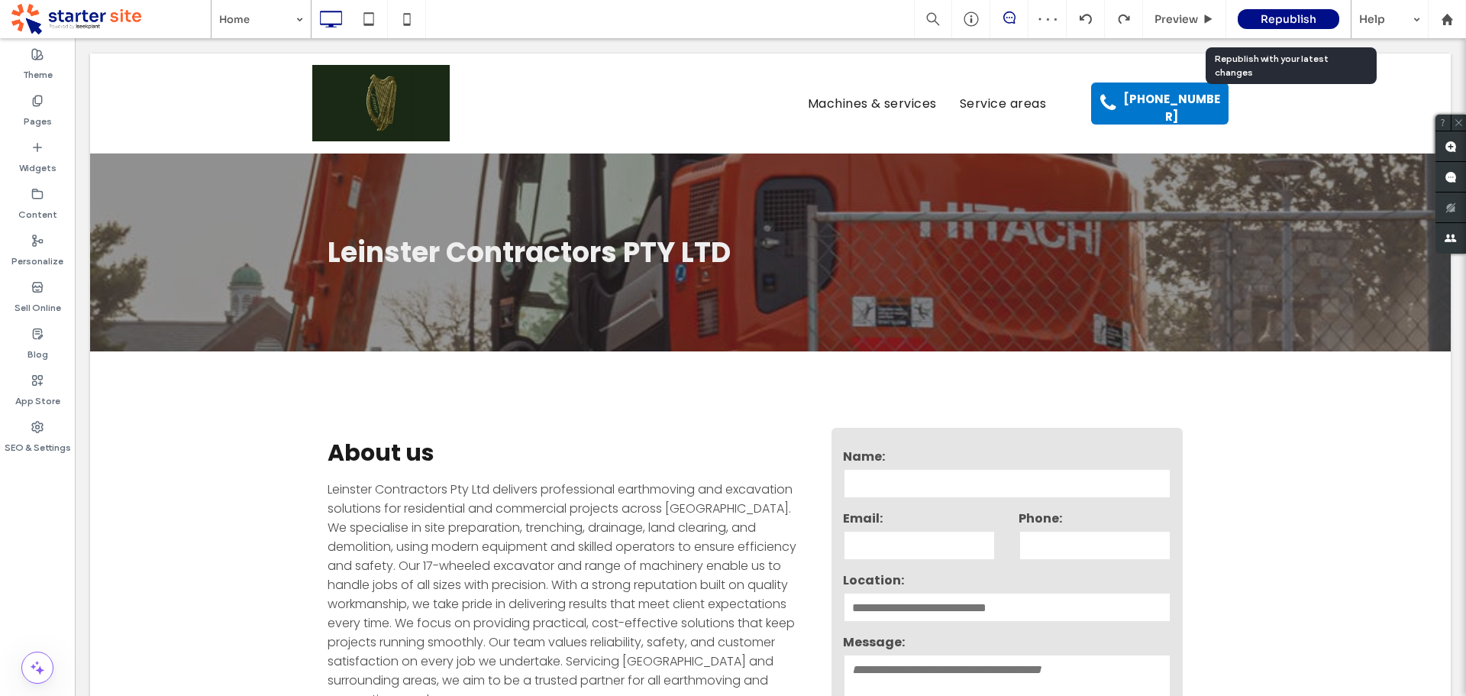
click at [1306, 17] on span "Republish" at bounding box center [1289, 19] width 56 height 14
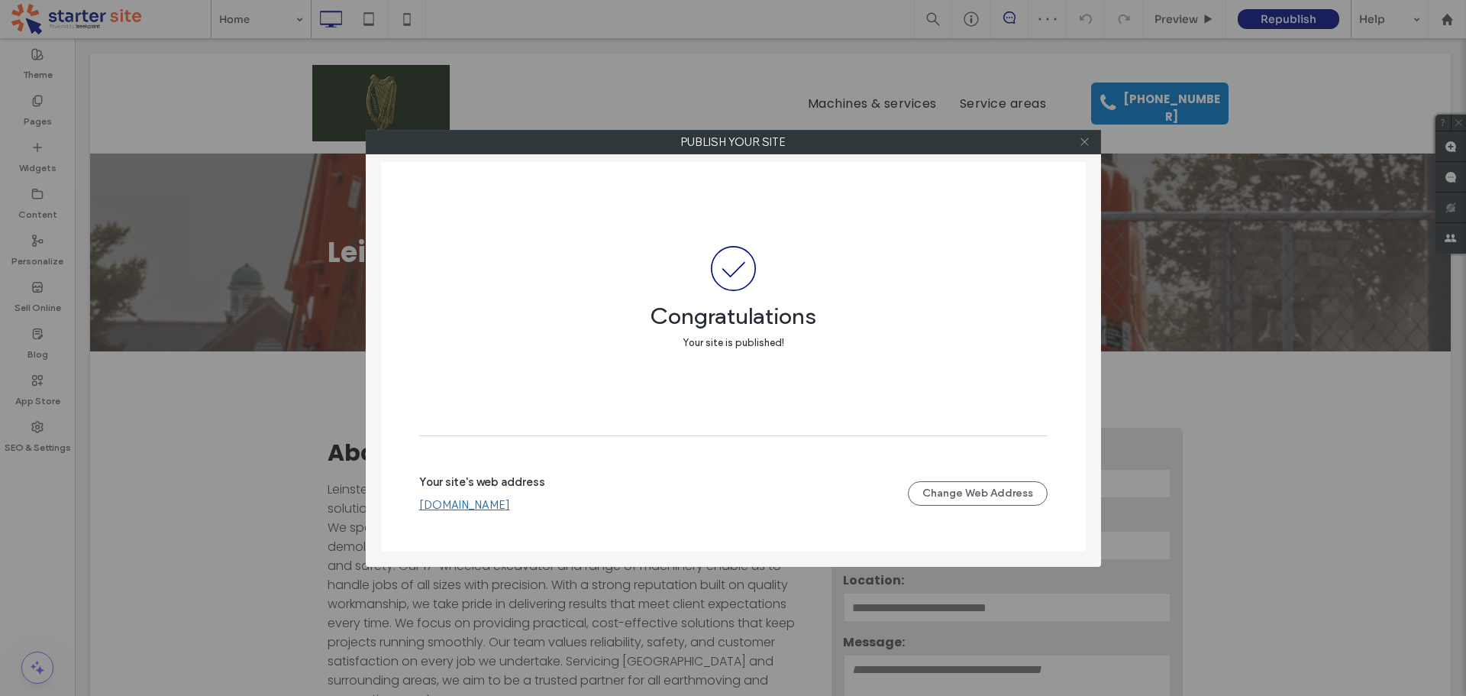
click at [1088, 137] on icon at bounding box center [1084, 141] width 11 height 11
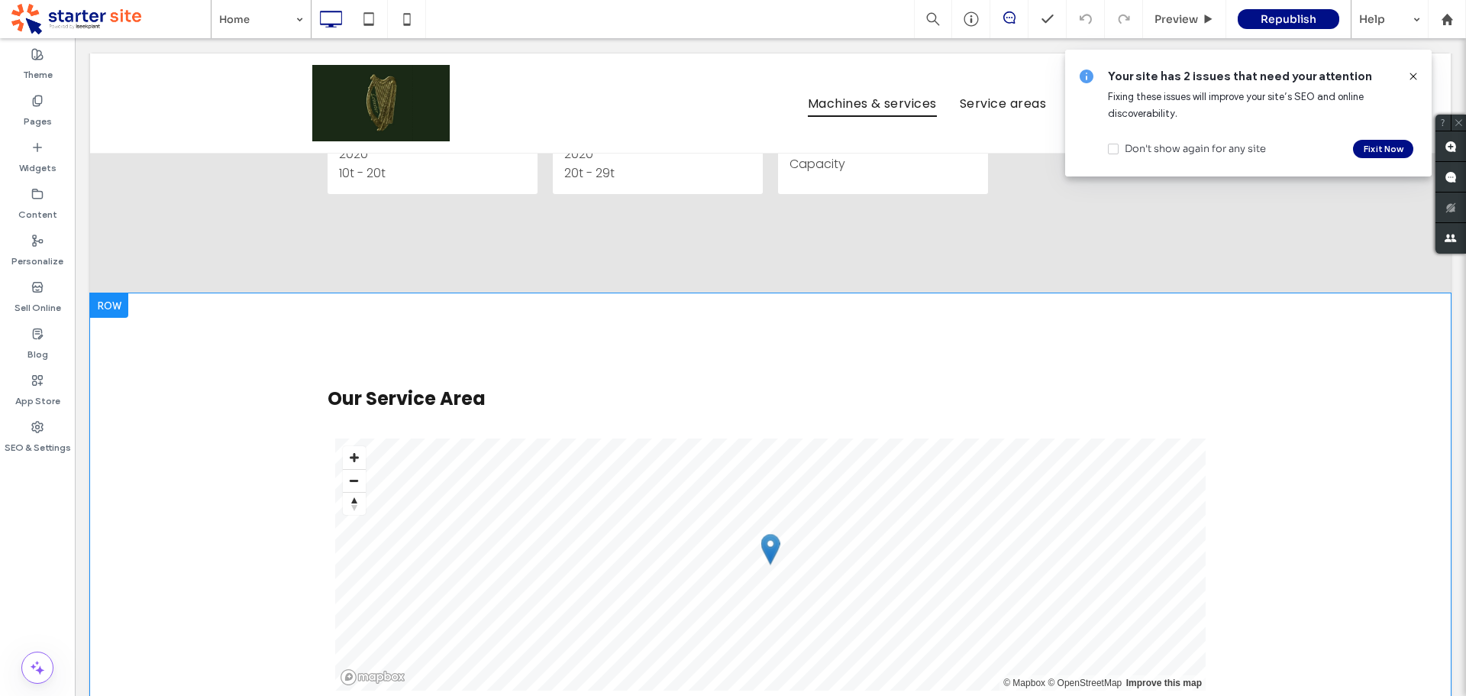
scroll to position [1451, 0]
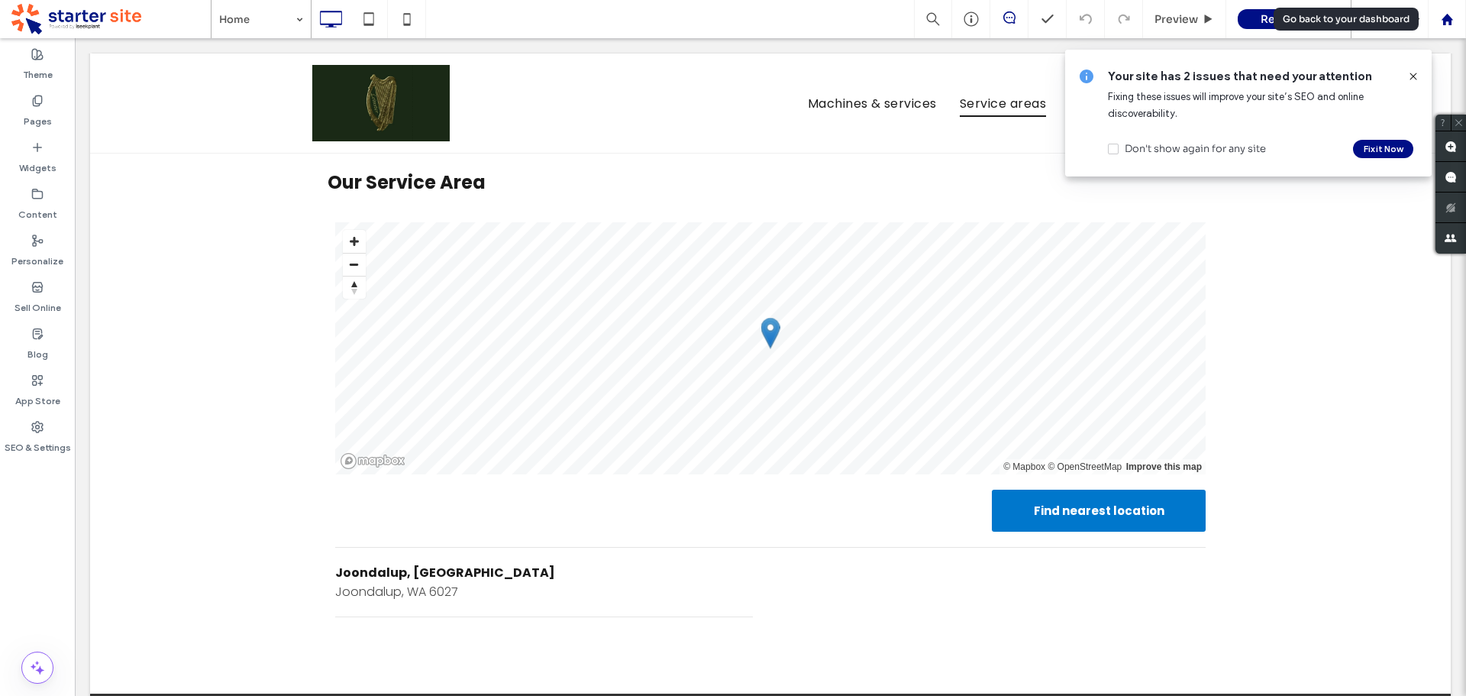
click at [1450, 22] on use at bounding box center [1446, 18] width 11 height 11
